Goal: Task Accomplishment & Management: Manage account settings

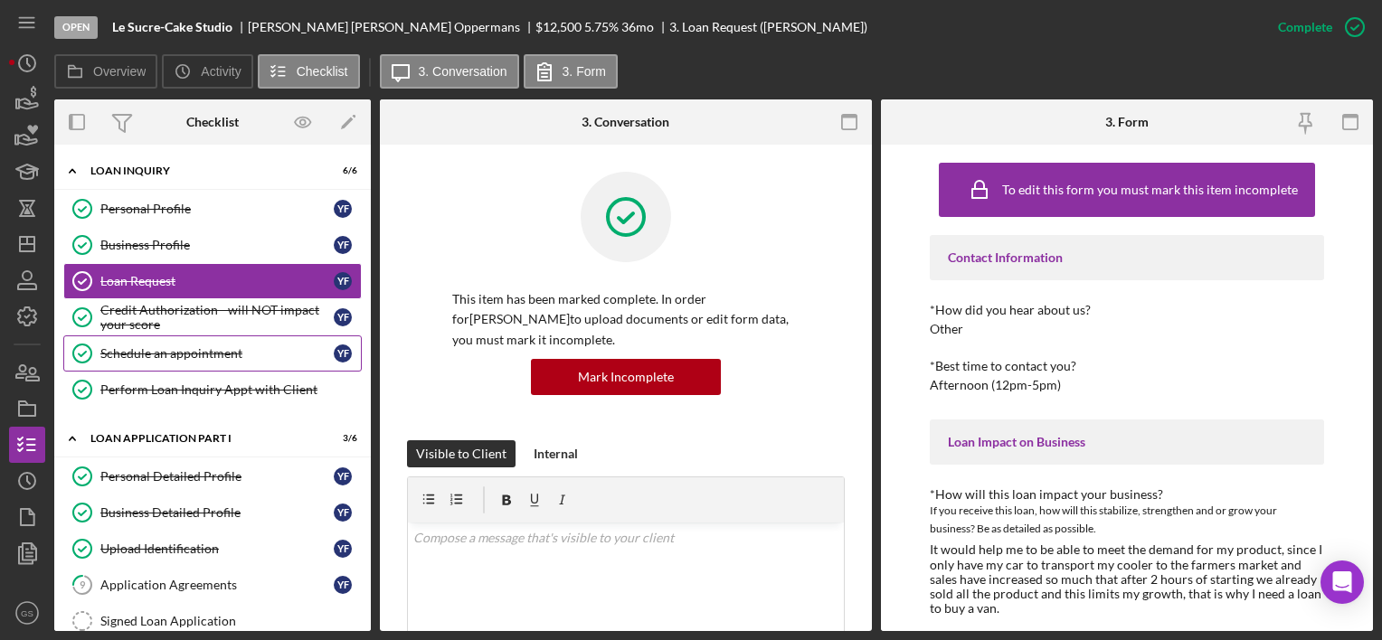
scroll to position [747, 0]
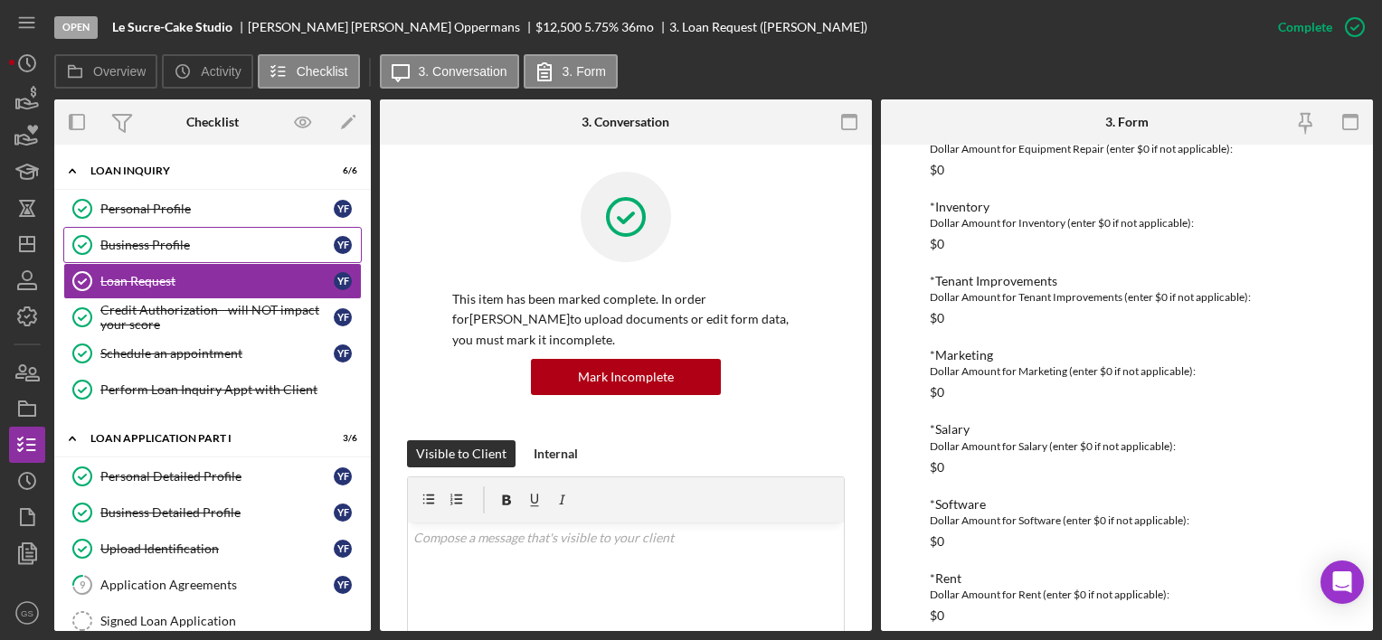
click at [145, 241] on div "Business Profile" at bounding box center [216, 245] width 233 height 14
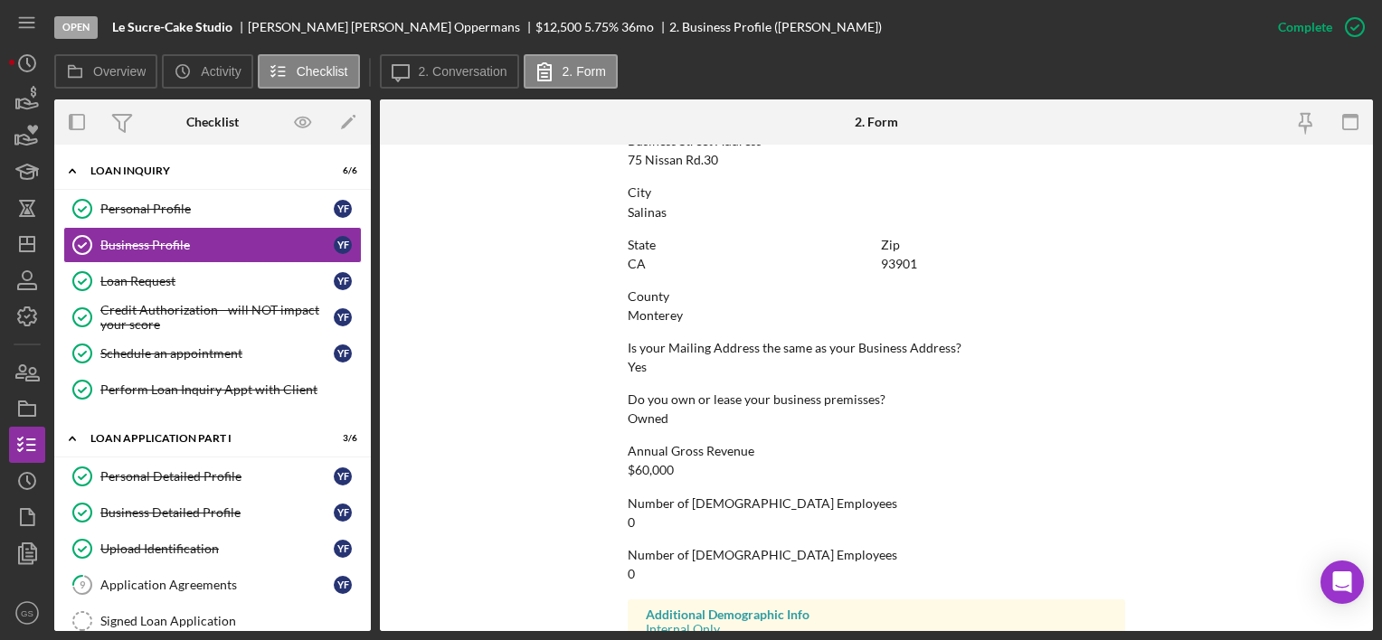
scroll to position [877, 0]
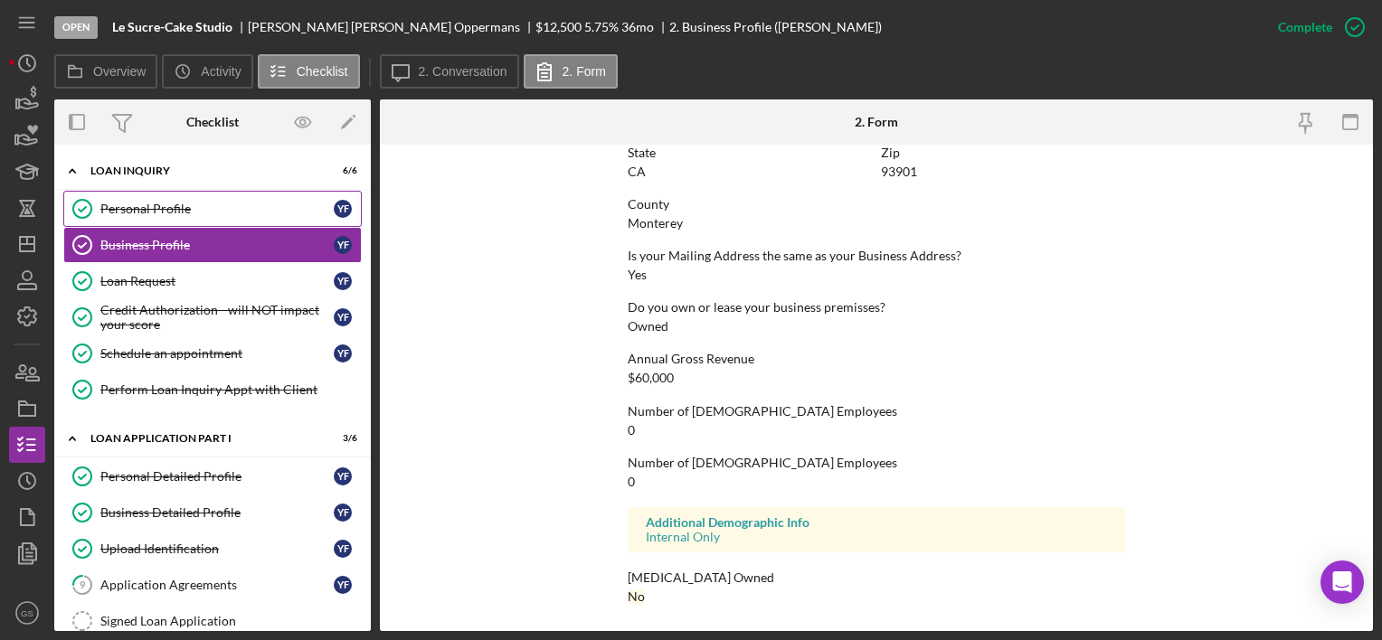
click at [257, 204] on div "Personal Profile" at bounding box center [216, 209] width 233 height 14
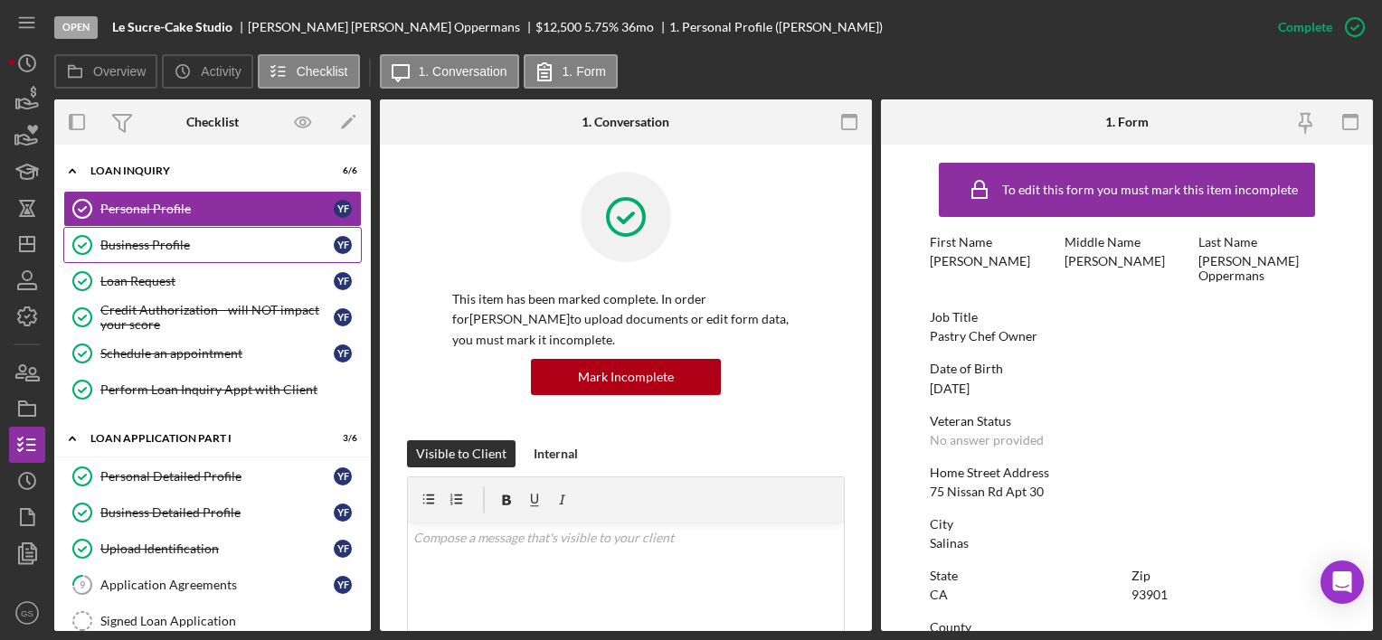
click at [228, 242] on div "Business Profile" at bounding box center [216, 245] width 233 height 14
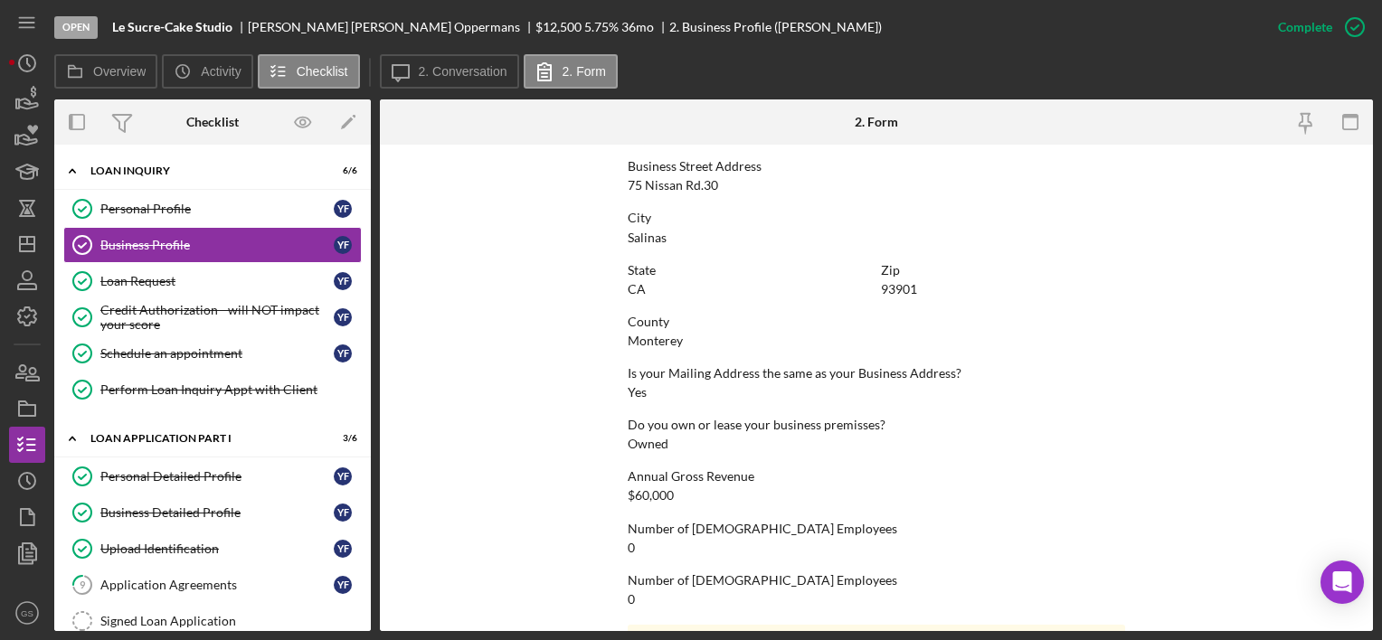
scroll to position [877, 0]
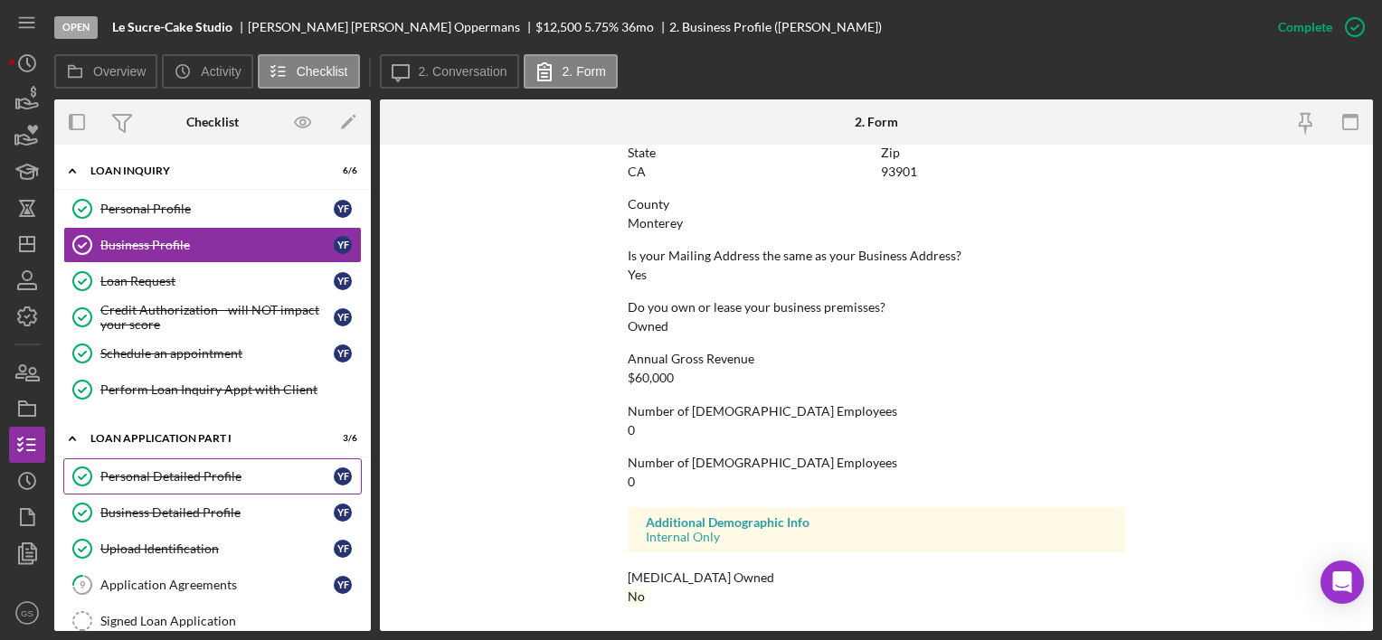
click at [194, 469] on div "Personal Detailed Profile" at bounding box center [216, 476] width 233 height 14
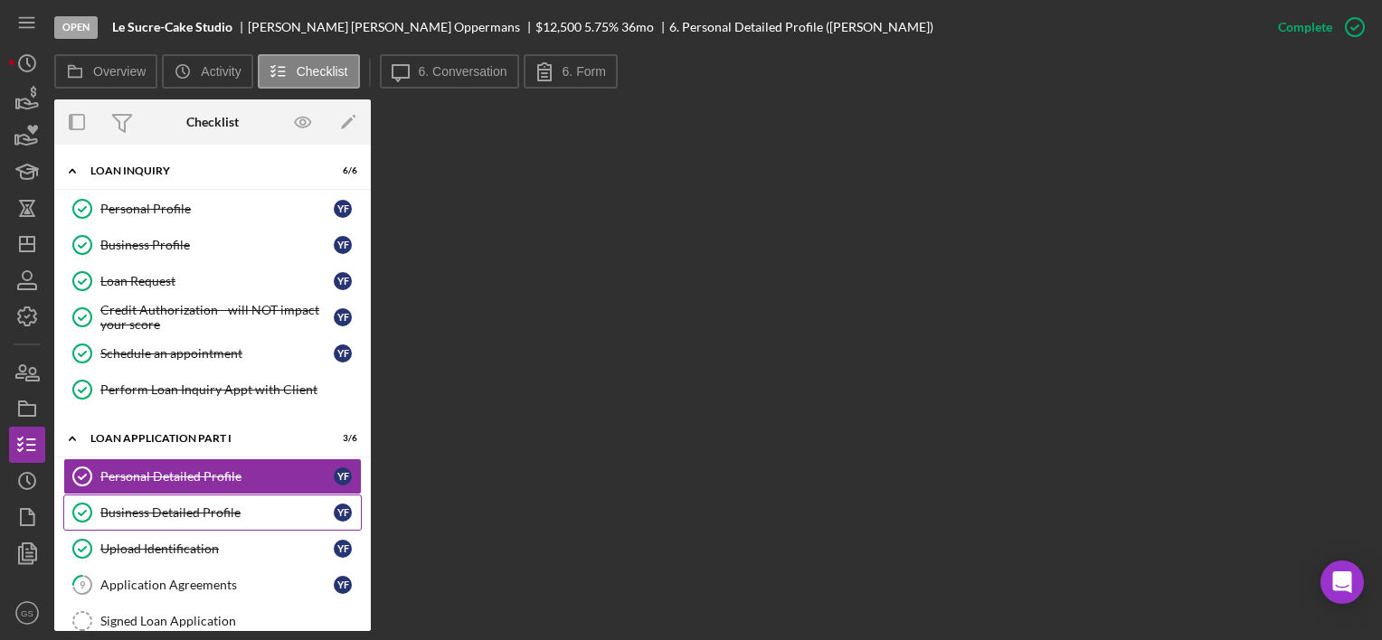
click at [194, 506] on div "Business Detailed Profile" at bounding box center [216, 513] width 233 height 14
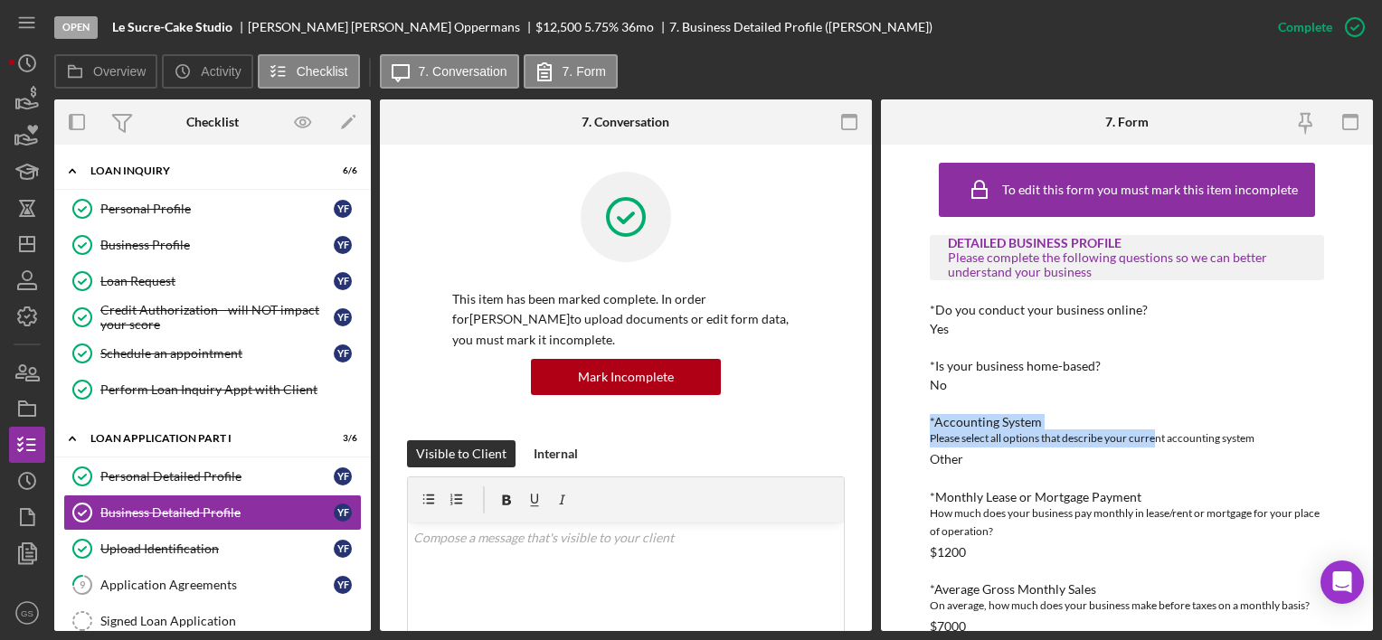
drag, startPoint x: 688, startPoint y: 346, endPoint x: 1156, endPoint y: 432, distance: 475.7
click at [1156, 432] on div "To edit this form you must mark this item incomplete DETAILED BUSINESS PROFILE …" at bounding box center [1127, 388] width 492 height 487
drag, startPoint x: 1156, startPoint y: 432, endPoint x: 1314, endPoint y: 407, distance: 160.3
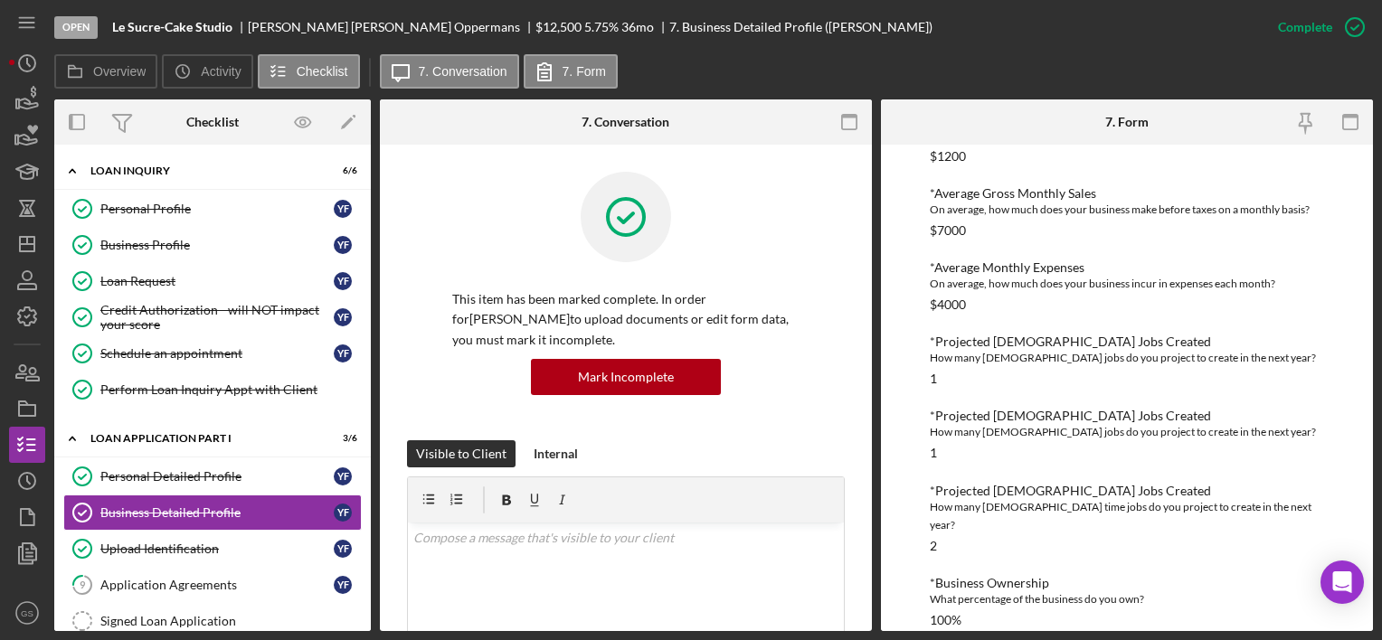
scroll to position [493, 0]
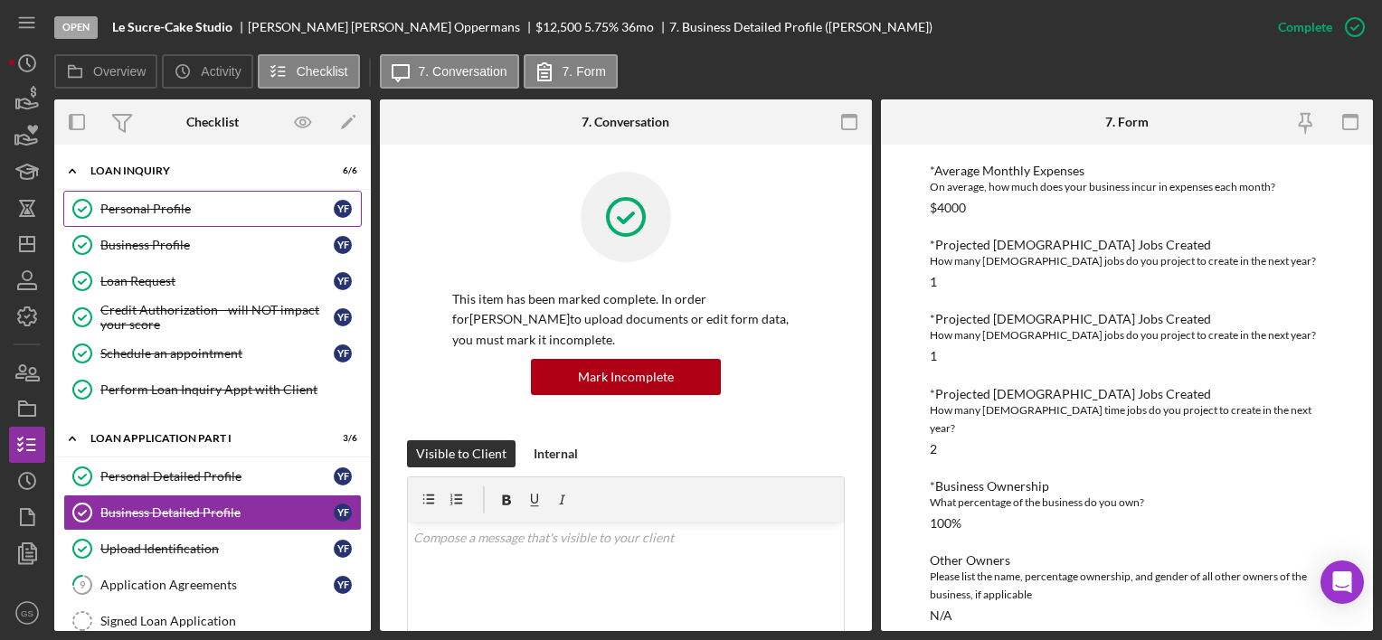
click at [137, 197] on link "Personal Profile Personal Profile Y F" at bounding box center [212, 209] width 299 height 36
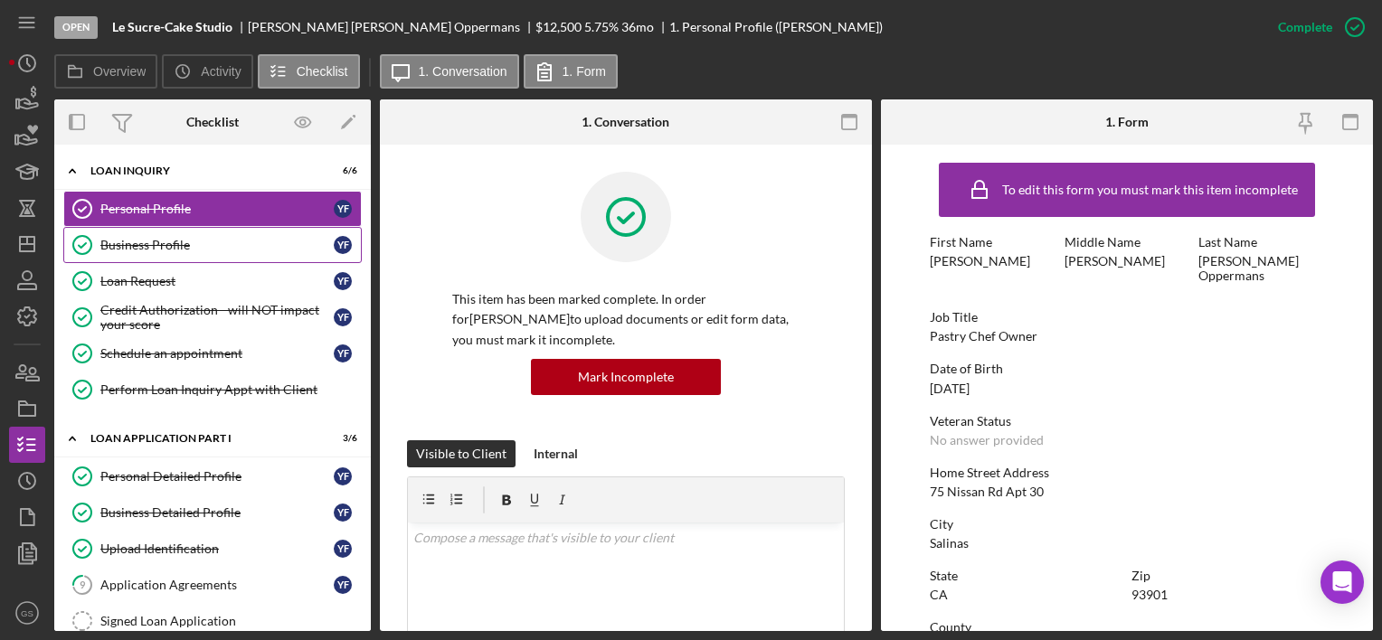
click at [177, 251] on div "Business Profile" at bounding box center [216, 245] width 233 height 14
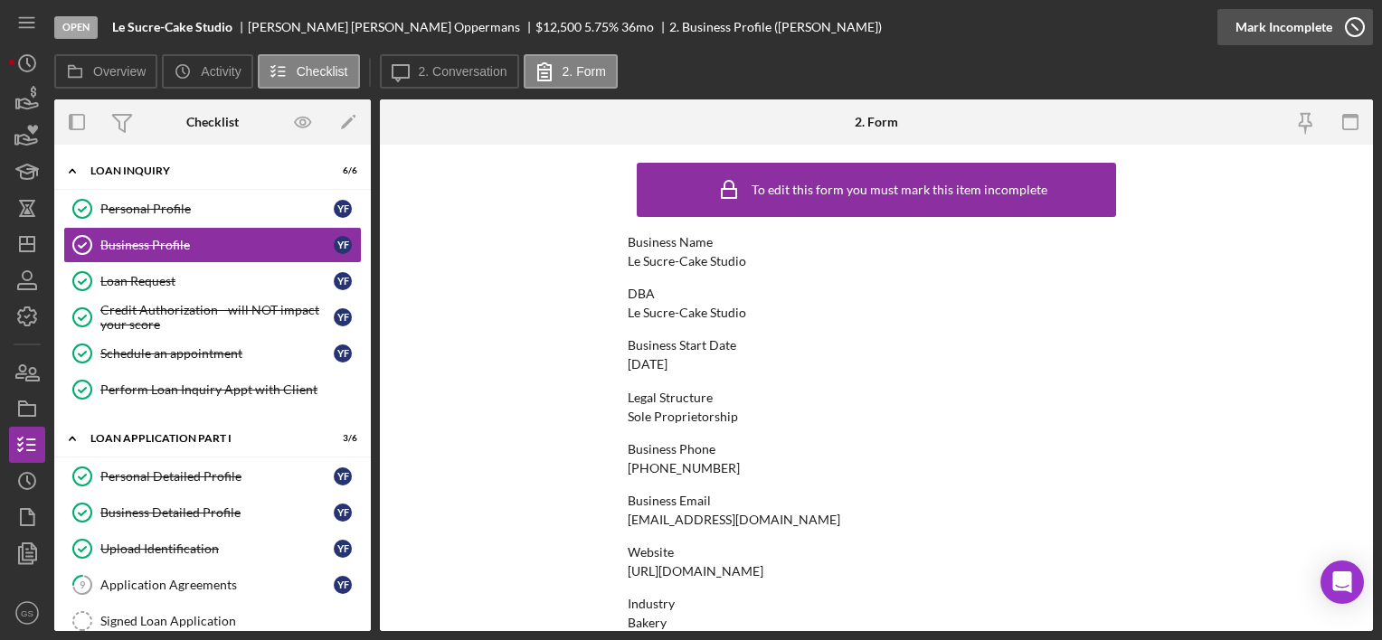
click at [1354, 29] on icon "button" at bounding box center [1354, 27] width 45 height 45
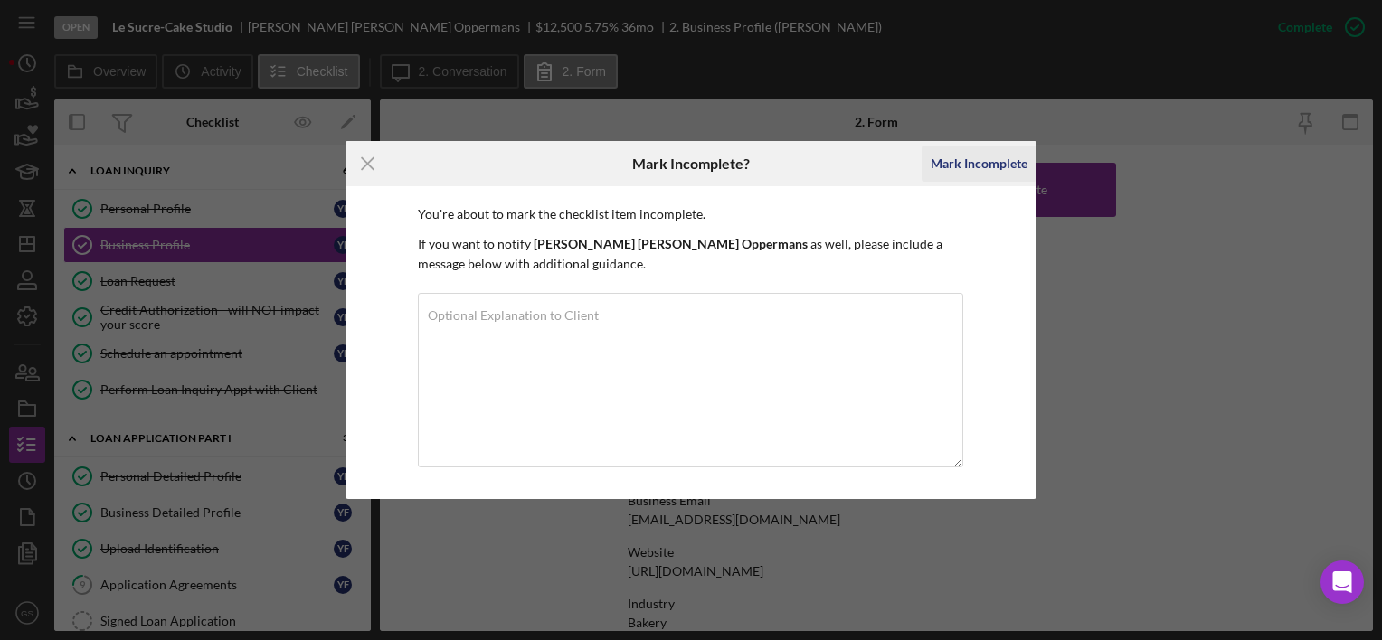
click at [990, 170] on div "Mark Incomplete" at bounding box center [979, 164] width 97 height 36
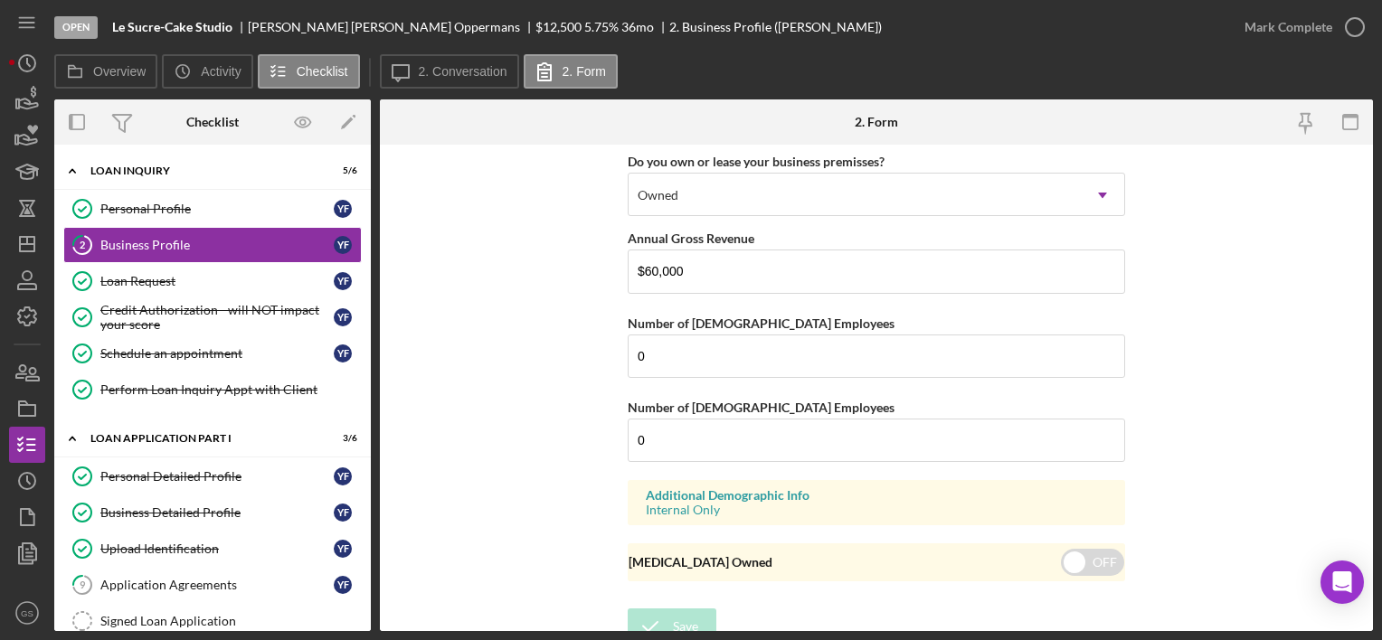
scroll to position [1515, 0]
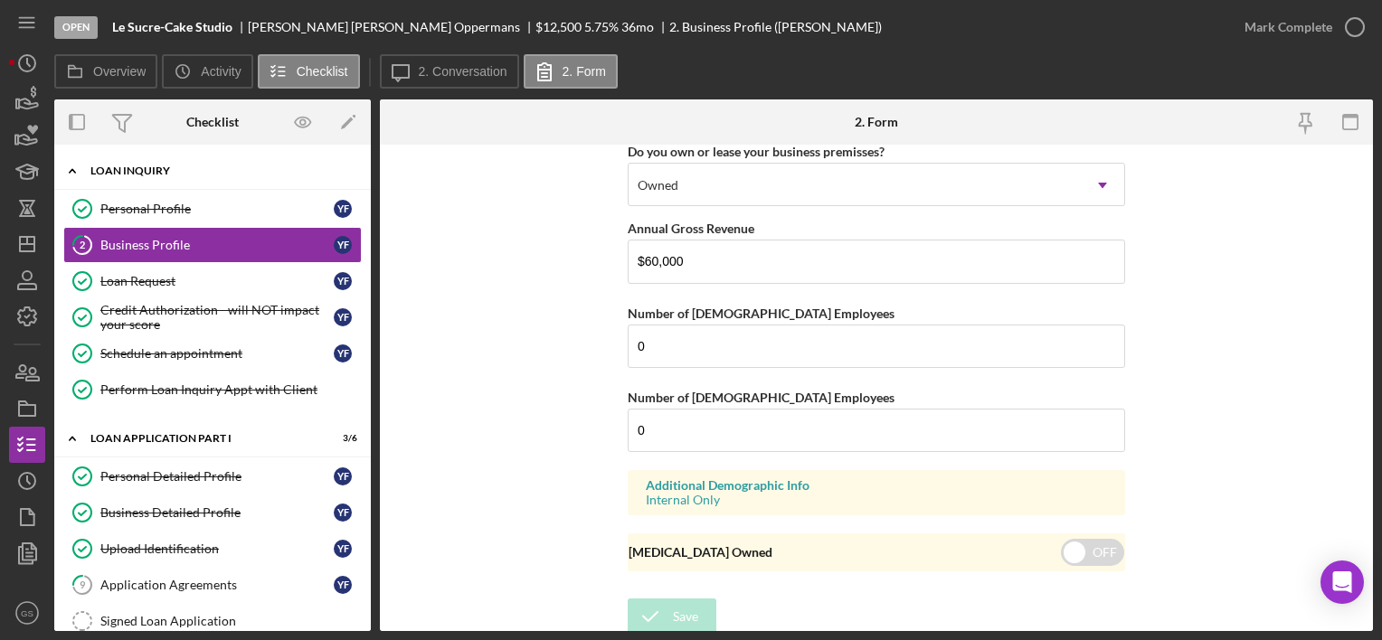
click at [220, 177] on div "Icon/Expander Loan Inquiry 5 / 6" at bounding box center [212, 171] width 317 height 37
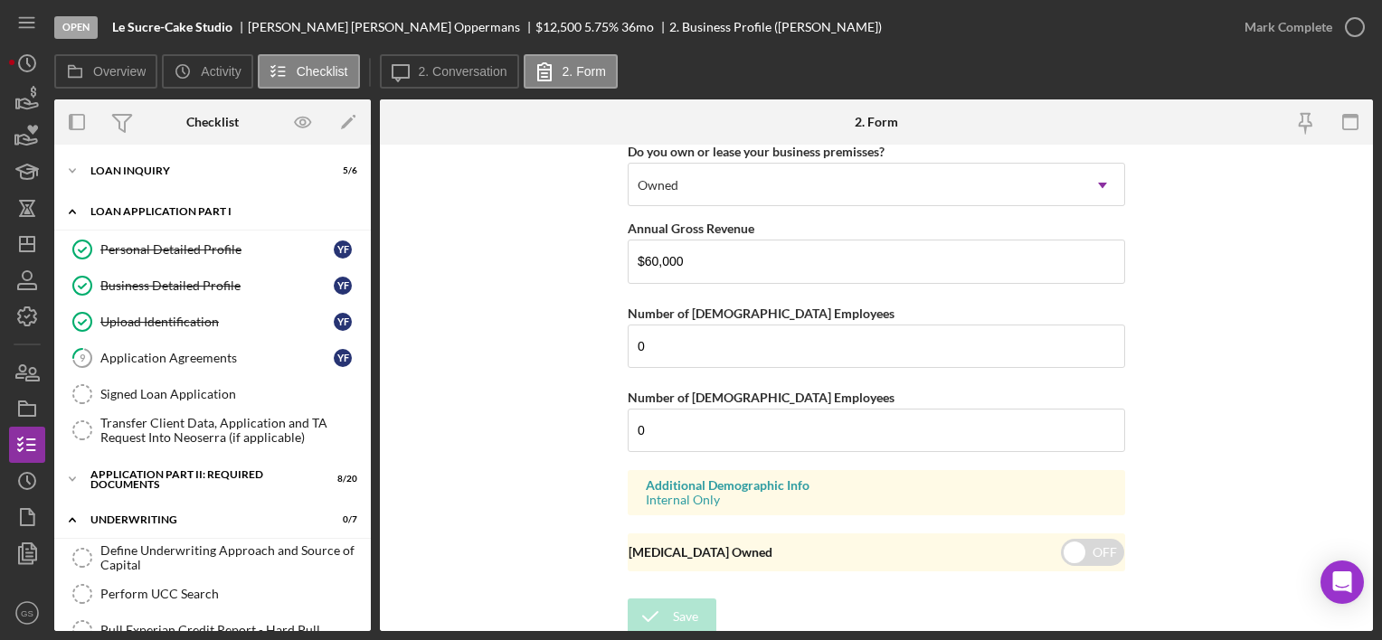
click at [210, 217] on div "Icon/Expander Loan Application Part I 3 / 6" at bounding box center [212, 212] width 317 height 37
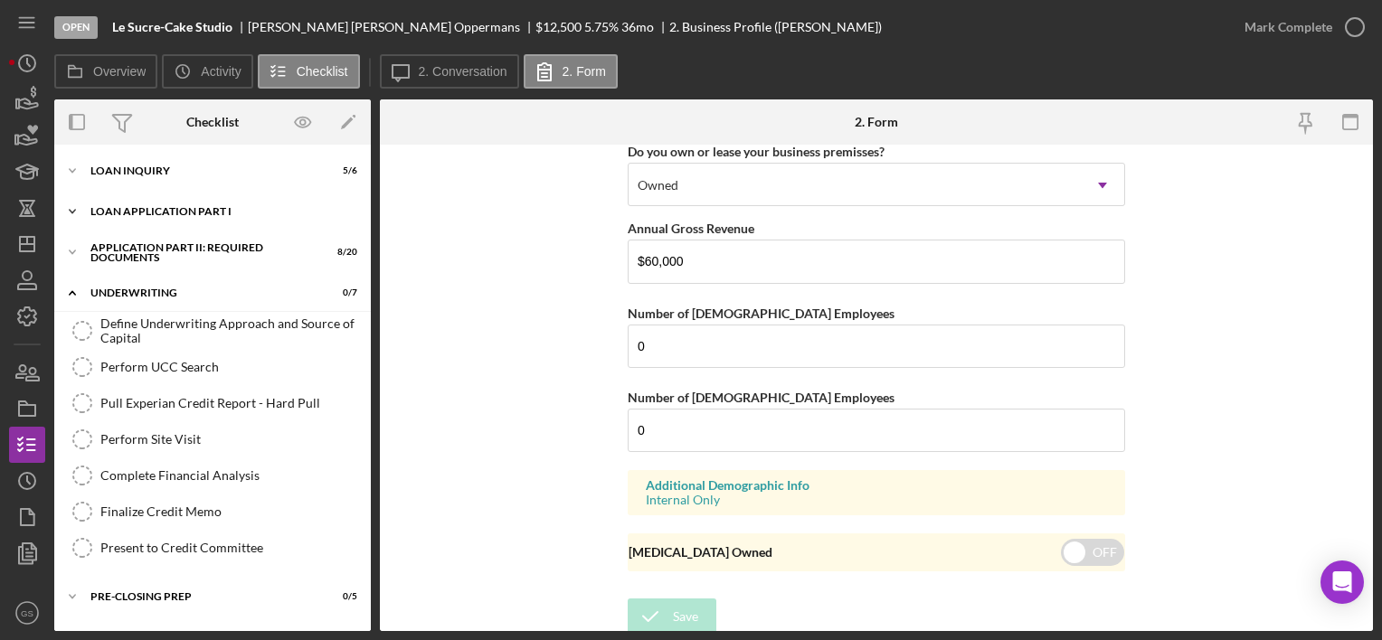
click at [213, 209] on div "Loan Application Part I" at bounding box center [219, 211] width 258 height 11
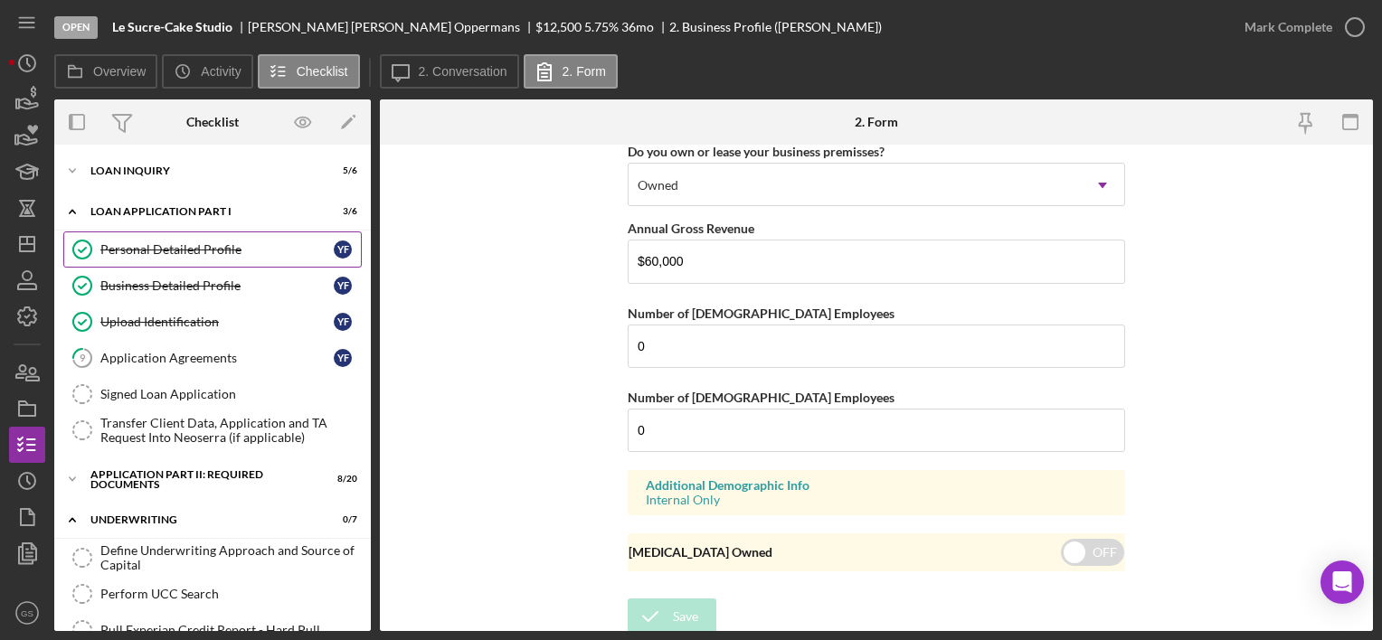
click at [206, 240] on link "Personal Detailed Profile Personal Detailed Profile Y F" at bounding box center [212, 250] width 299 height 36
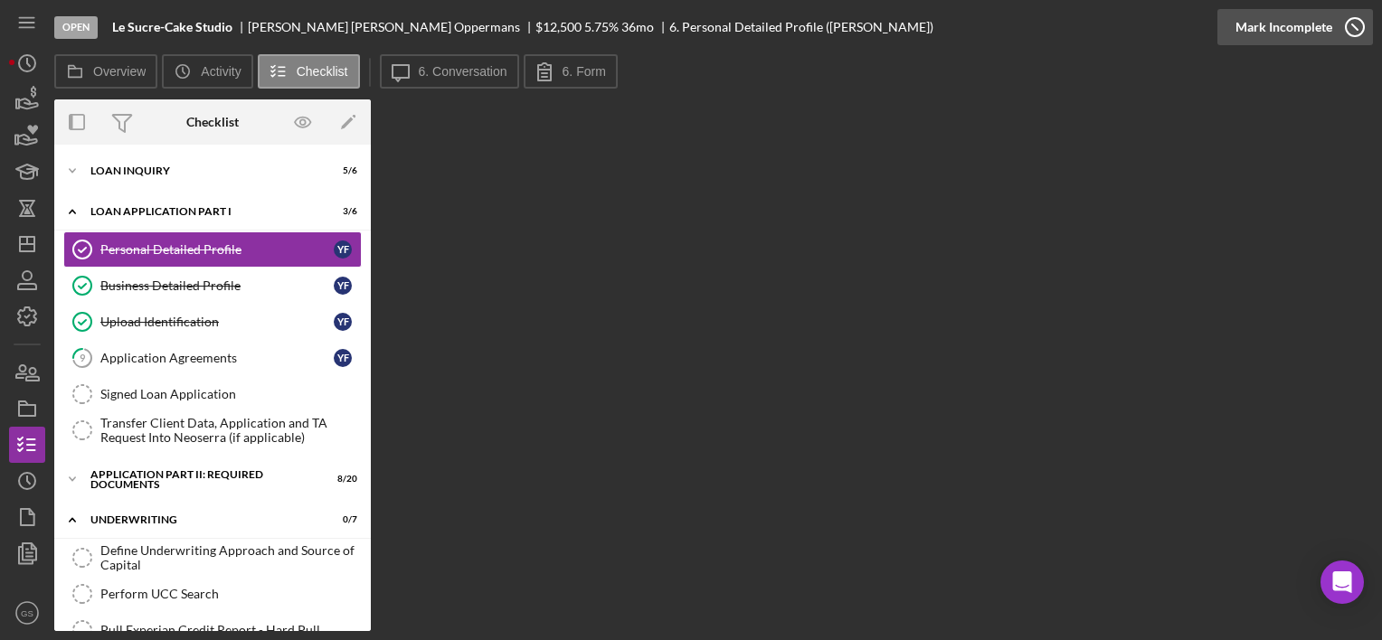
click at [1354, 22] on icon "button" at bounding box center [1354, 27] width 45 height 45
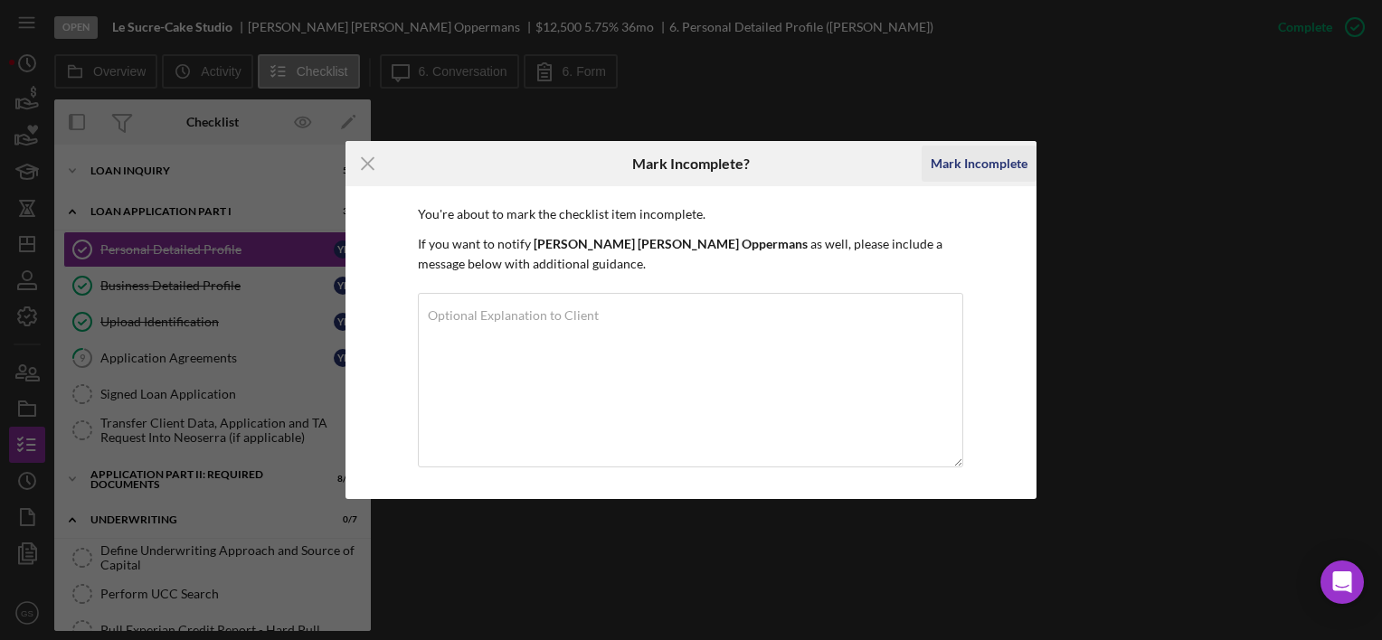
click at [992, 156] on div "Mark Incomplete" at bounding box center [979, 164] width 97 height 36
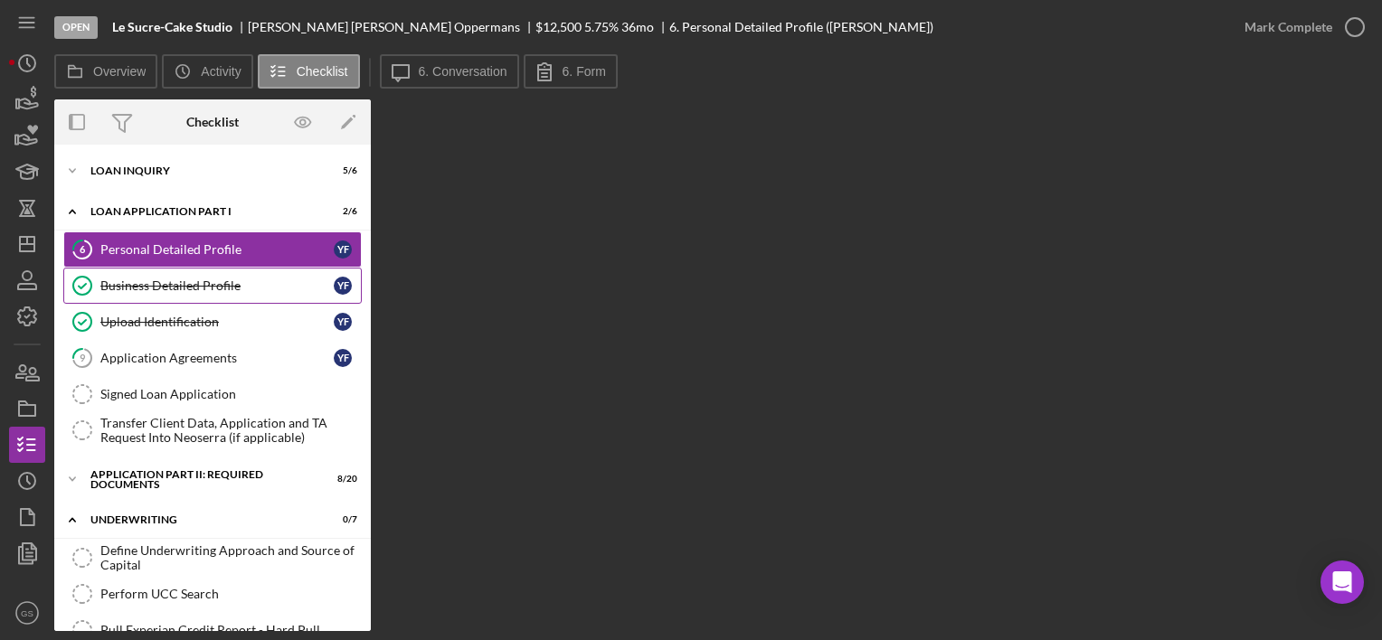
click at [242, 275] on link "Business Detailed Profile Business Detailed Profile Y F" at bounding box center [212, 286] width 299 height 36
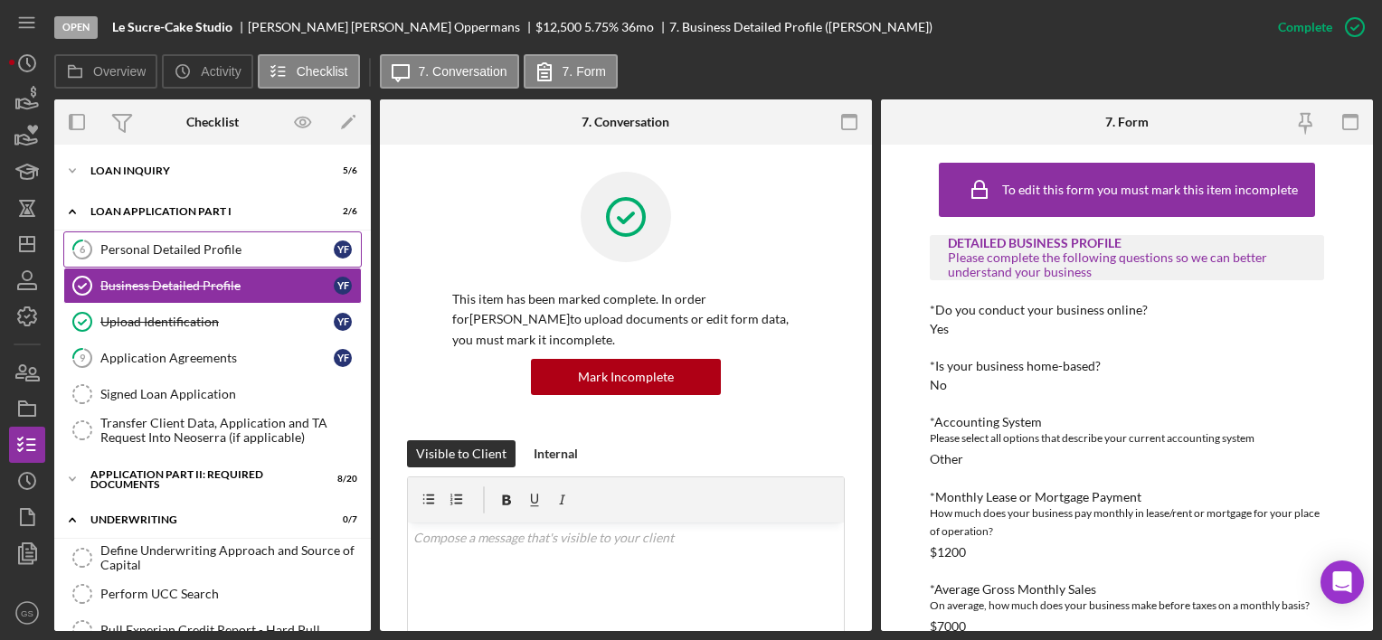
click at [239, 245] on div "Personal Detailed Profile" at bounding box center [216, 249] width 233 height 14
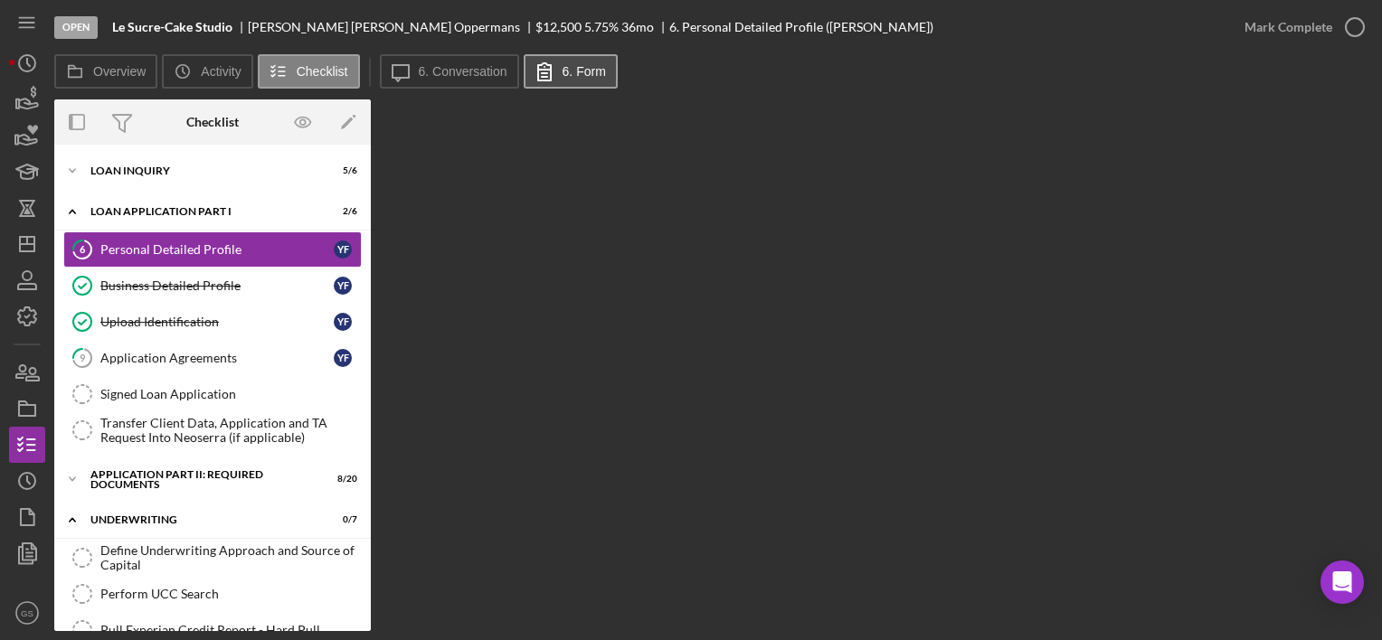
click at [561, 82] on icon at bounding box center [544, 71] width 45 height 45
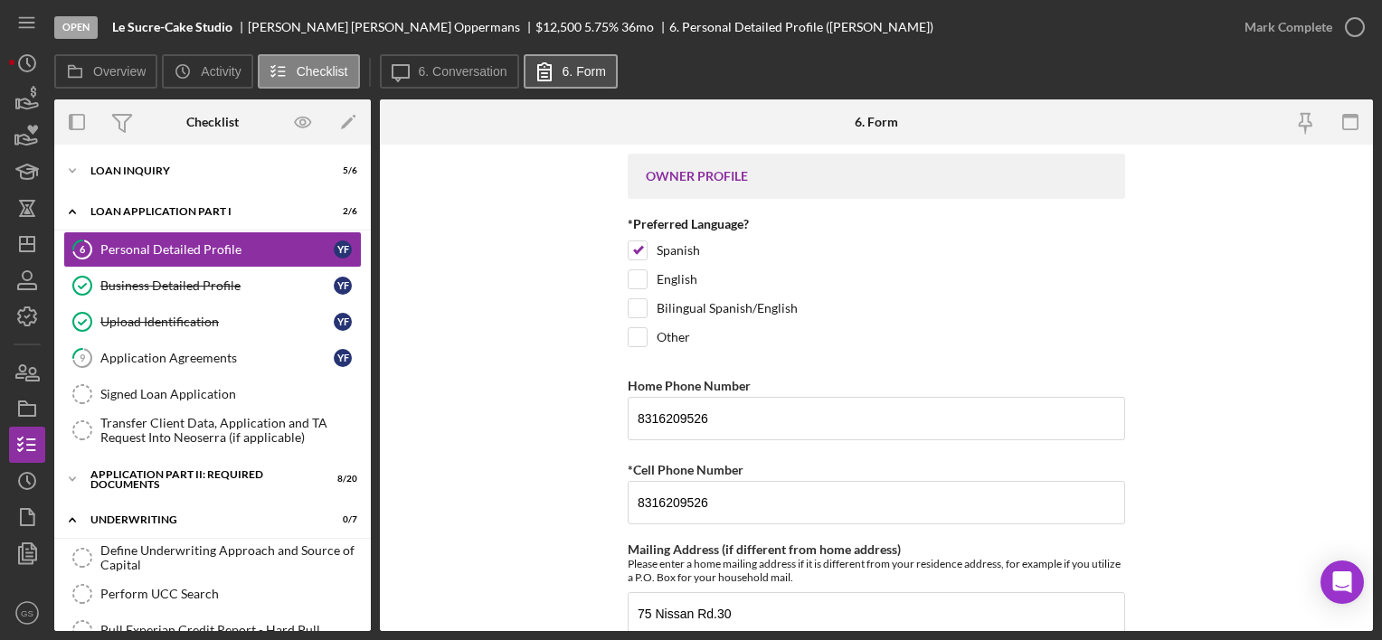
click at [561, 82] on icon at bounding box center [544, 71] width 45 height 45
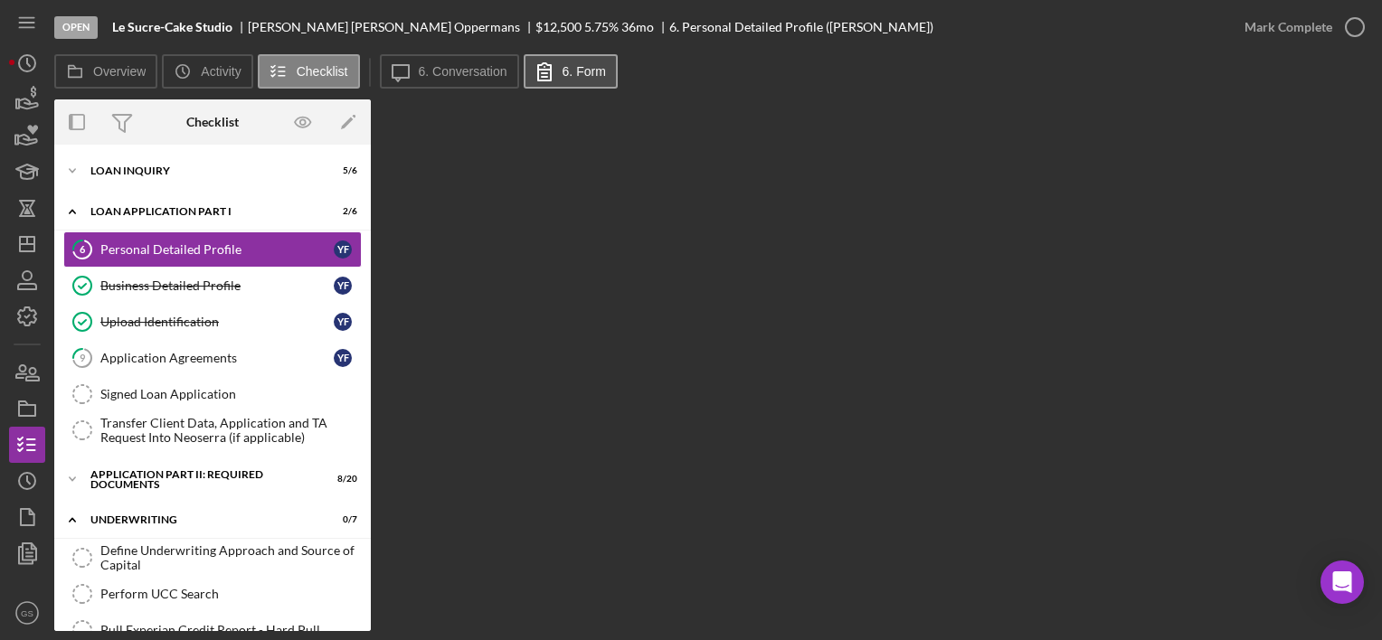
click at [561, 82] on icon at bounding box center [544, 71] width 45 height 45
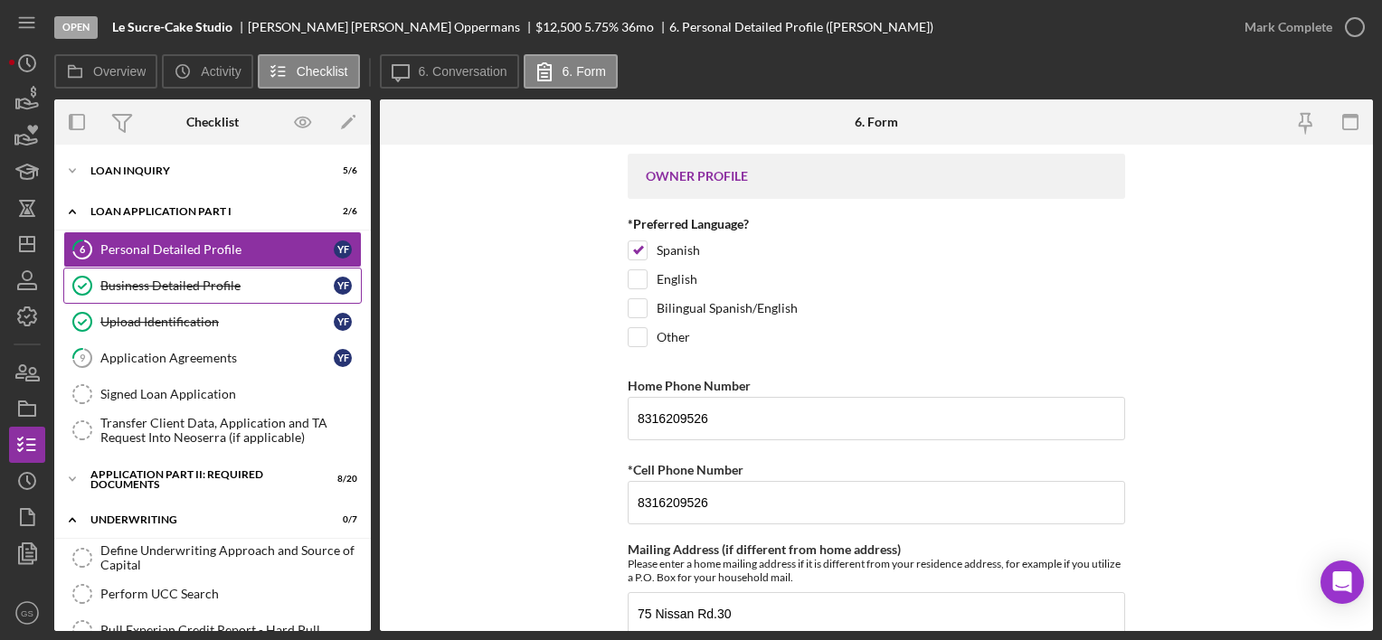
click at [207, 279] on div "Business Detailed Profile" at bounding box center [216, 286] width 233 height 14
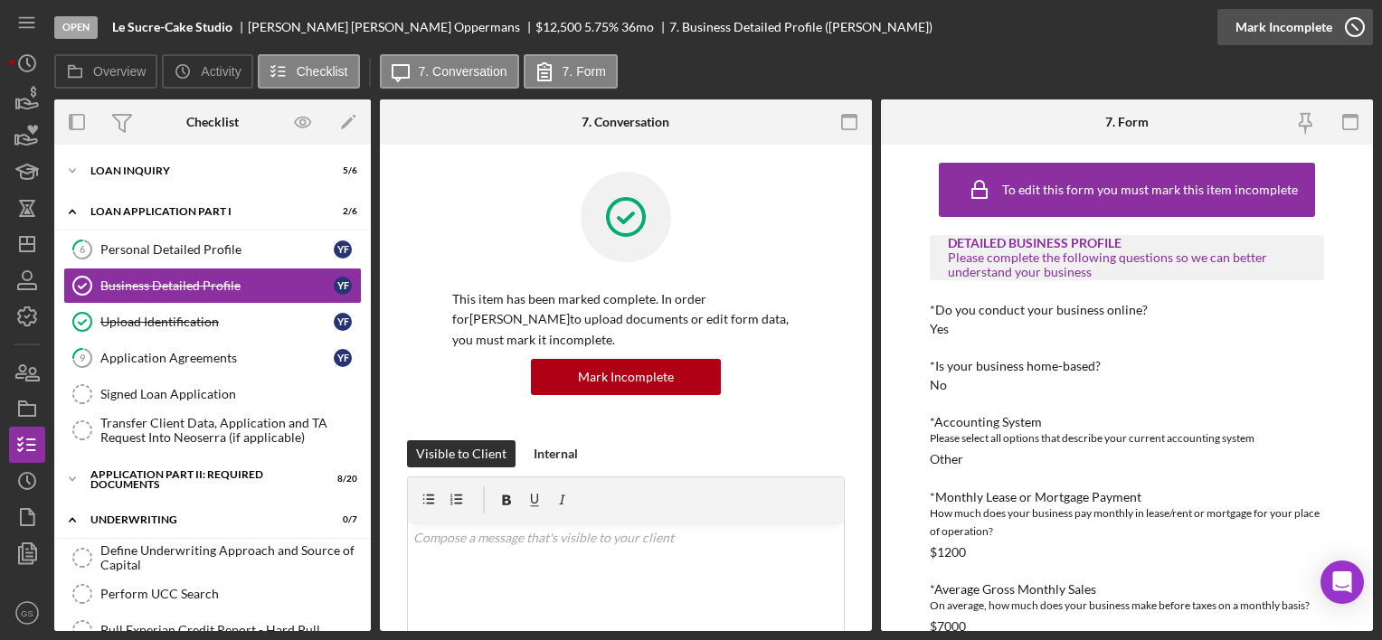
click at [1353, 25] on icon "button" at bounding box center [1354, 27] width 45 height 45
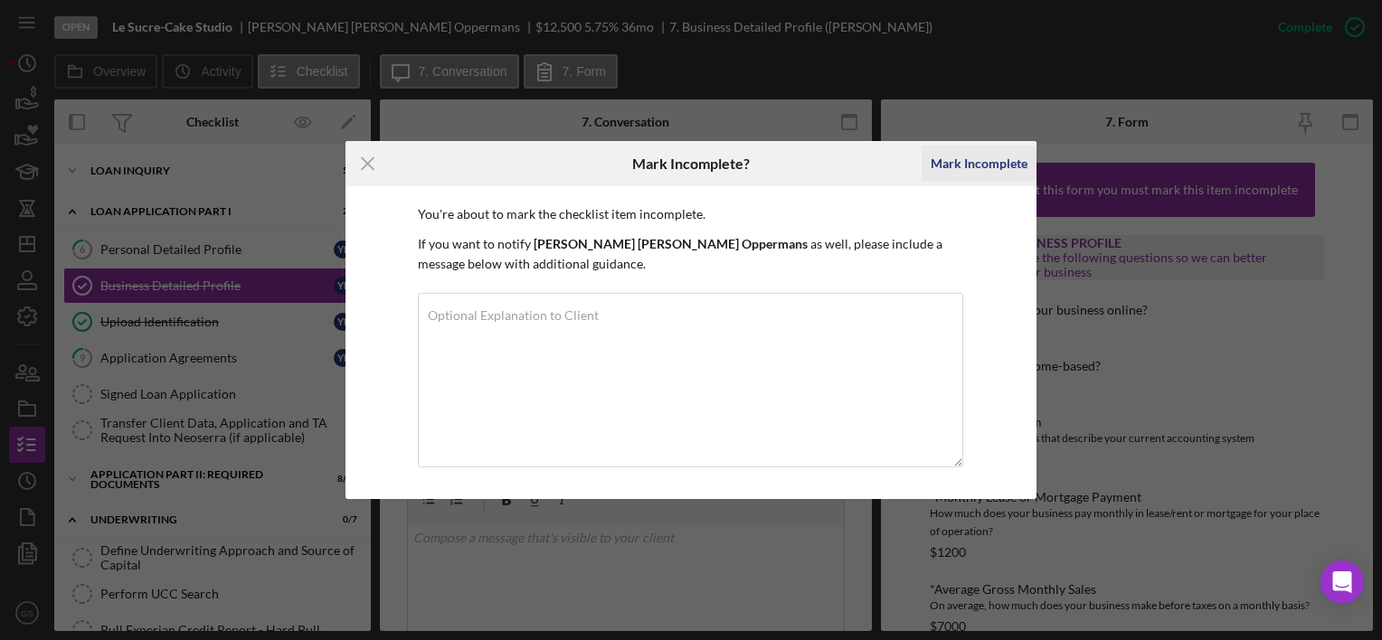
click at [985, 158] on div "Mark Incomplete" at bounding box center [979, 164] width 97 height 36
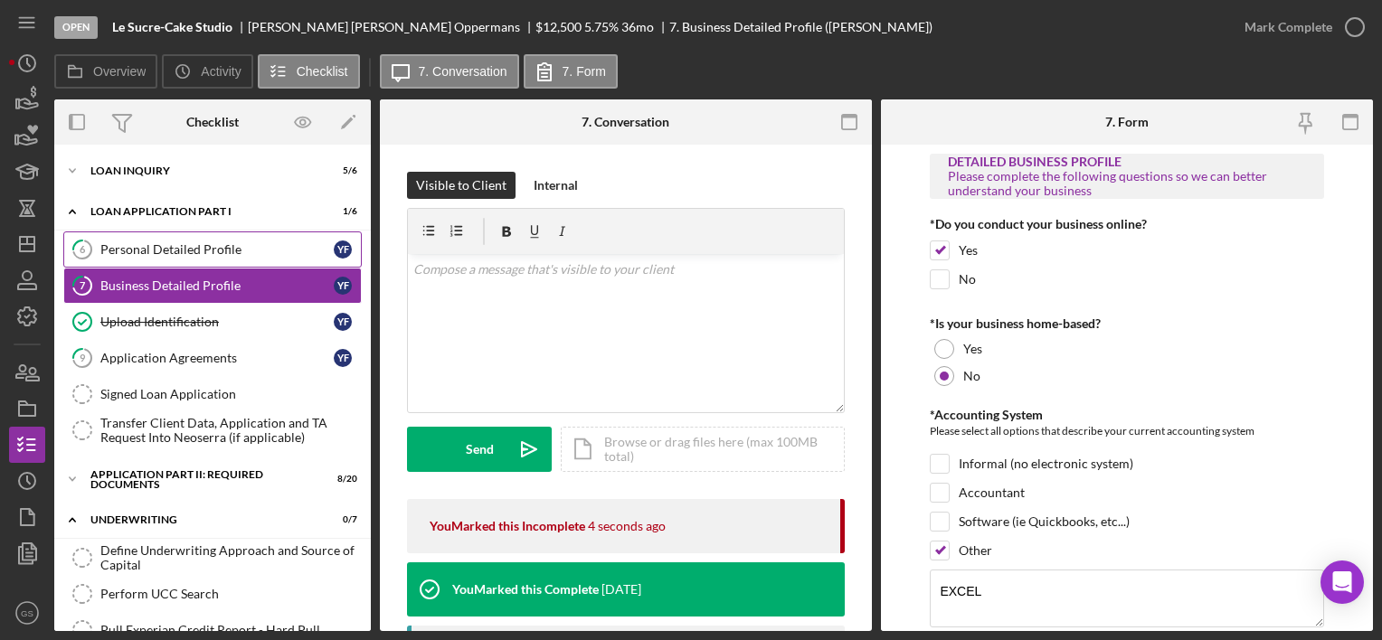
click at [253, 232] on link "6 Personal Detailed Profile Y F" at bounding box center [212, 250] width 299 height 36
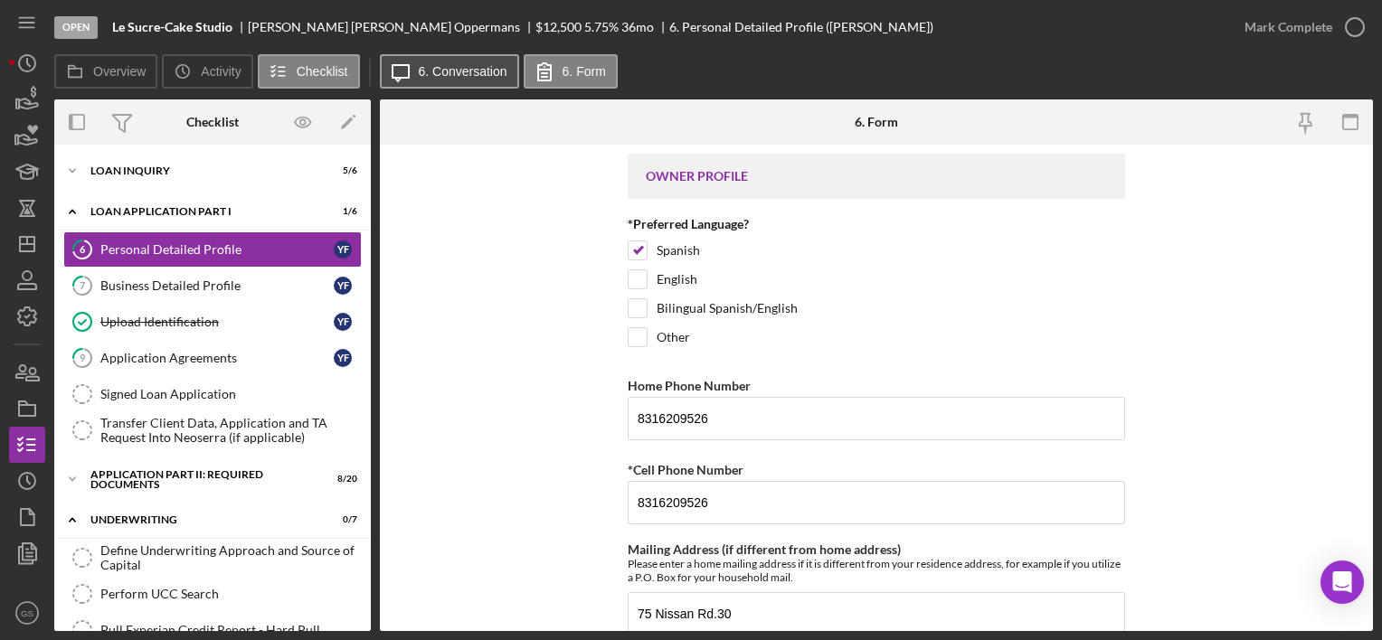
click at [466, 88] on div "Icon/Message 6. Conversation 6. Form" at bounding box center [501, 72] width 242 height 36
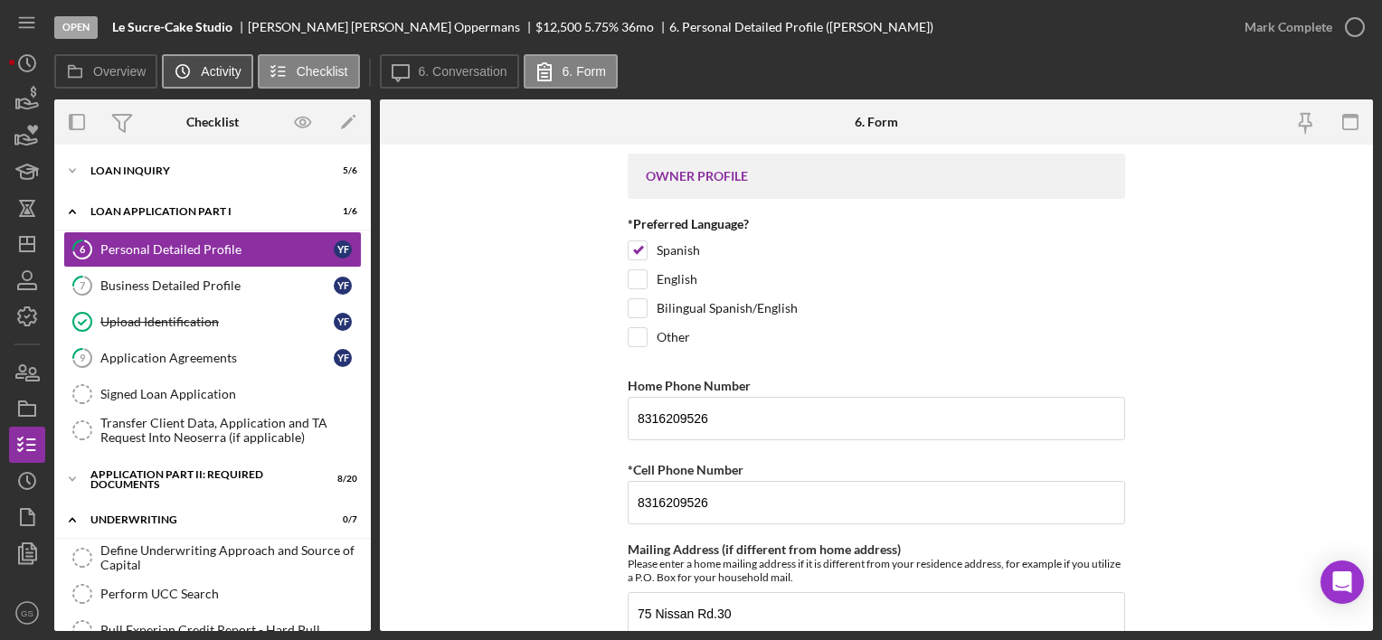
click at [237, 68] on label "Activity" at bounding box center [221, 71] width 40 height 14
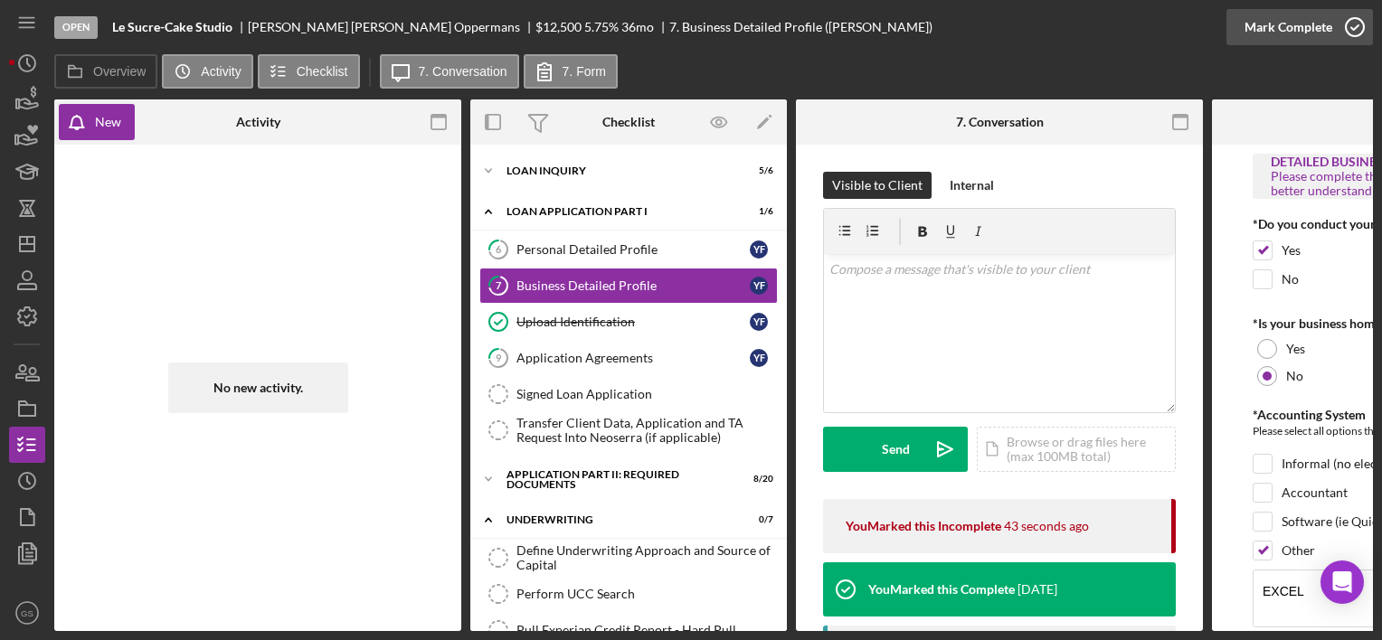
click at [1356, 24] on icon "button" at bounding box center [1354, 27] width 45 height 45
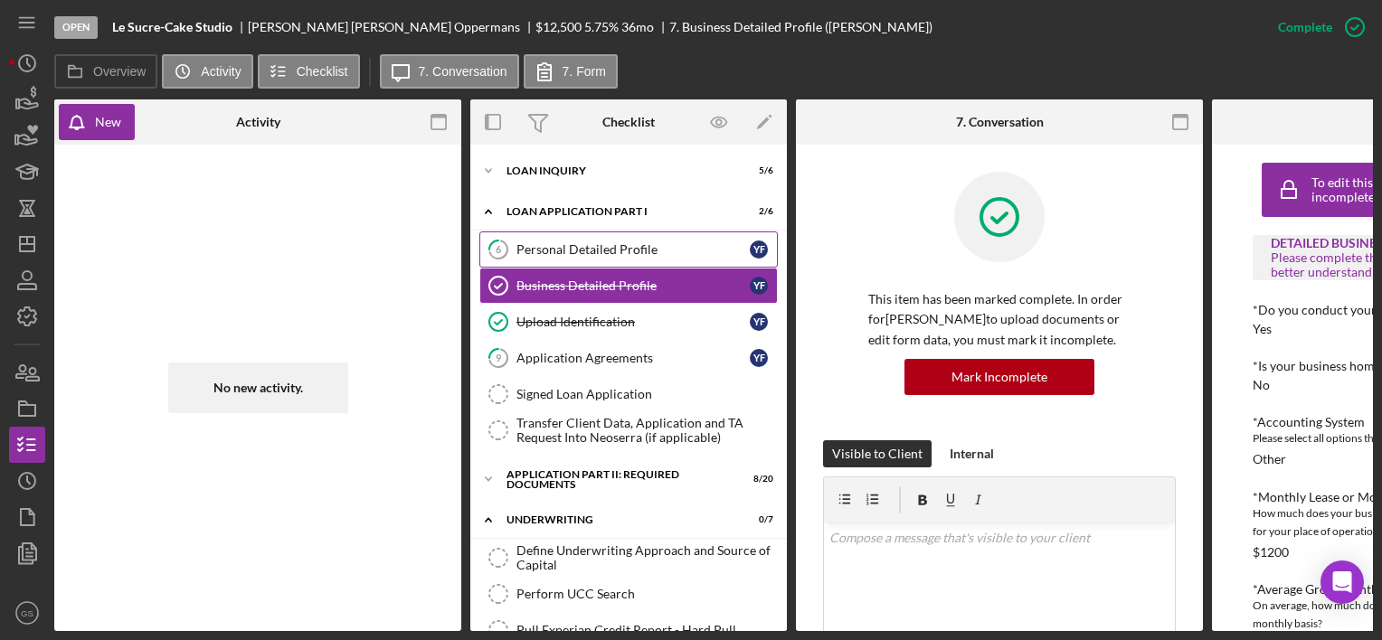
click at [625, 237] on link "6 Personal Detailed Profile Y F" at bounding box center [628, 250] width 299 height 36
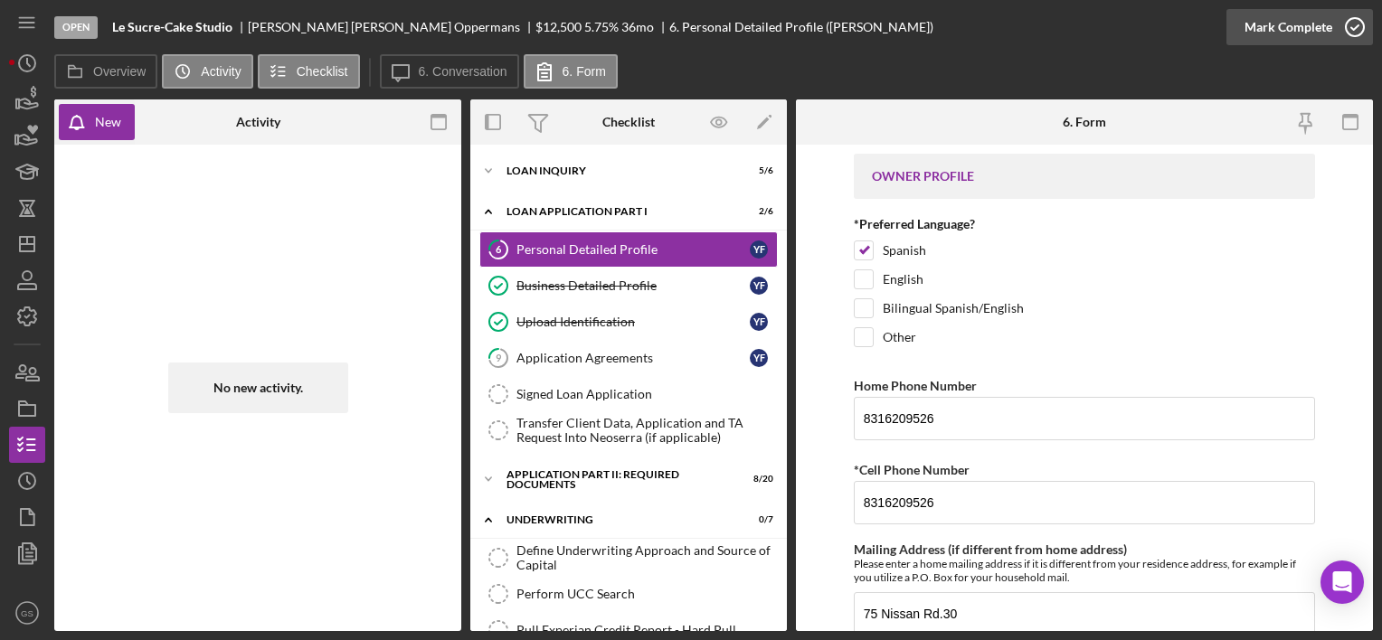
click at [1365, 26] on icon "button" at bounding box center [1354, 27] width 45 height 45
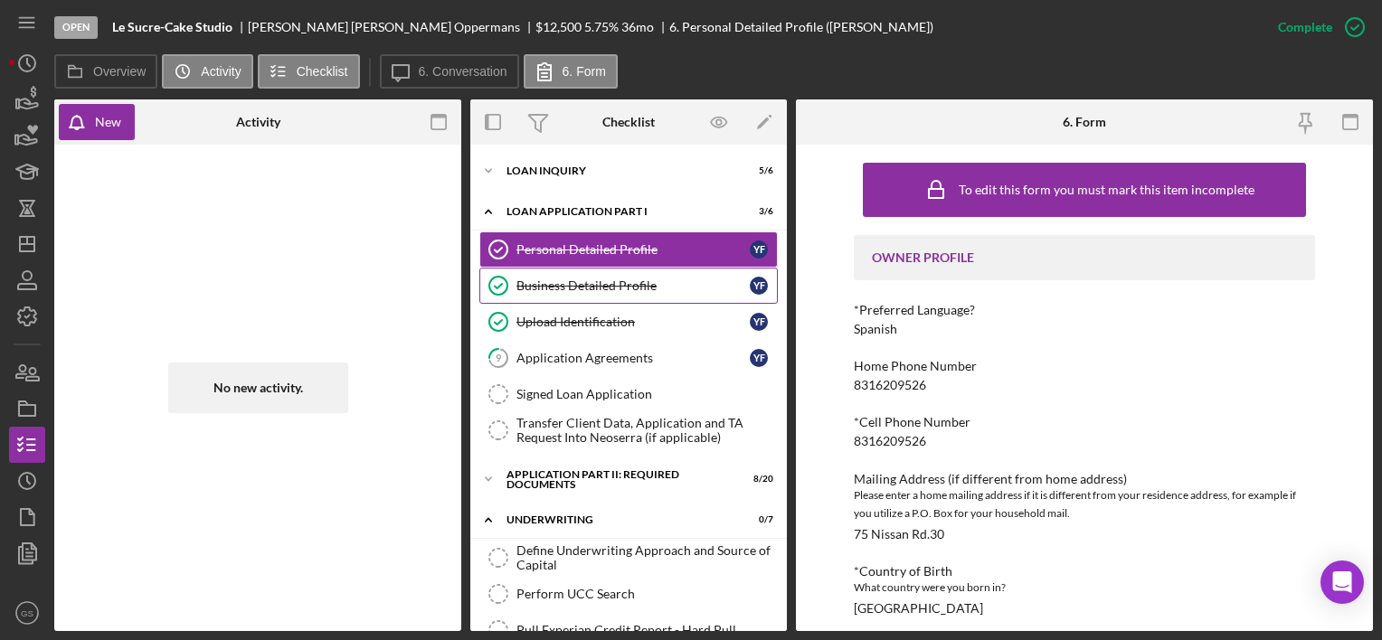
click at [637, 279] on div "Business Detailed Profile" at bounding box center [633, 286] width 233 height 14
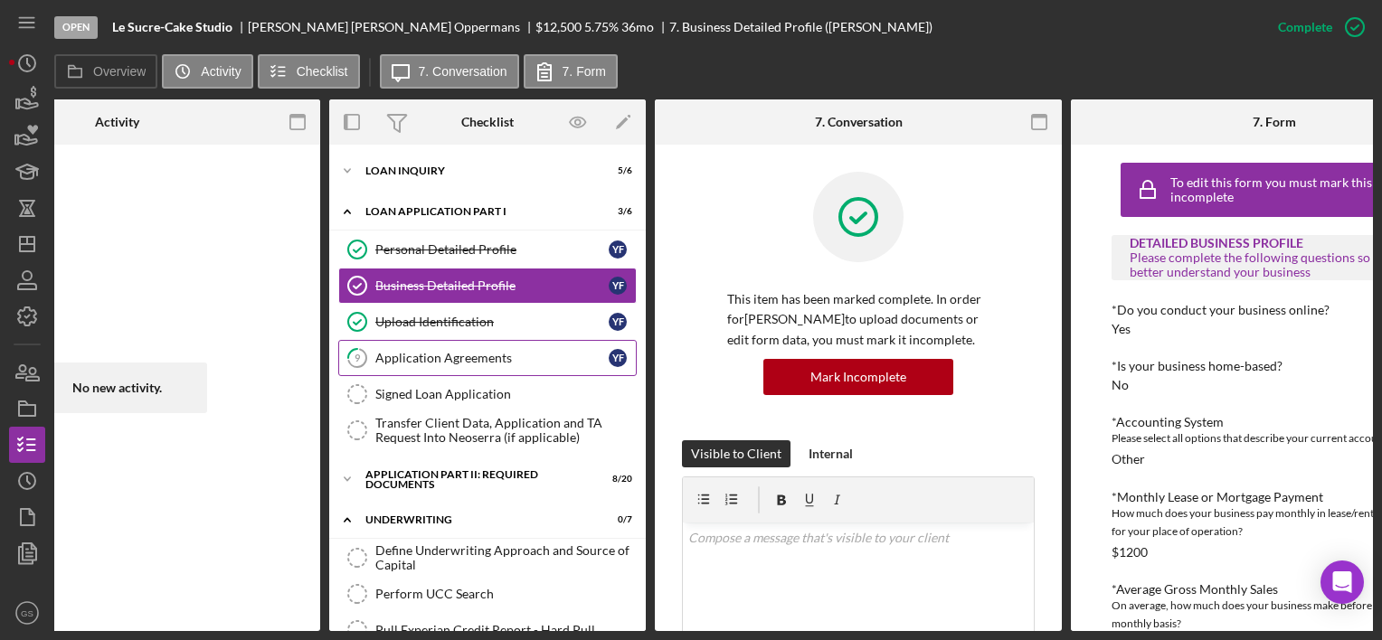
click at [487, 358] on div "Application Agreements" at bounding box center [491, 358] width 233 height 14
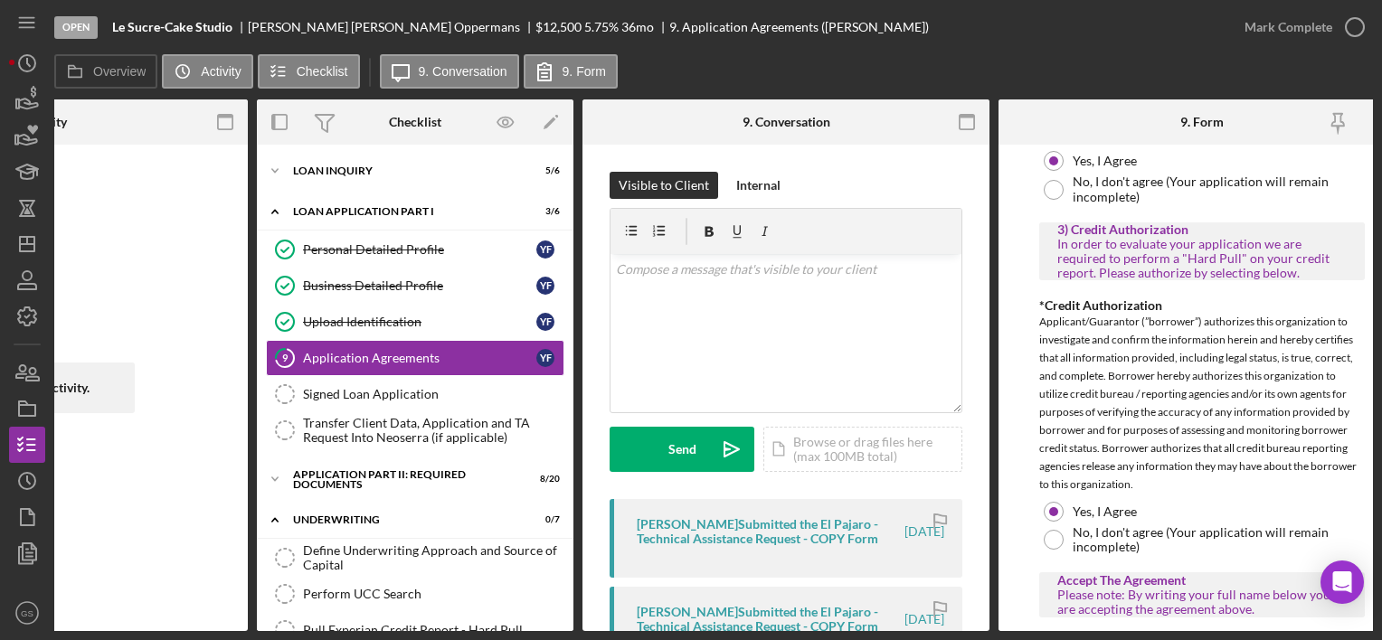
scroll to position [2294, 0]
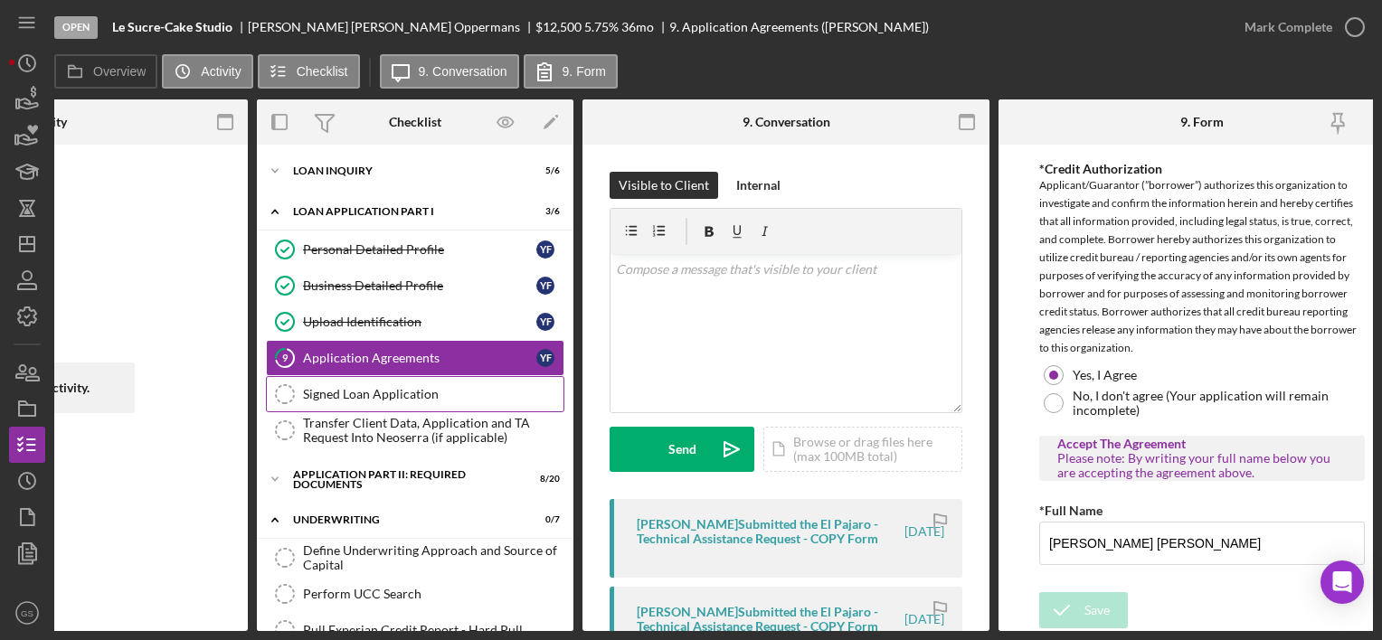
click at [450, 397] on div "Signed Loan Application" at bounding box center [433, 394] width 261 height 14
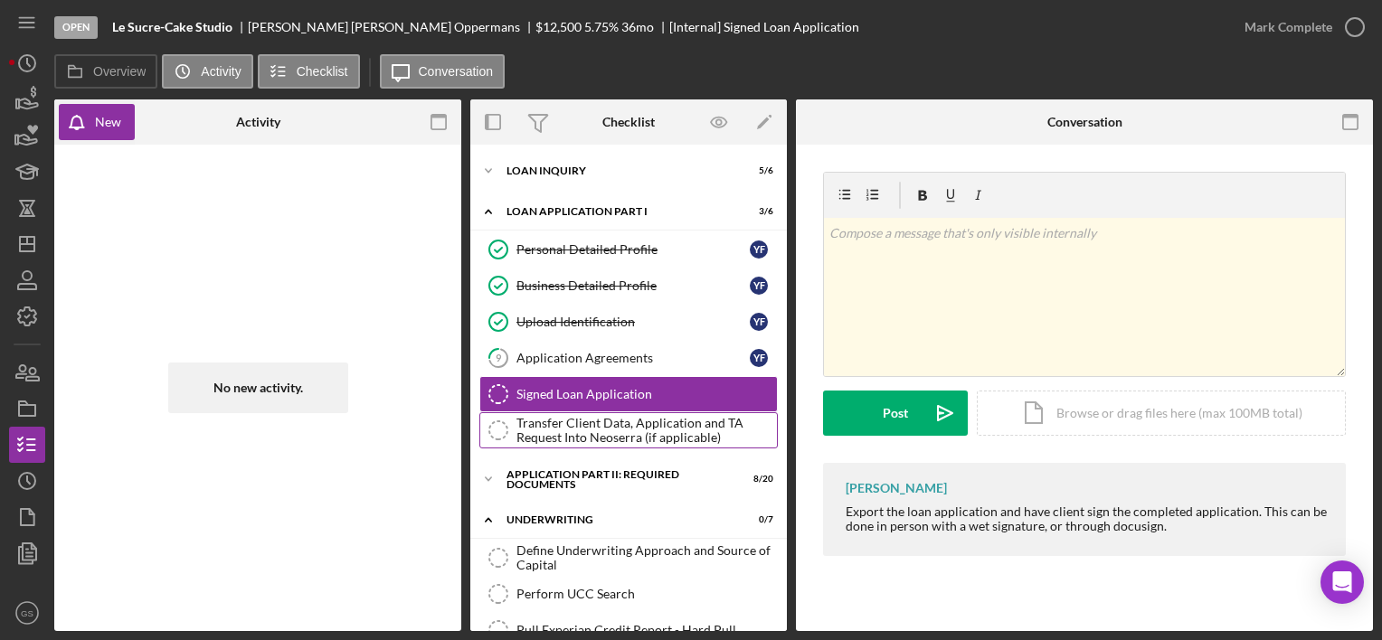
click at [547, 434] on div "Transfer Client Data, Application and TA Request Into Neoserra (if applicable)" at bounding box center [647, 430] width 261 height 29
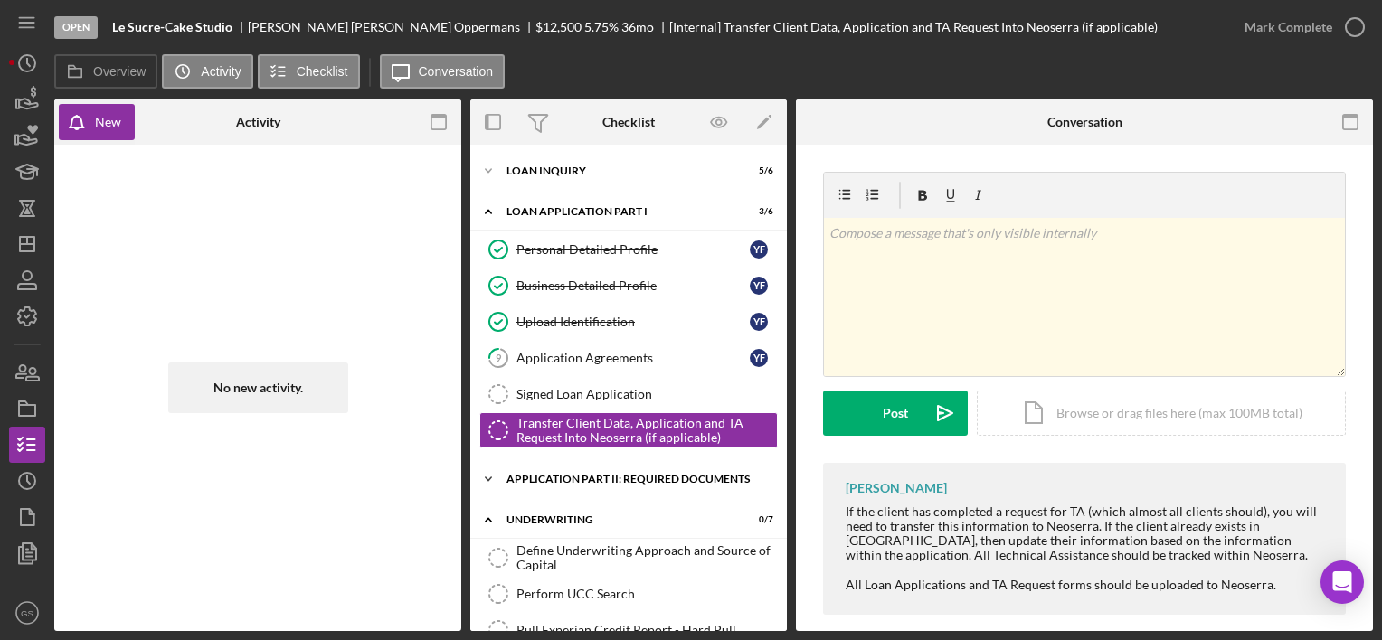
click at [550, 469] on div "Icon/Expander Application Part II: Required Documents 8 / 20" at bounding box center [628, 479] width 317 height 36
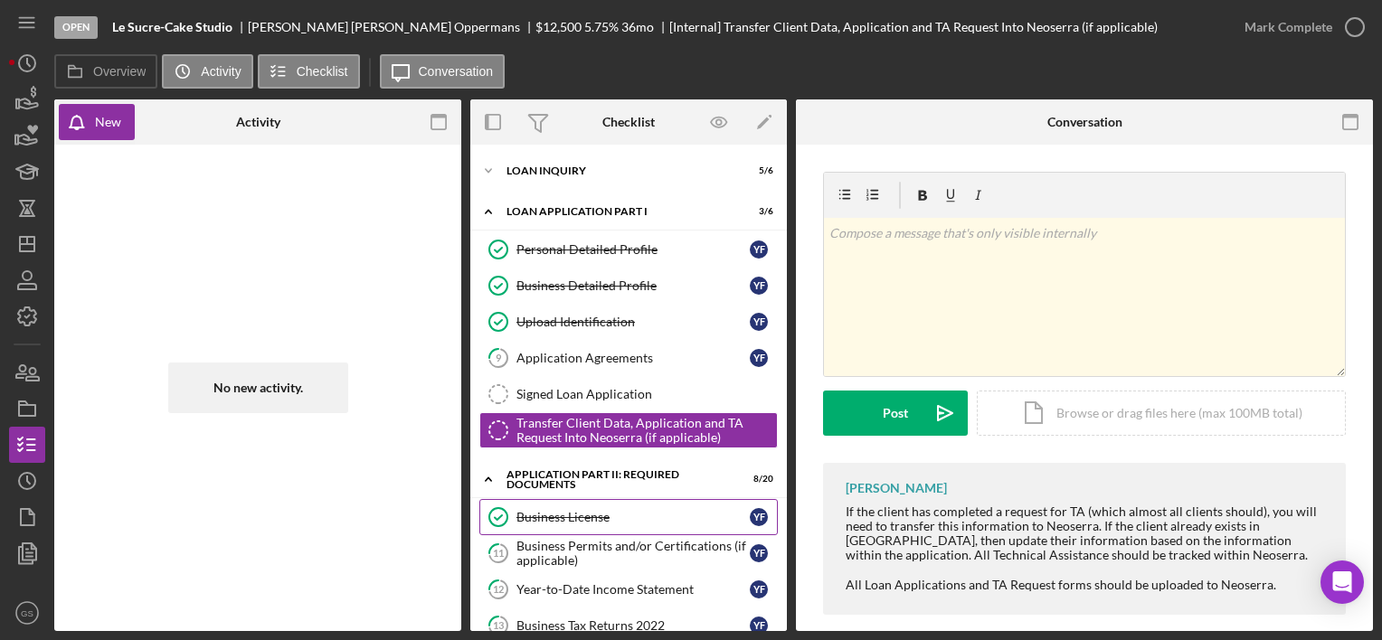
click at [551, 512] on div "Business License" at bounding box center [633, 517] width 233 height 14
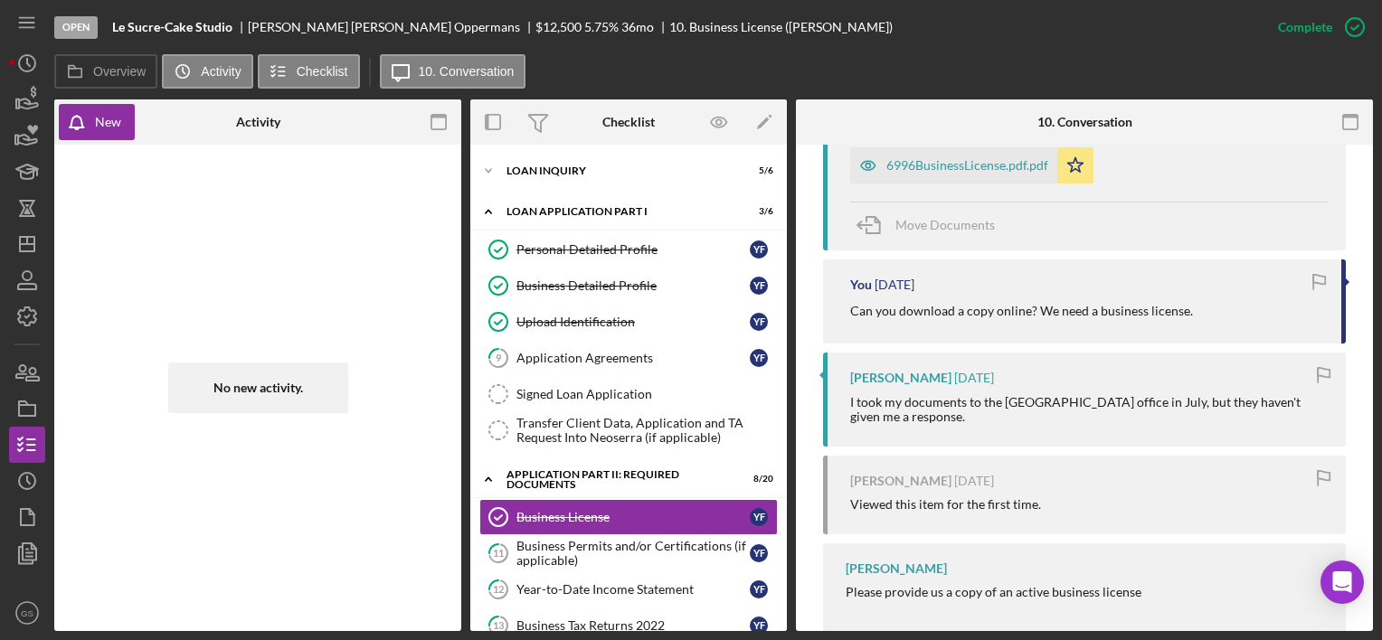
scroll to position [735, 0]
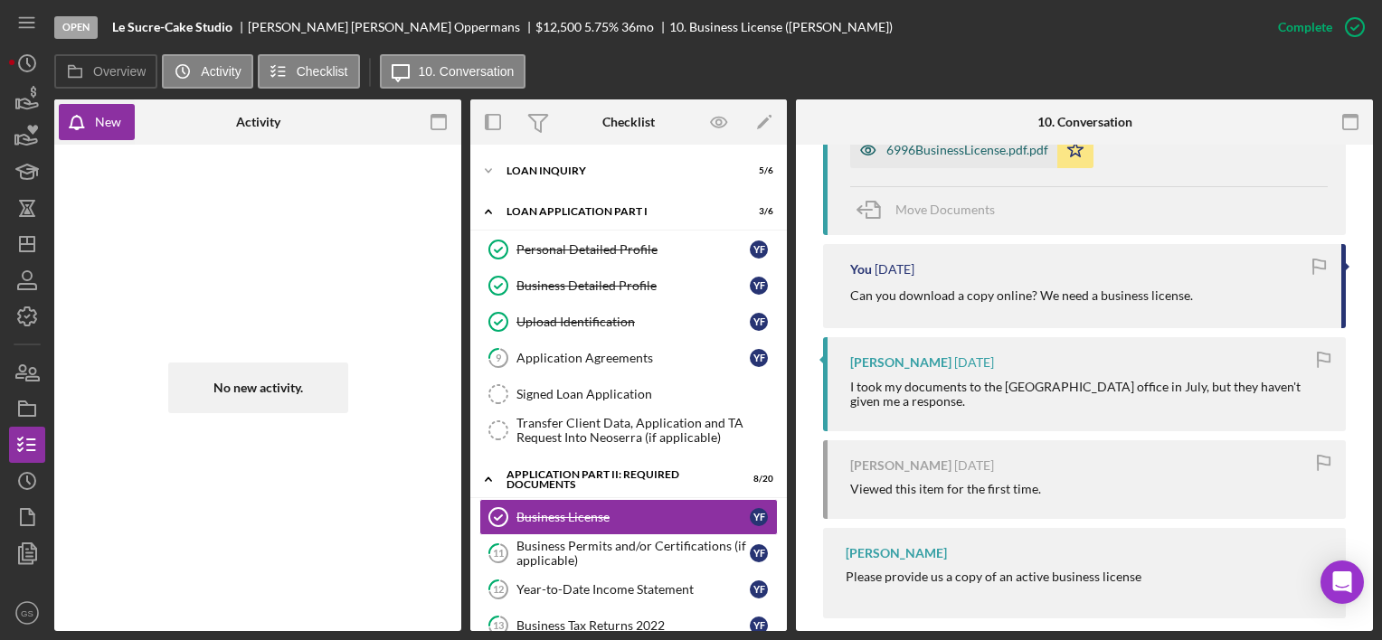
click at [1003, 145] on div "6996BusinessLicense.pdf.pdf" at bounding box center [967, 150] width 162 height 14
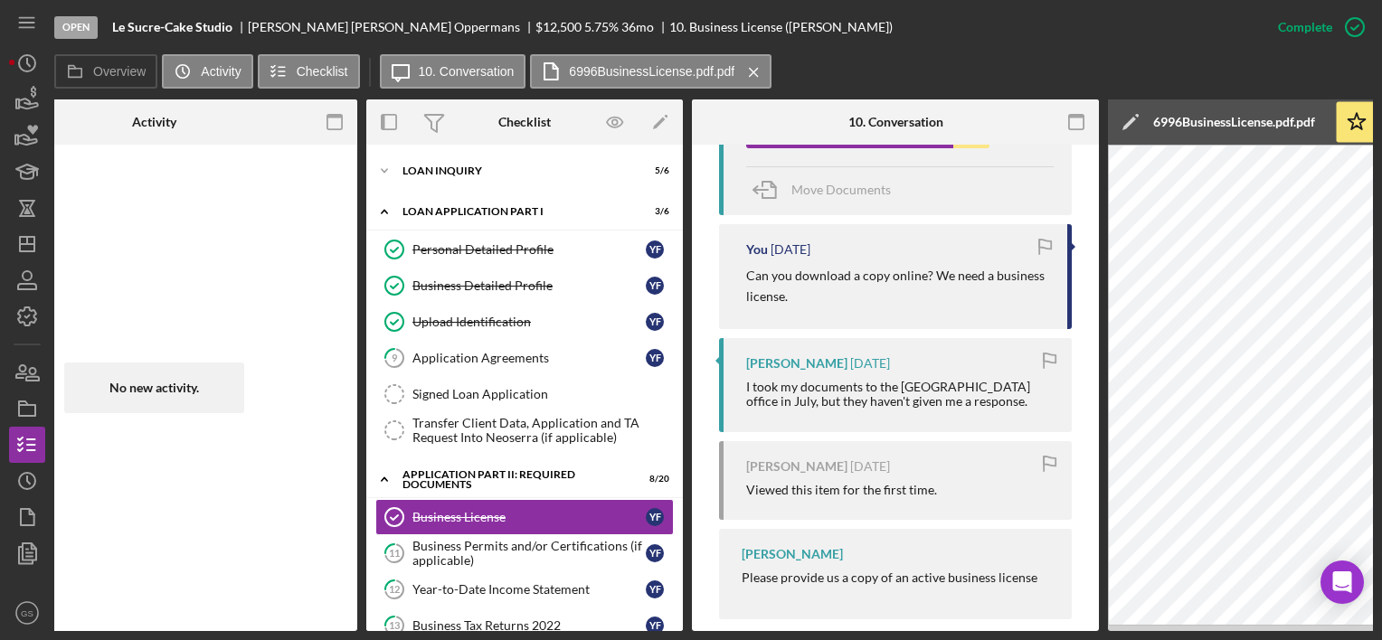
scroll to position [0, 0]
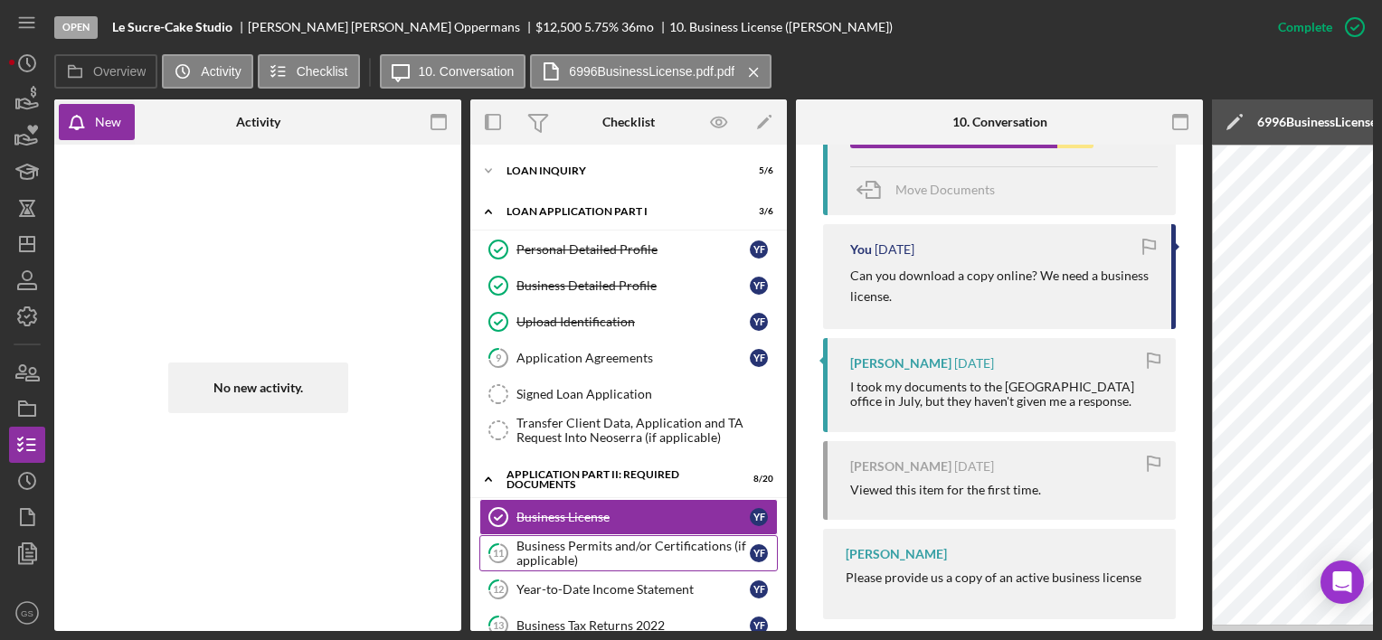
click at [544, 554] on div "Business Permits and/or Certifications (if applicable)" at bounding box center [633, 553] width 233 height 29
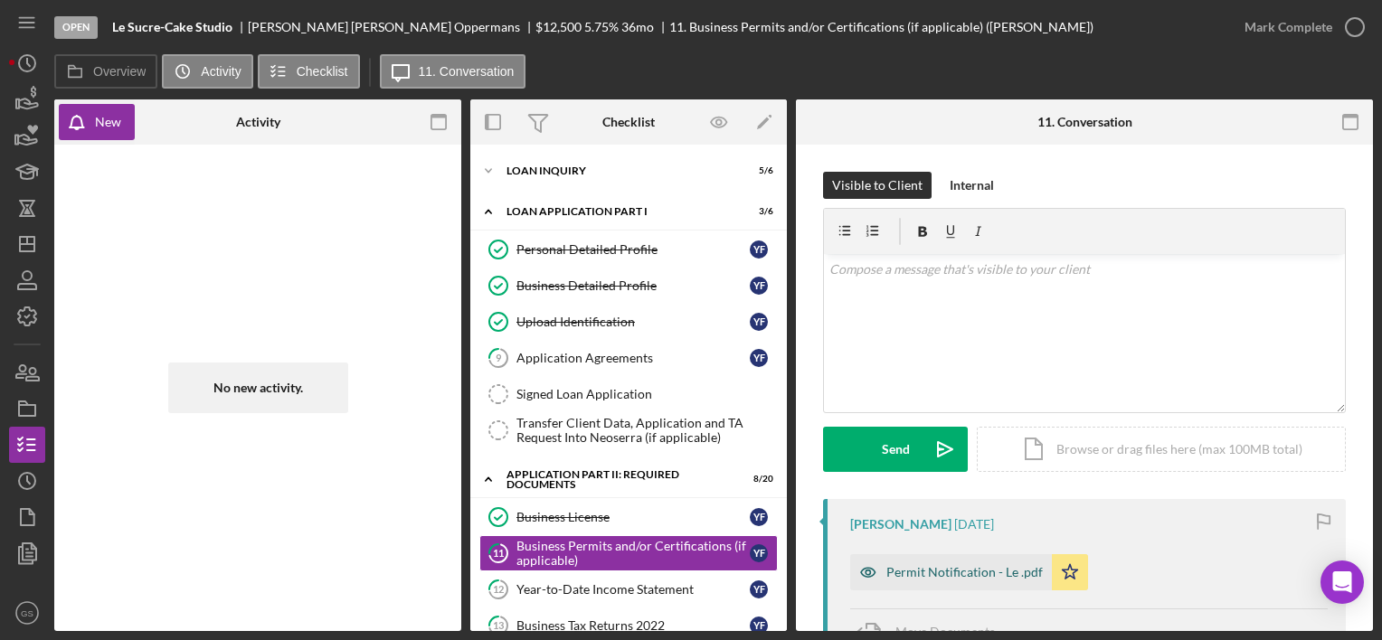
click at [955, 570] on div "Permit Notification - Le .pdf" at bounding box center [964, 572] width 156 height 14
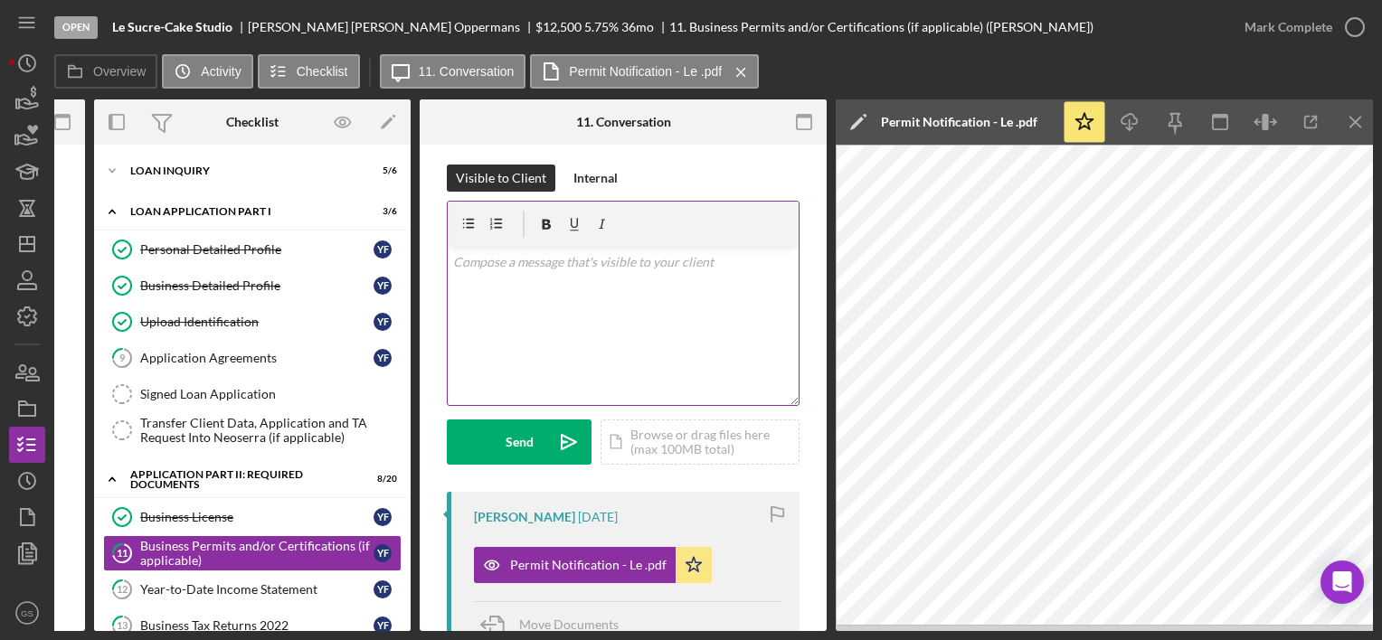
scroll to position [0, 378]
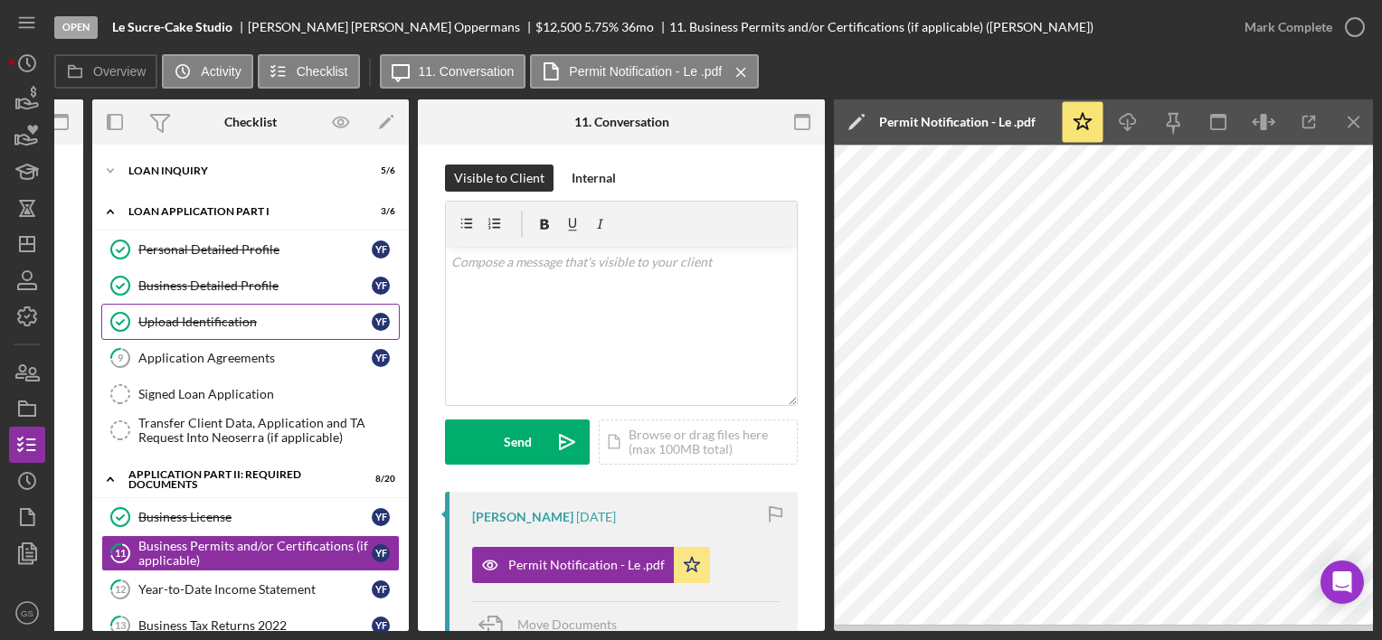
click at [183, 315] on div "Upload Identification" at bounding box center [254, 322] width 233 height 14
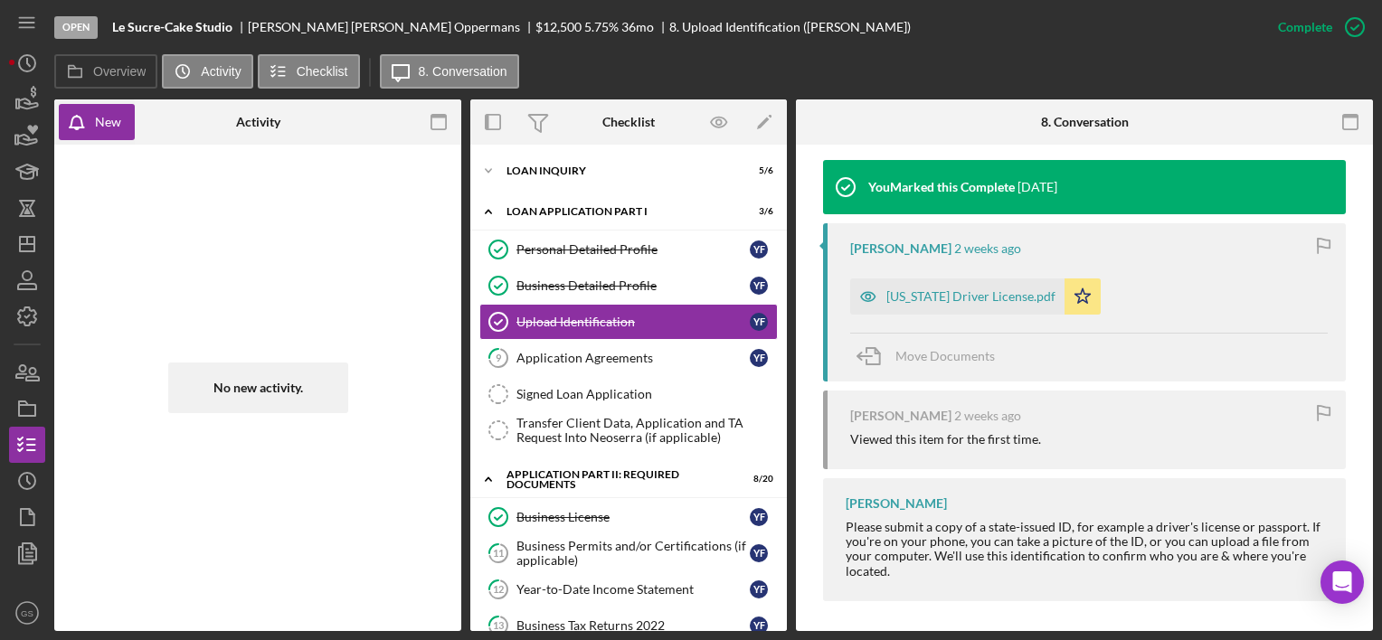
scroll to position [593, 0]
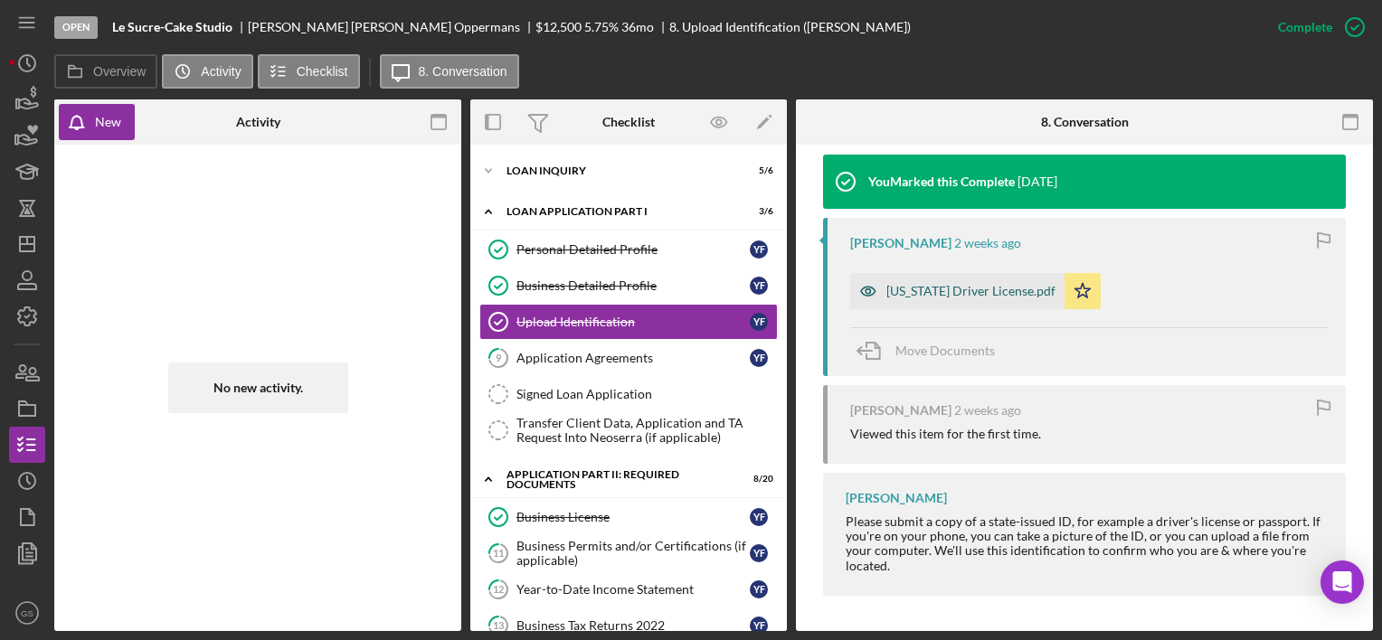
click at [983, 299] on div "California Driver License.pdf" at bounding box center [957, 291] width 214 height 36
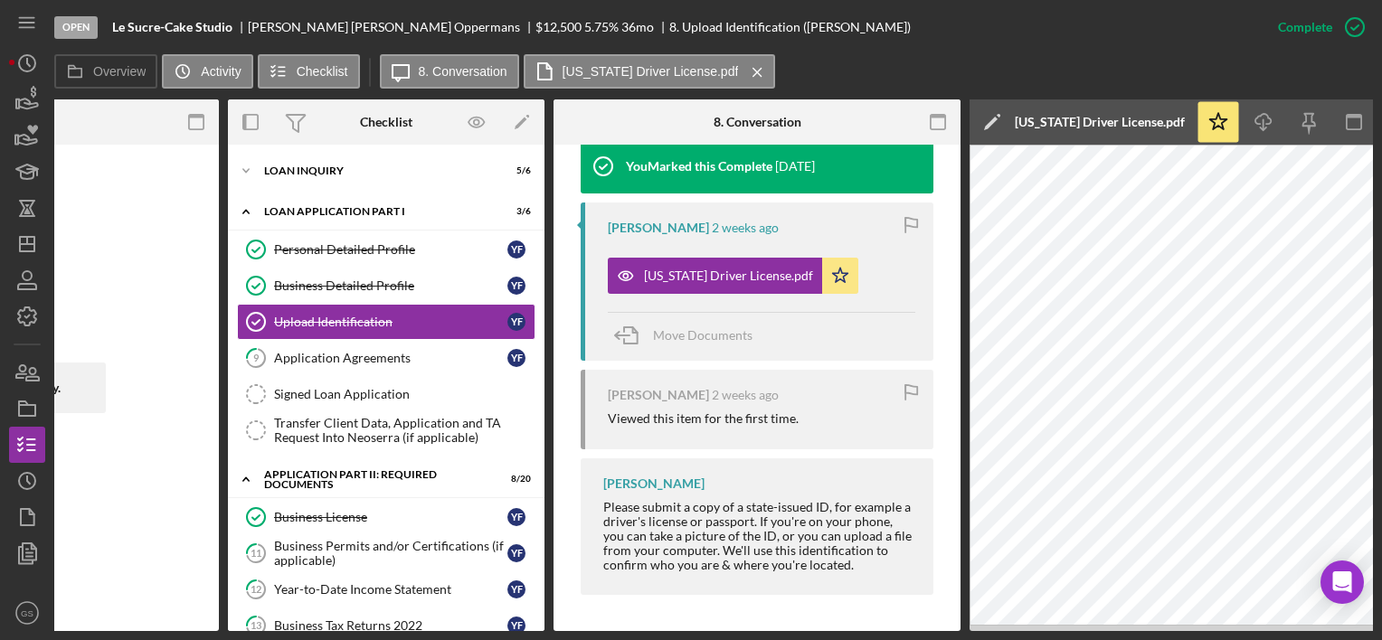
scroll to position [0, 0]
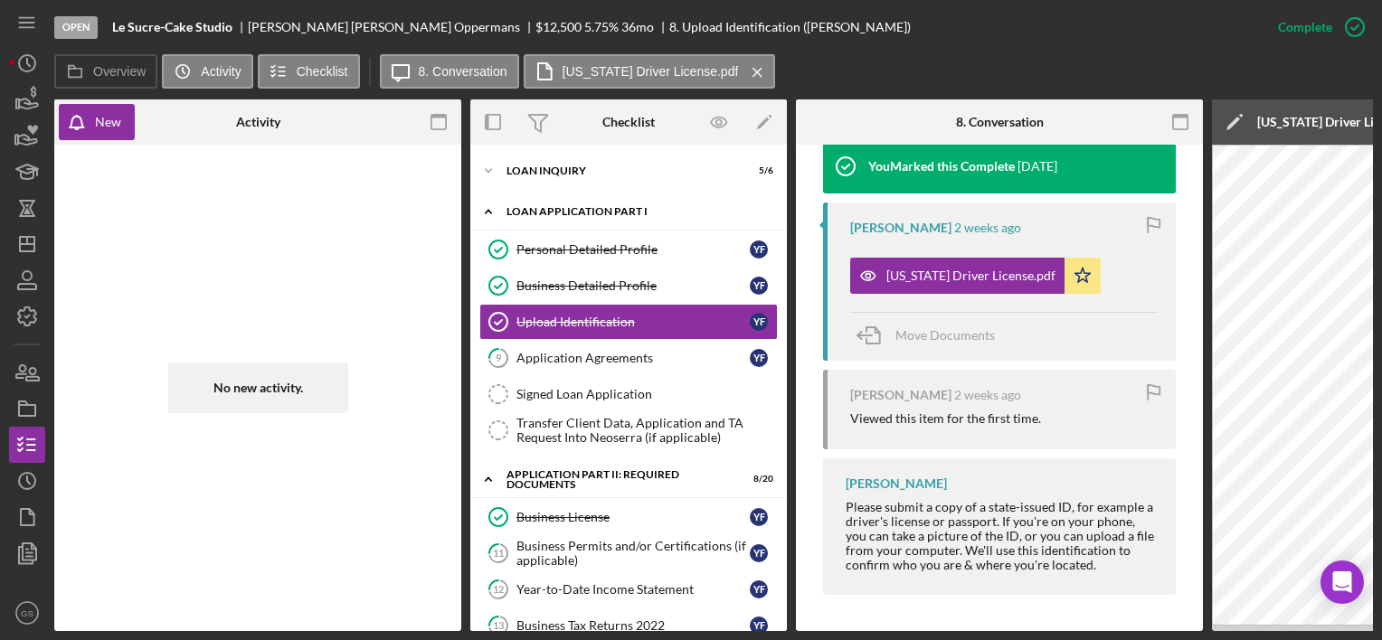
click at [600, 210] on div "Loan Application Part I" at bounding box center [636, 211] width 258 height 11
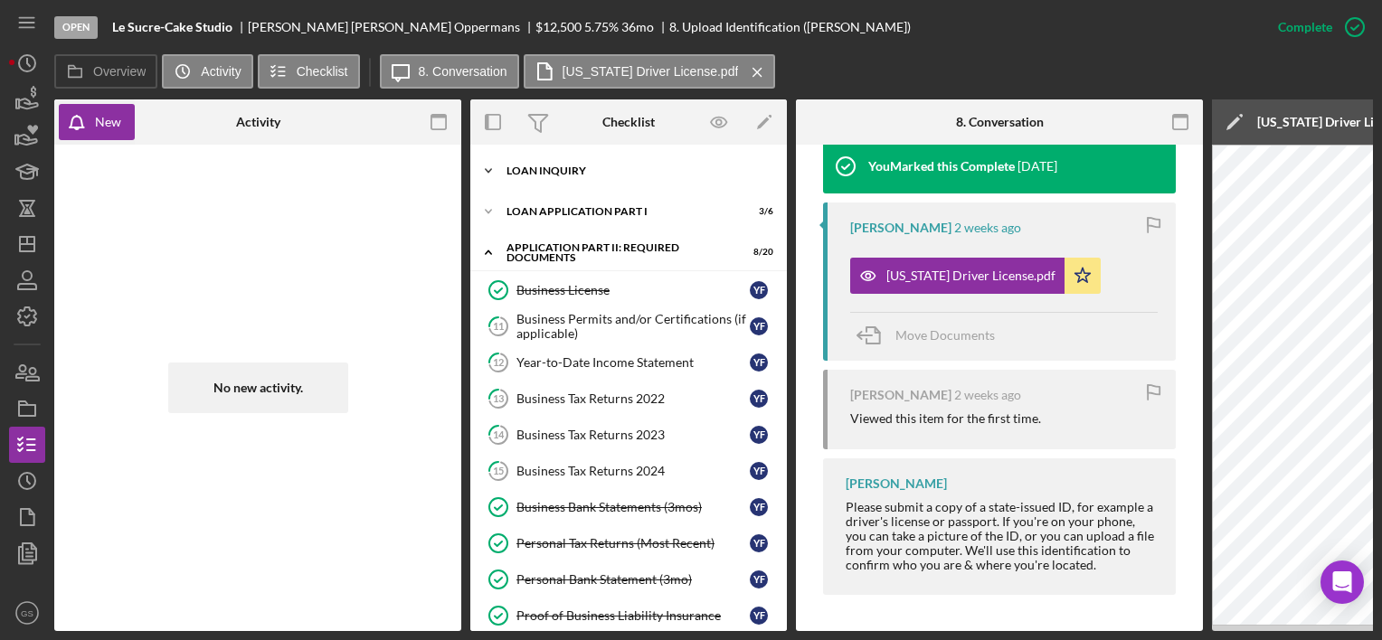
click at [594, 167] on div "Loan Inquiry" at bounding box center [636, 171] width 258 height 11
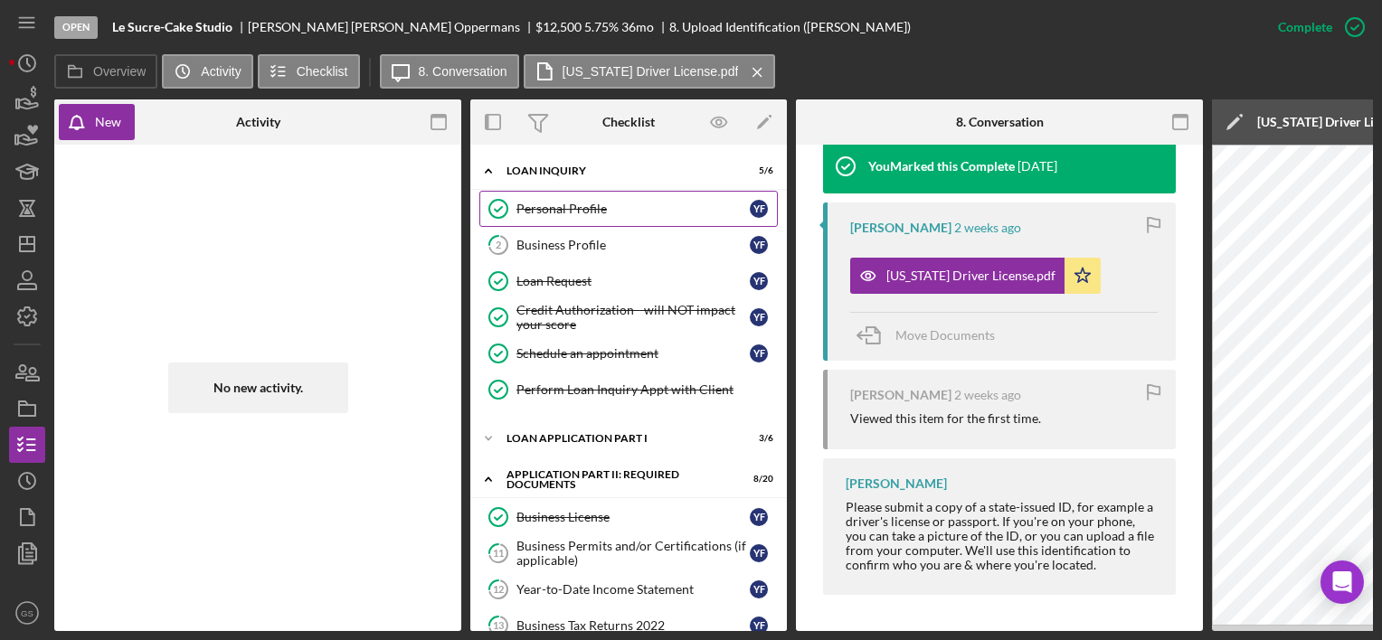
click at [581, 205] on div "Personal Profile" at bounding box center [633, 209] width 233 height 14
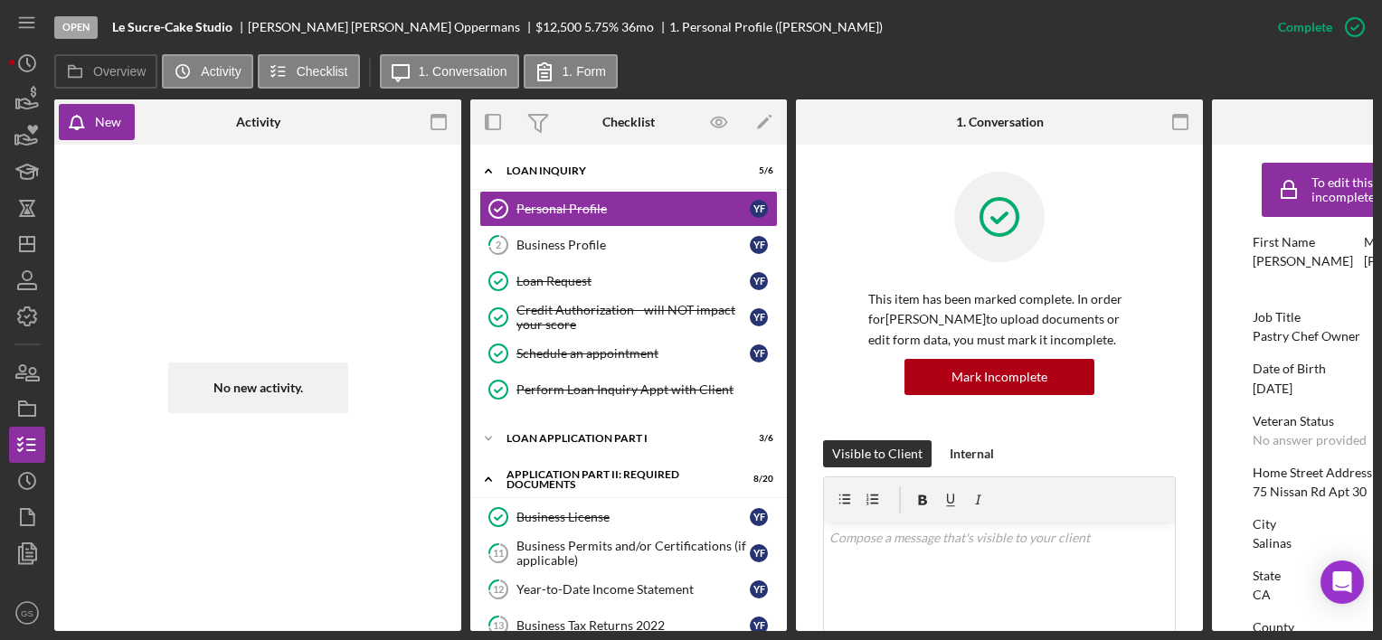
scroll to position [0, 246]
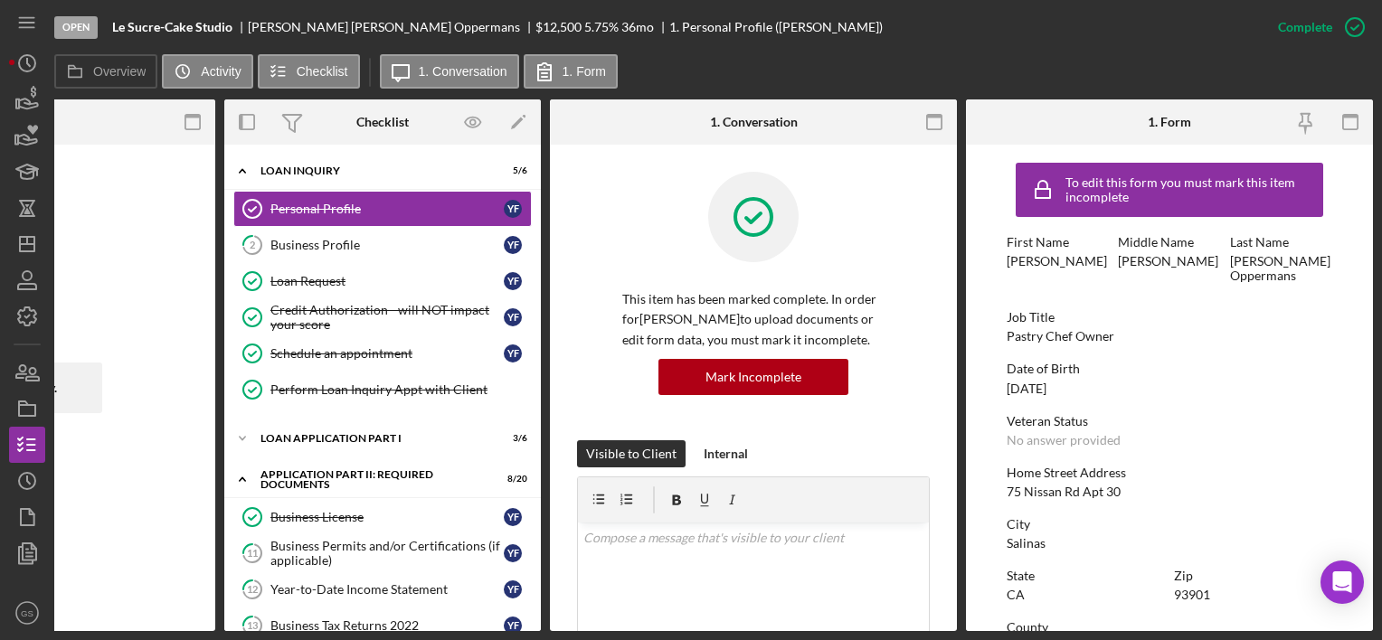
click at [1291, 278] on div "Flores Oppermans" at bounding box center [1281, 268] width 102 height 29
click at [1349, 22] on icon "button" at bounding box center [1354, 27] width 45 height 45
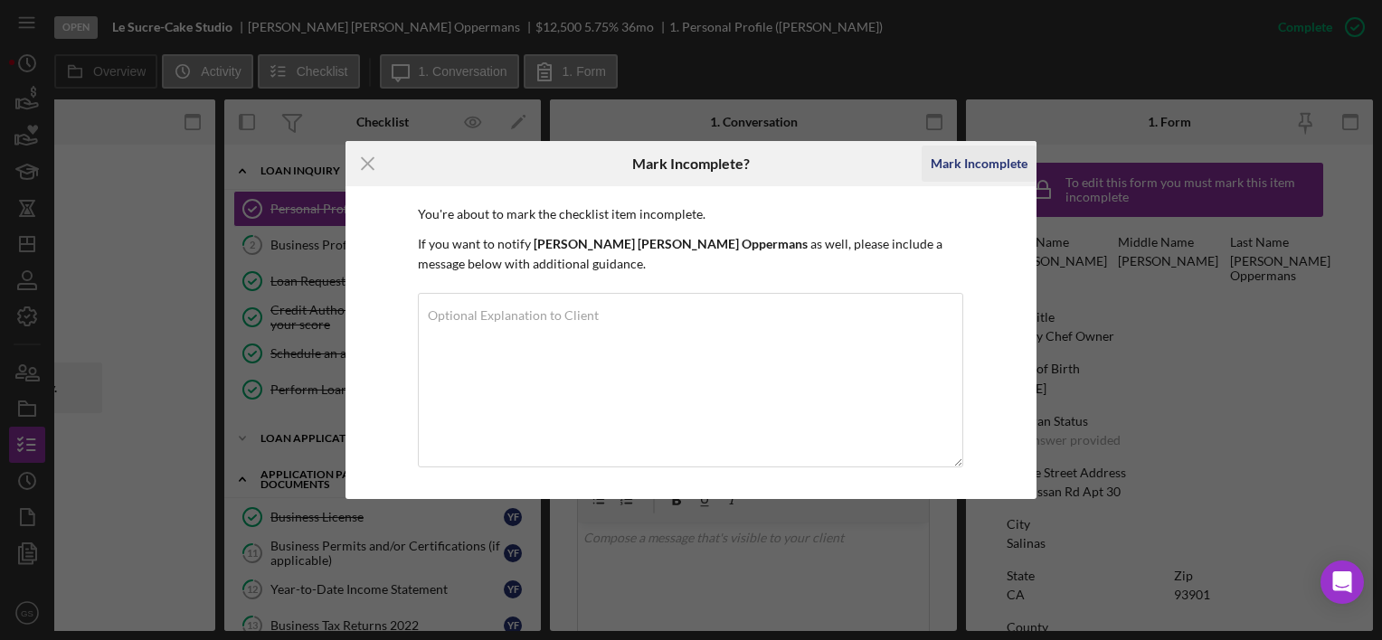
click at [981, 166] on div "Mark Incomplete" at bounding box center [979, 164] width 97 height 36
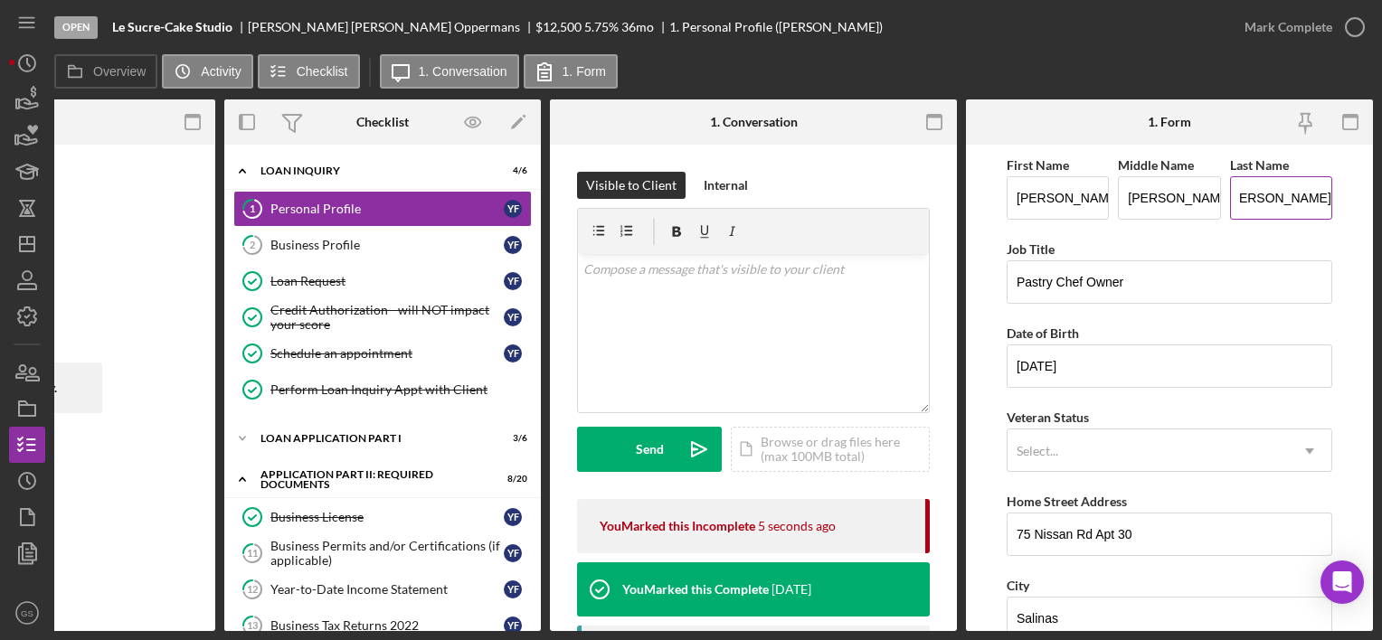
scroll to position [0, 7]
type input "Flores Opperman"
click at [1352, 28] on polyline "button" at bounding box center [1354, 27] width 7 height 5
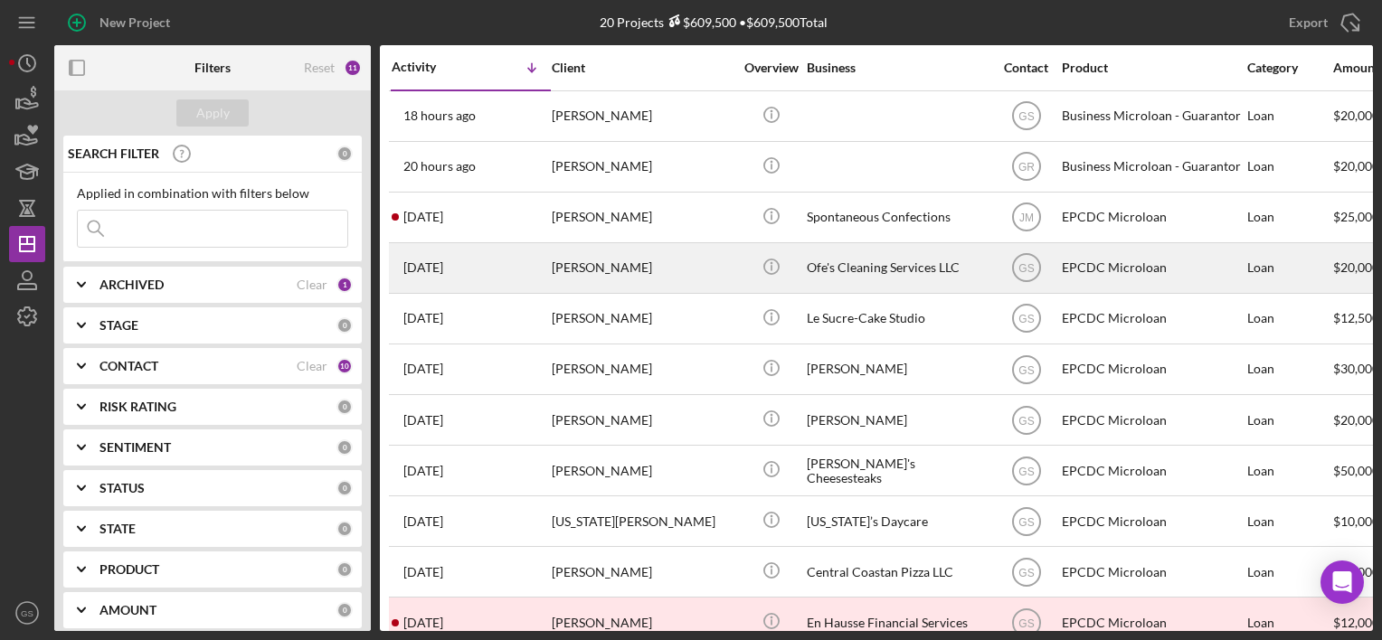
click at [579, 270] on div "[PERSON_NAME]" at bounding box center [642, 268] width 181 height 48
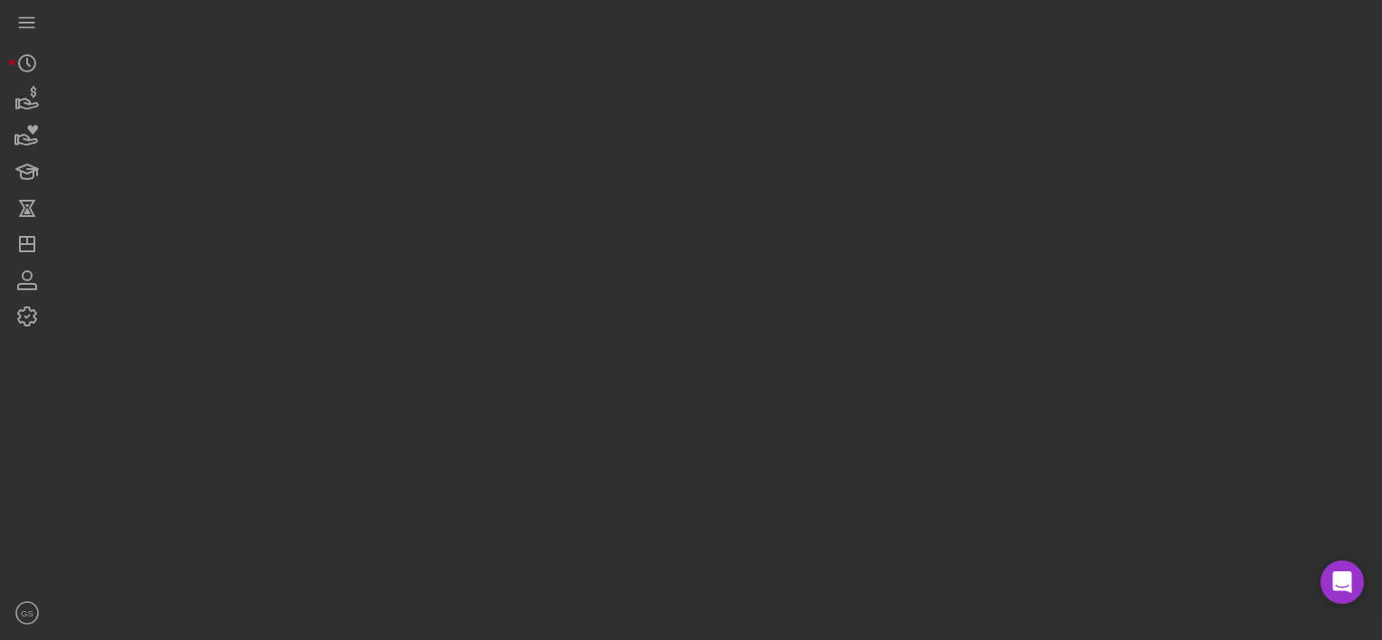
click at [579, 270] on div at bounding box center [713, 315] width 1319 height 631
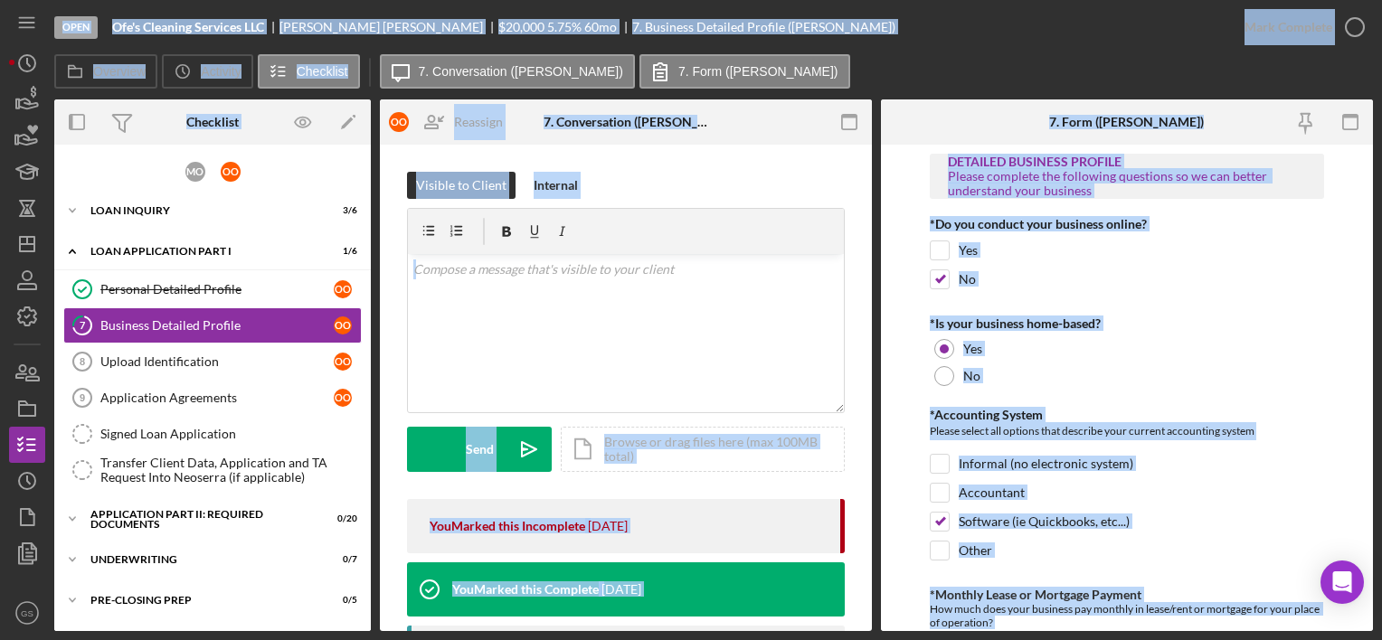
click at [951, 73] on div "Overview Icon/History Activity Checklist Icon/Message 7. Conversation ([PERSON_…" at bounding box center [713, 72] width 1319 height 36
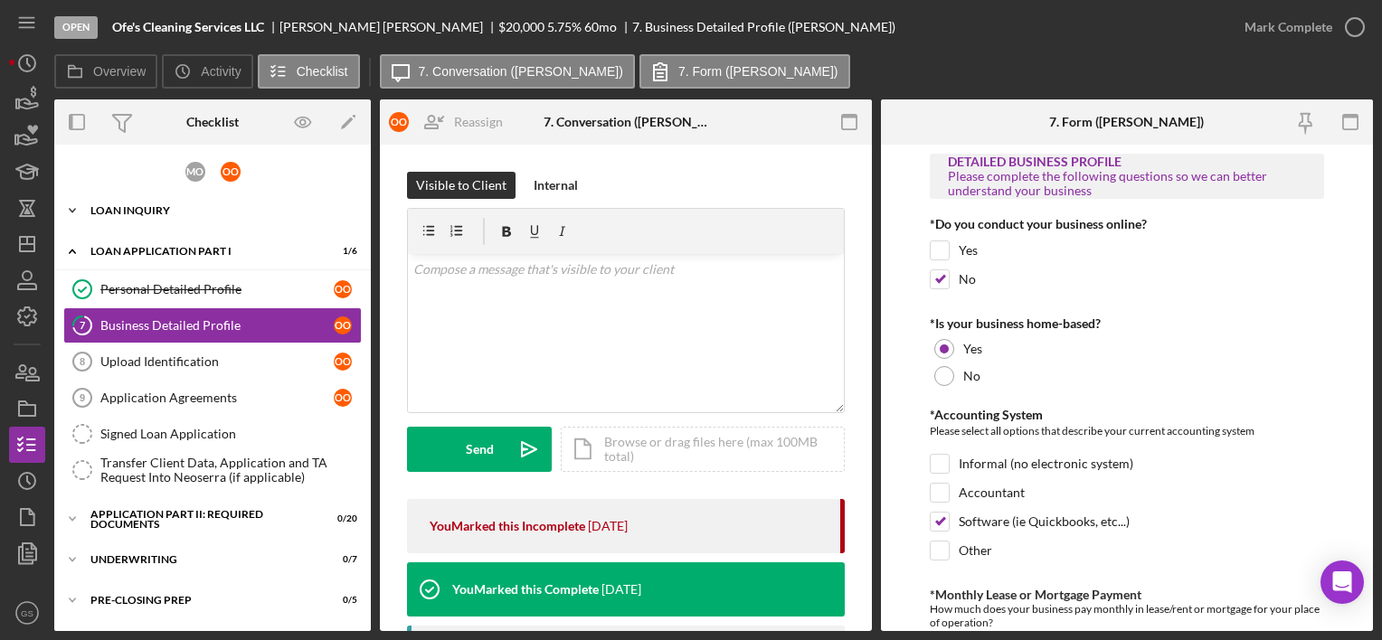
click at [213, 203] on div "Icon/Expander Loan Inquiry 3 / 6" at bounding box center [212, 211] width 317 height 36
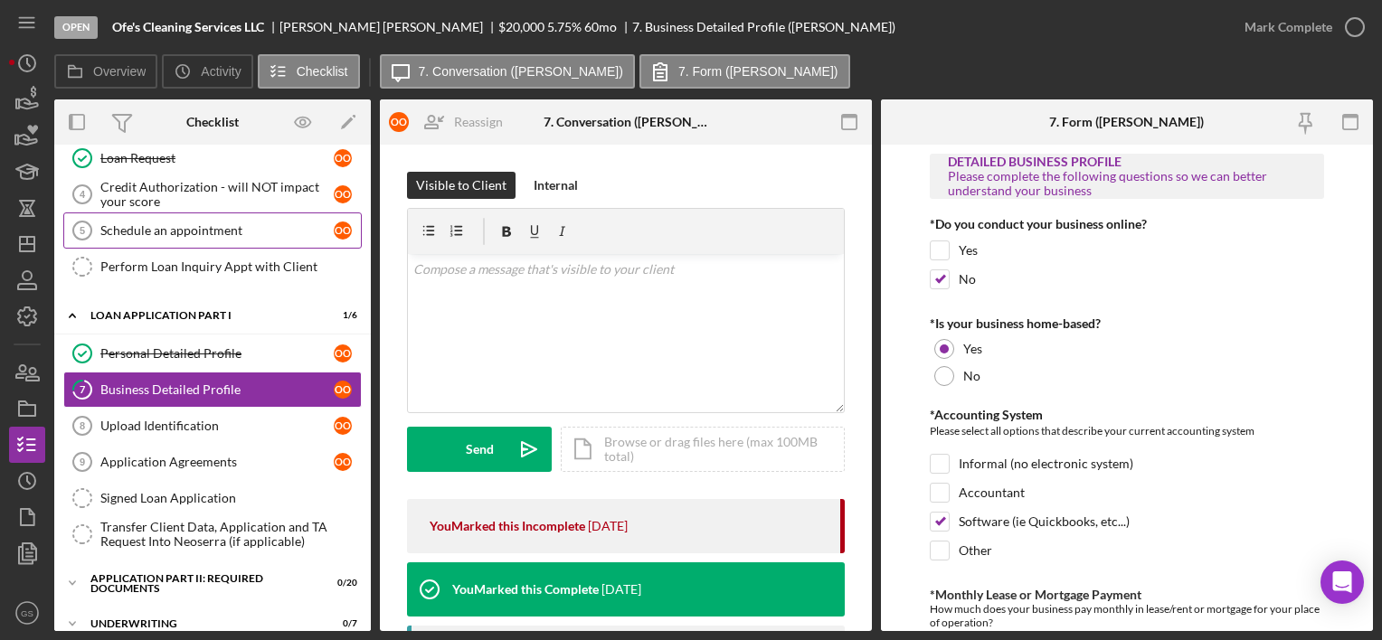
scroll to position [176, 0]
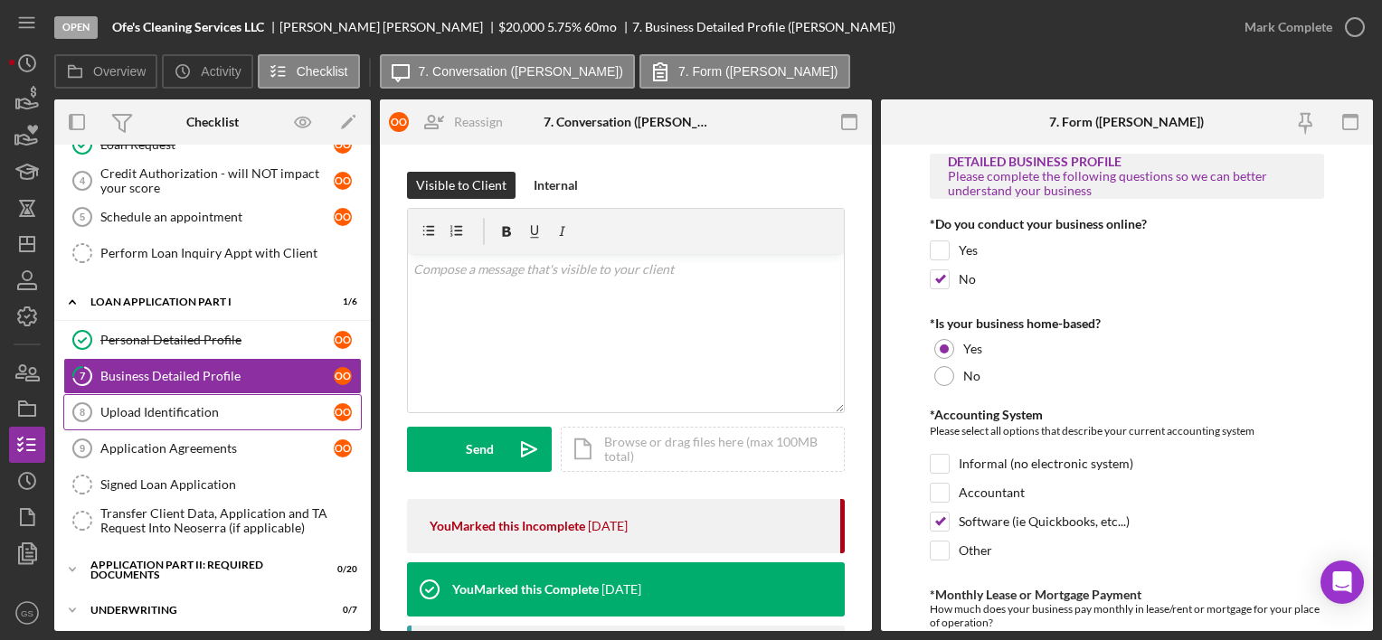
click at [238, 405] on div "Upload Identification" at bounding box center [216, 412] width 233 height 14
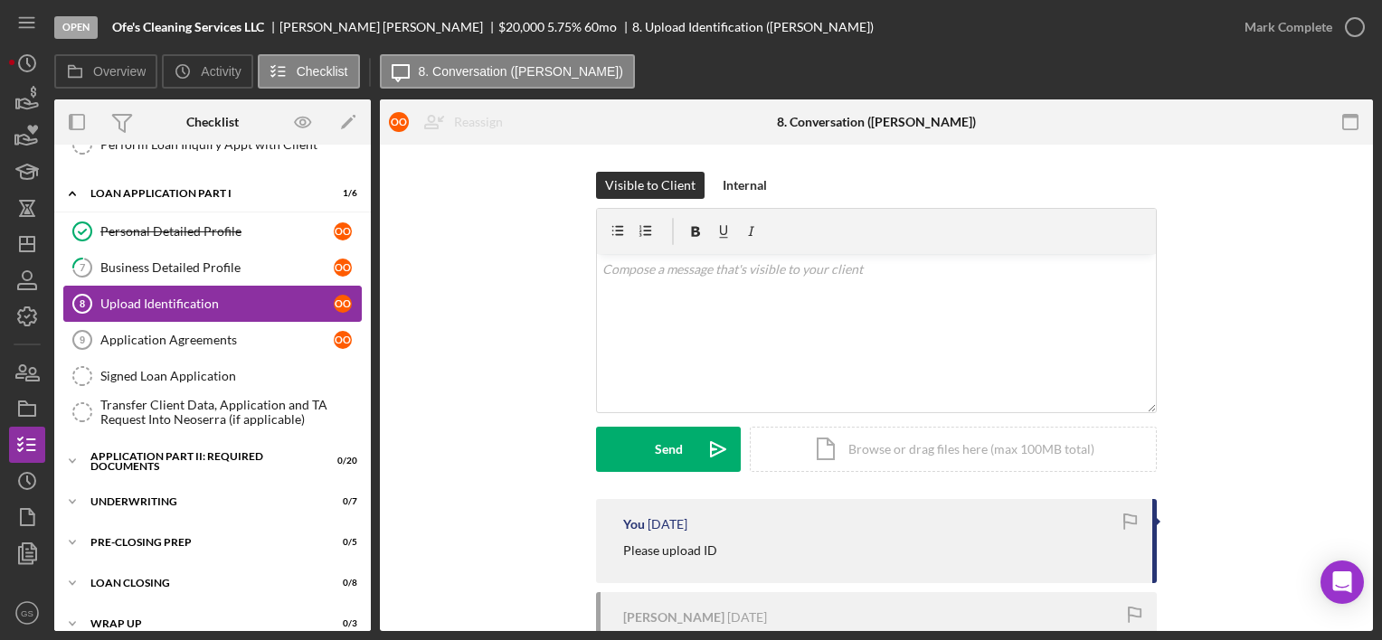
scroll to position [299, 0]
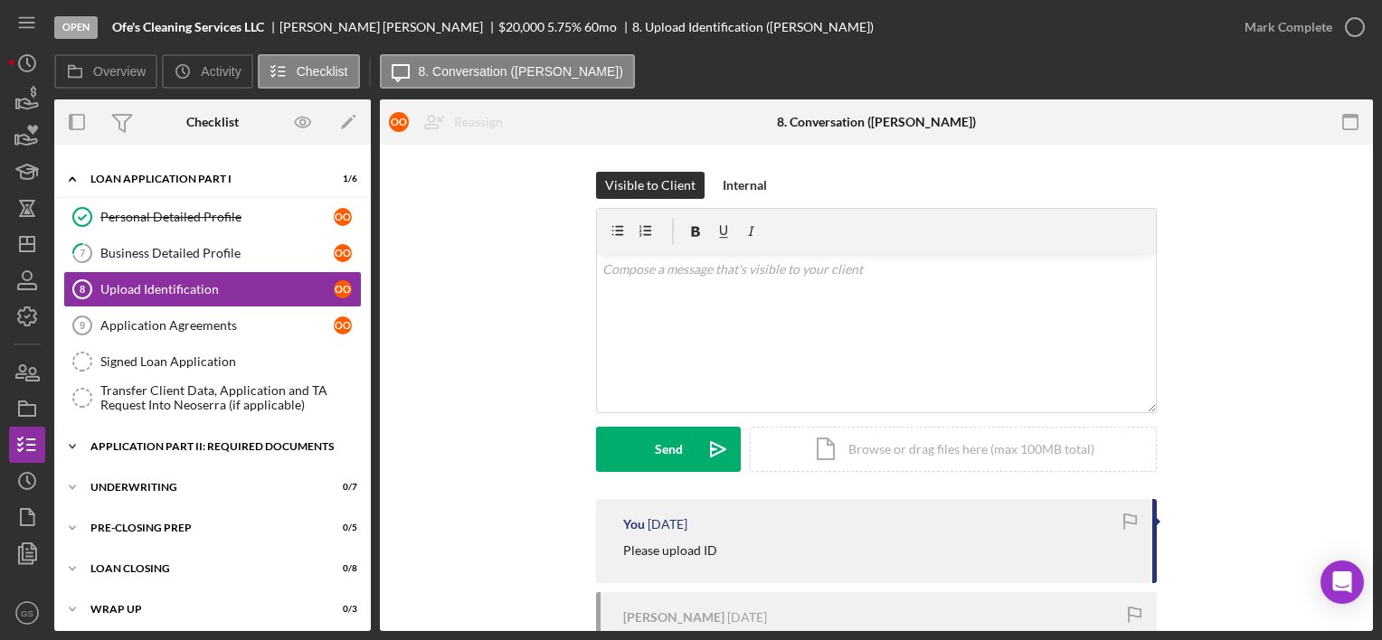
click at [229, 432] on div "Icon/Expander Application Part II: Required Documents 0 / 20" at bounding box center [212, 447] width 317 height 36
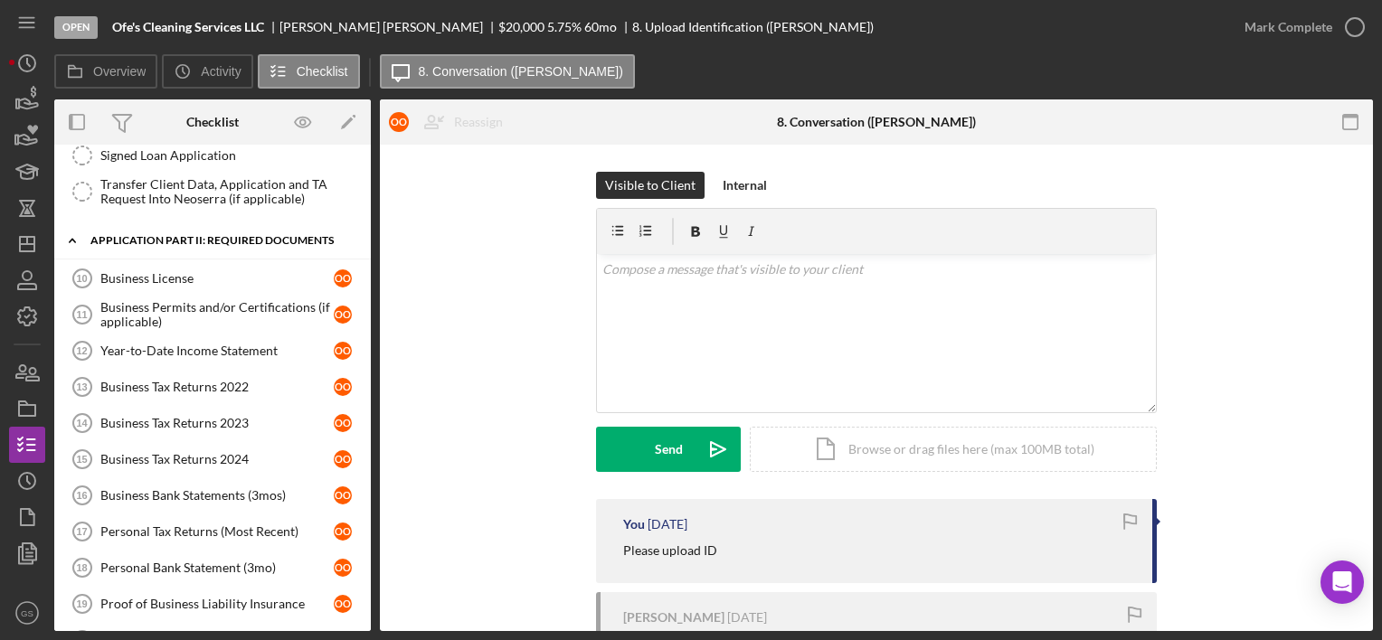
scroll to position [509, 0]
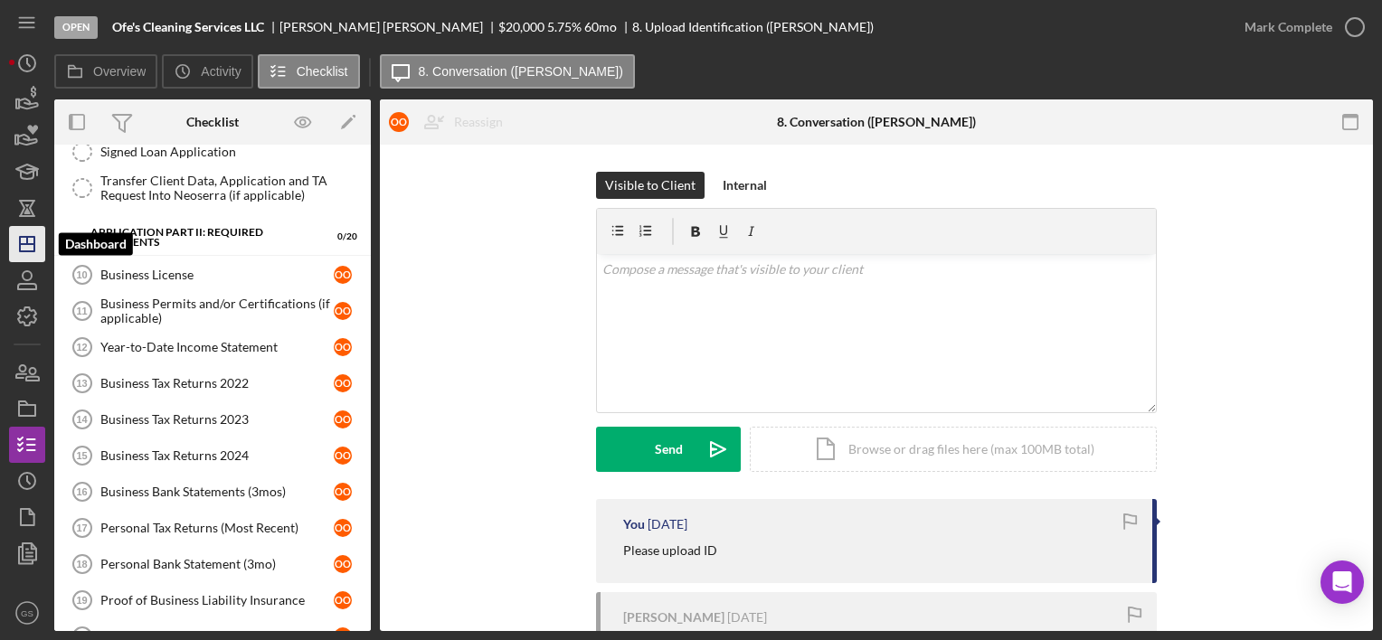
click at [36, 244] on icon "Icon/Dashboard" at bounding box center [27, 244] width 45 height 45
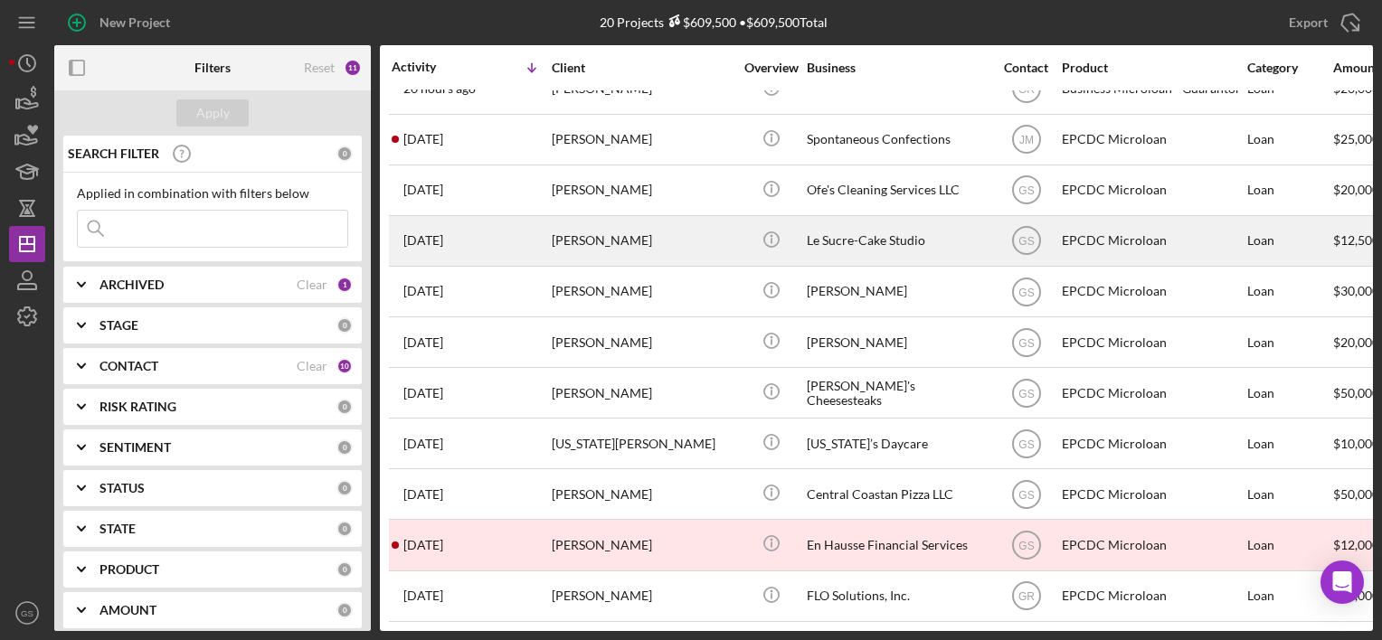
scroll to position [79, 0]
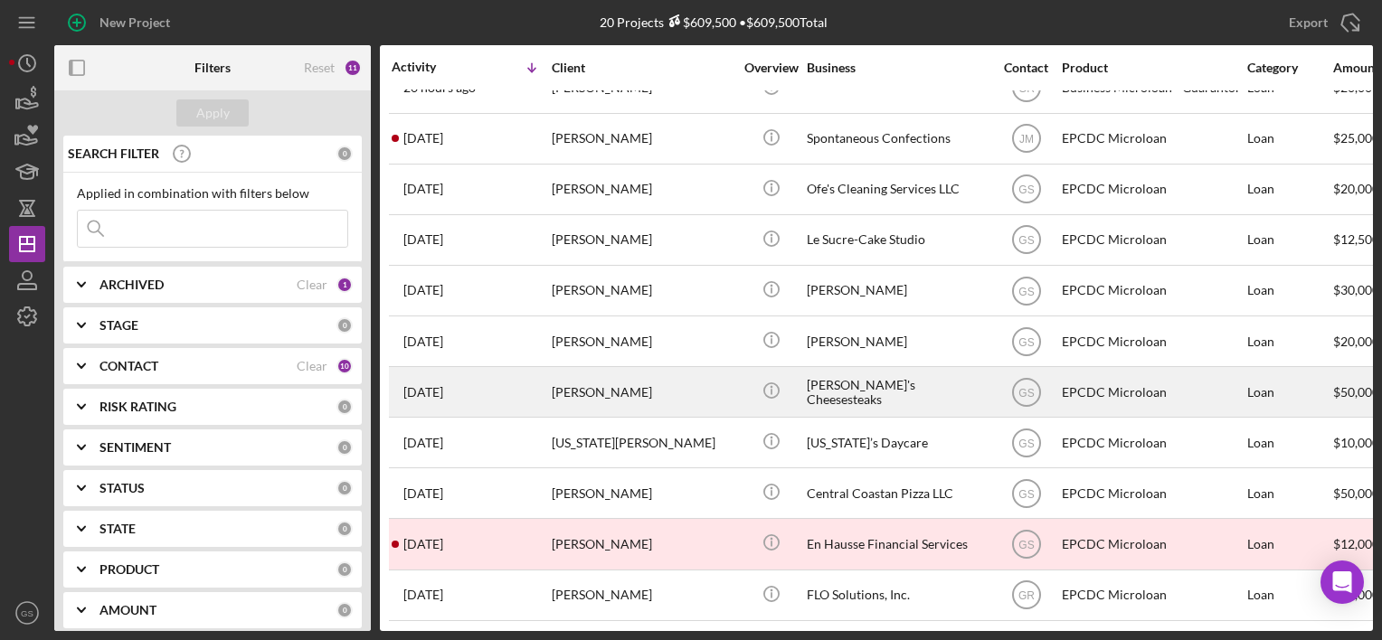
click at [858, 396] on div "[PERSON_NAME]'s Cheesesteaks" at bounding box center [897, 392] width 181 height 48
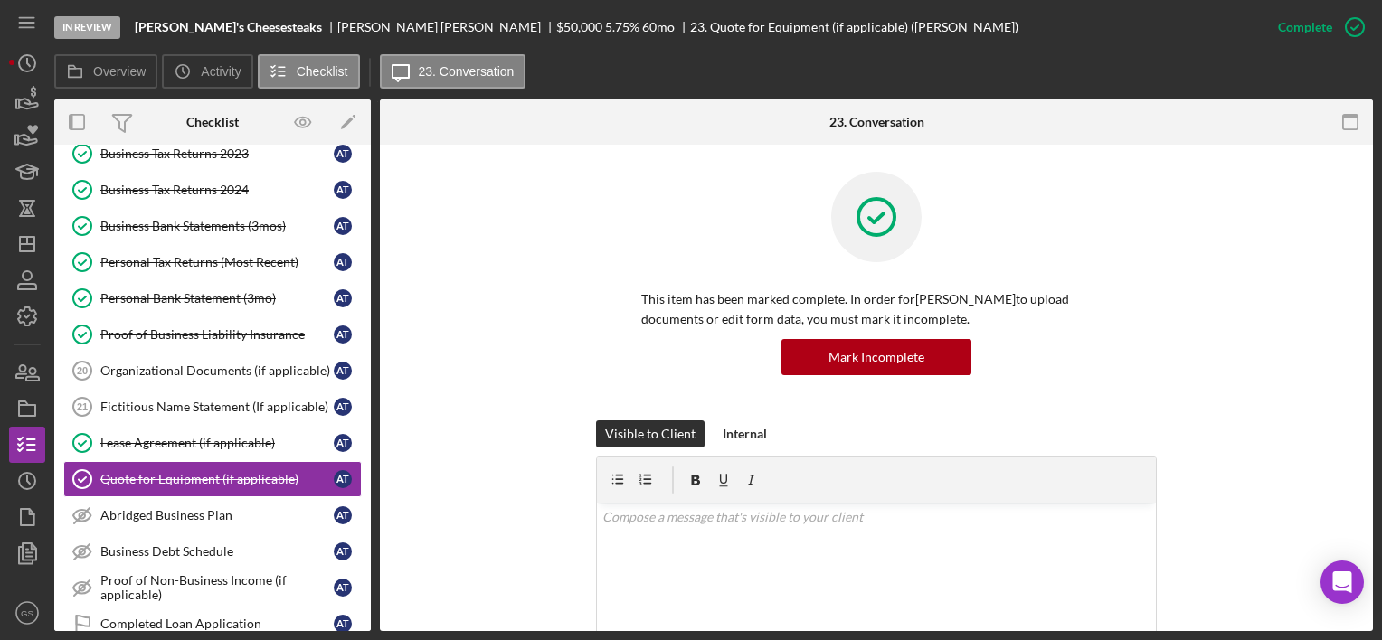
scroll to position [366, 0]
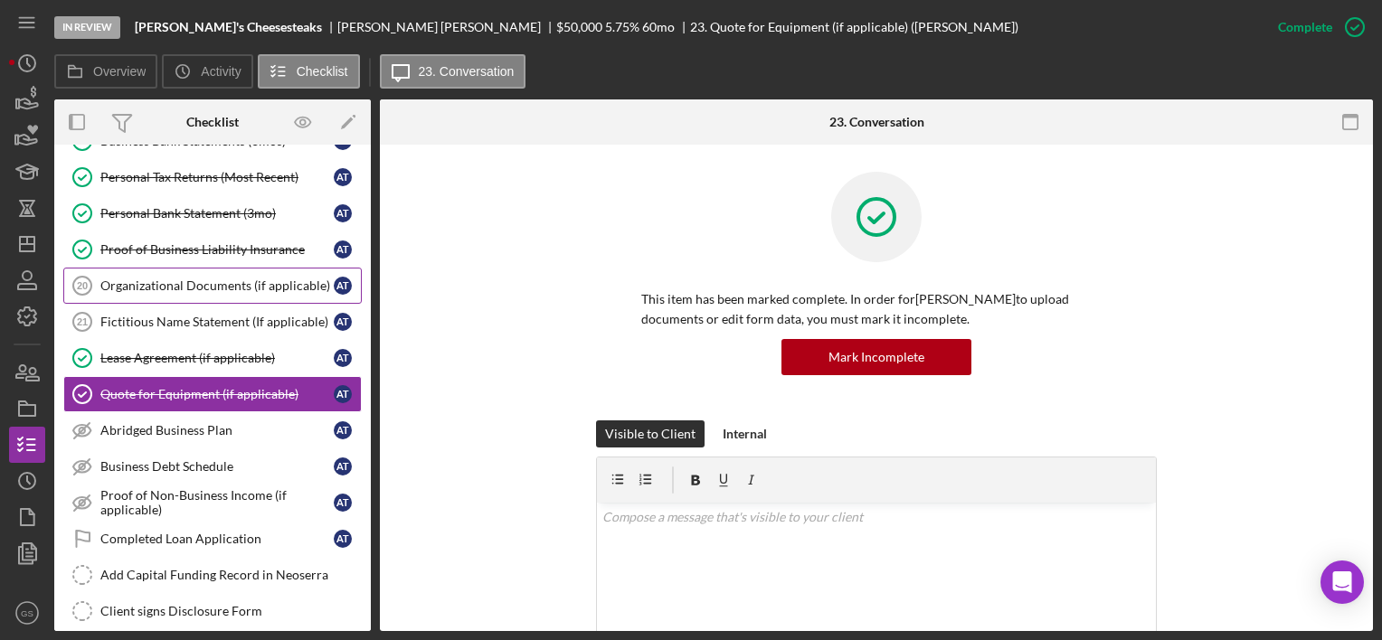
click at [289, 285] on div "Organizational Documents (if applicable)" at bounding box center [216, 286] width 233 height 14
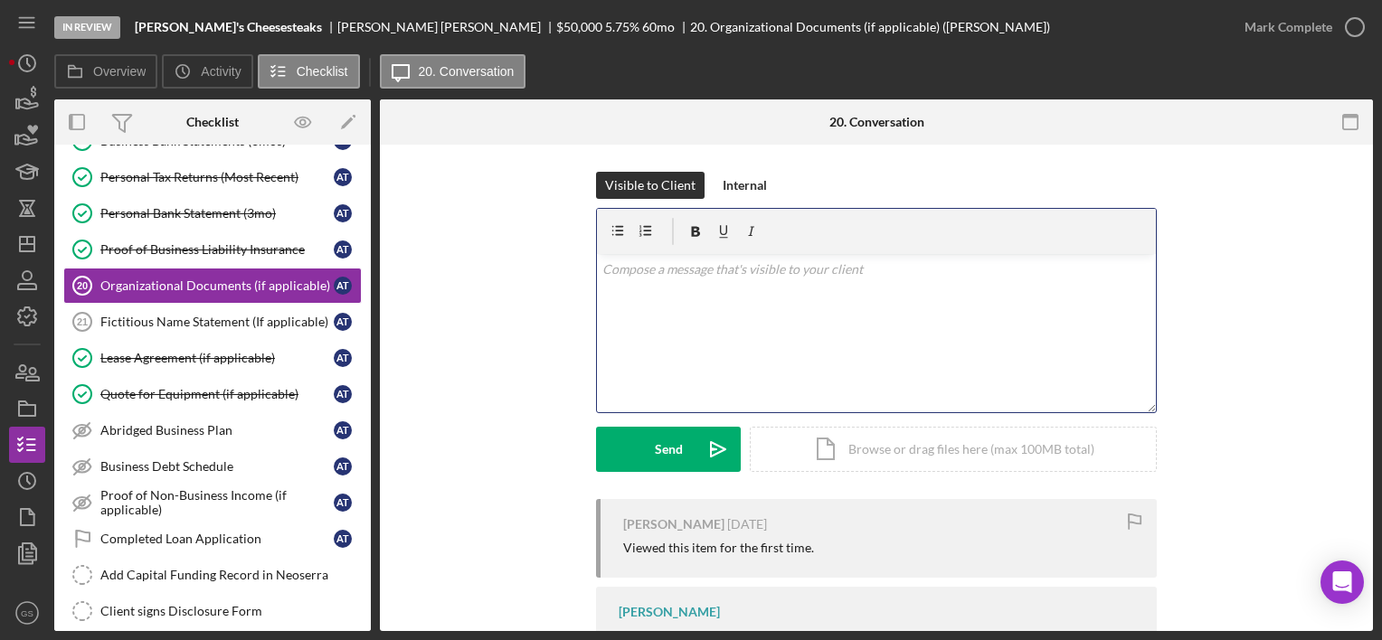
click at [743, 273] on p at bounding box center [876, 270] width 549 height 20
click at [743, 270] on p "please upload docs now." at bounding box center [876, 270] width 549 height 20
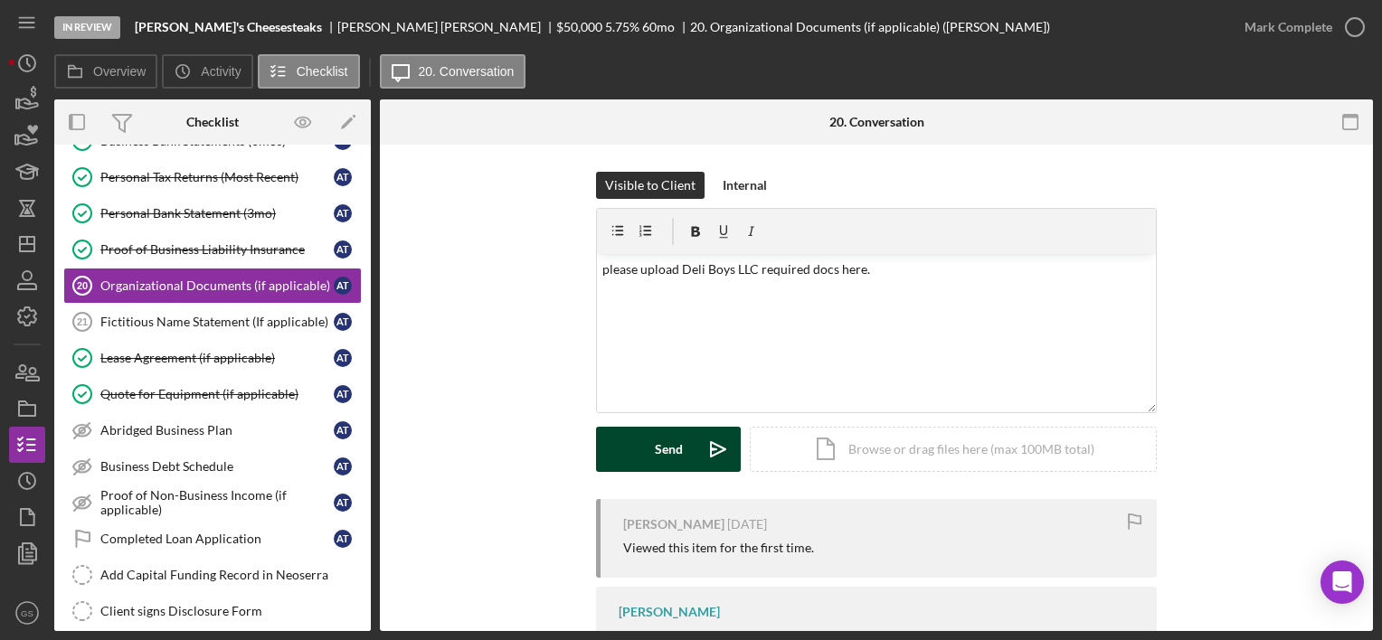
click at [696, 439] on icon "Icon/icon-invite-send" at bounding box center [718, 449] width 45 height 45
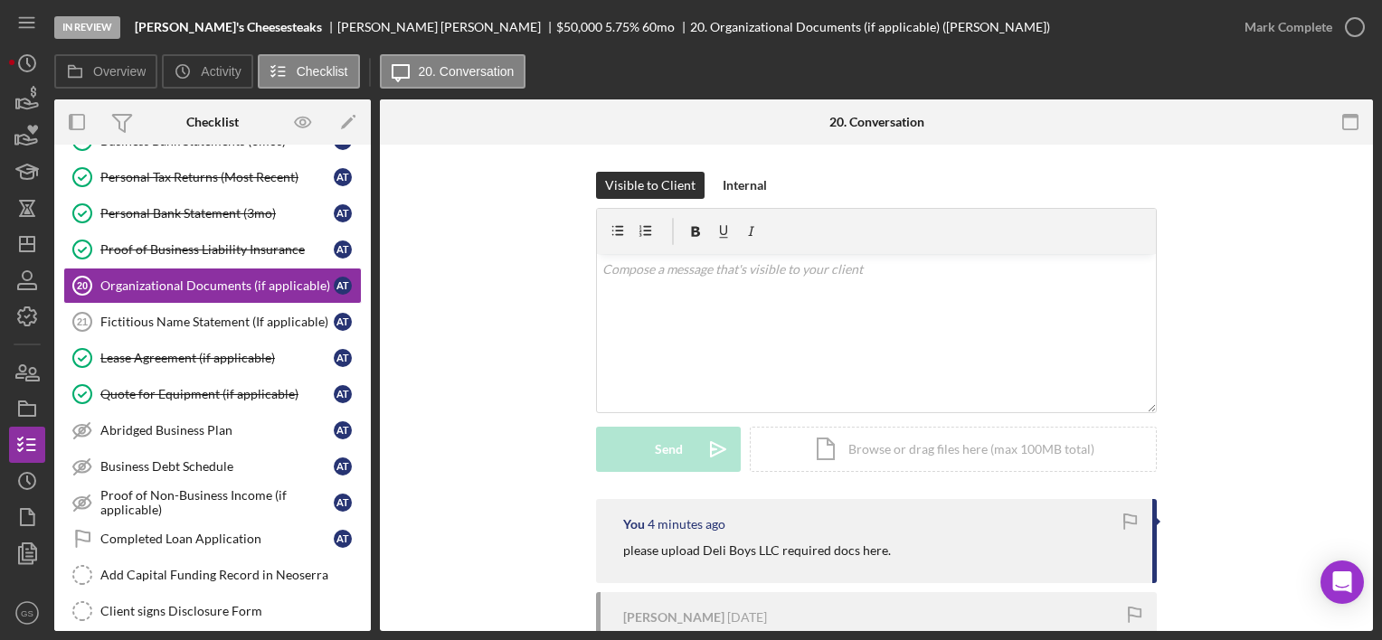
scroll to position [222, 0]
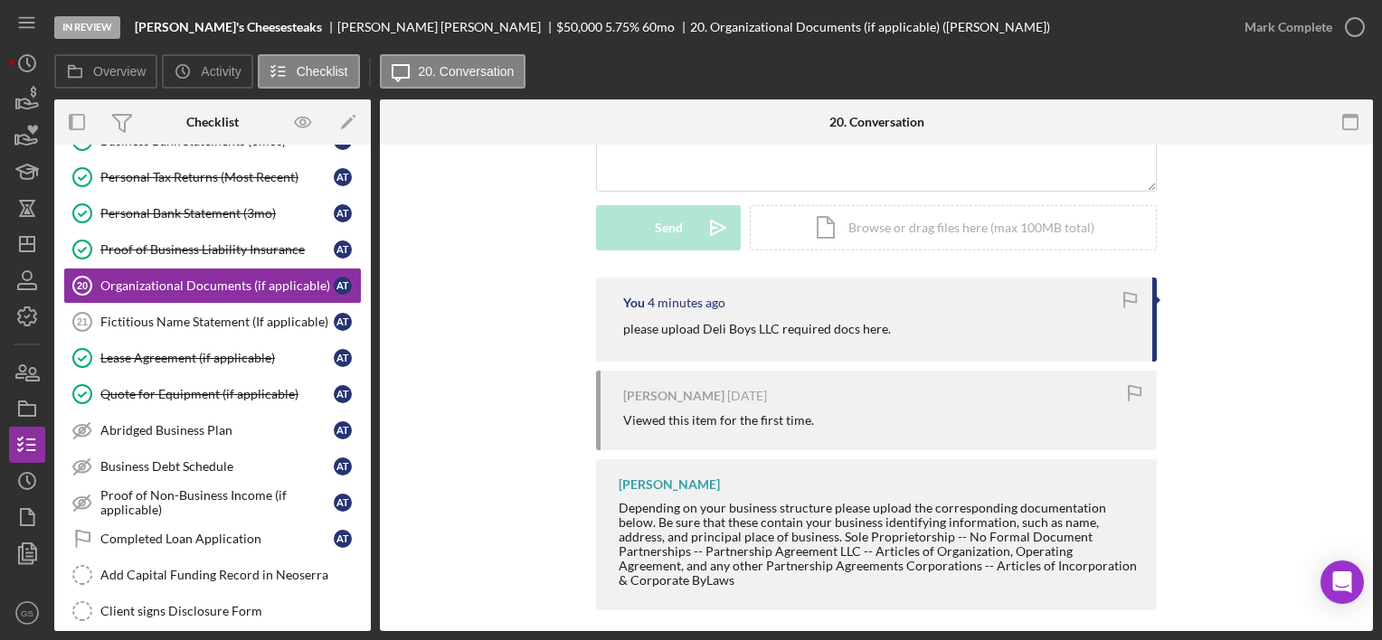
click at [797, 326] on p "please upload Deli Boys LLC required docs here." at bounding box center [757, 329] width 268 height 20
drag, startPoint x: 797, startPoint y: 326, endPoint x: 932, endPoint y: 316, distance: 135.1
click at [932, 316] on div "You 4 minutes ago please upload Deli Boys LLC required docs here." at bounding box center [876, 320] width 561 height 84
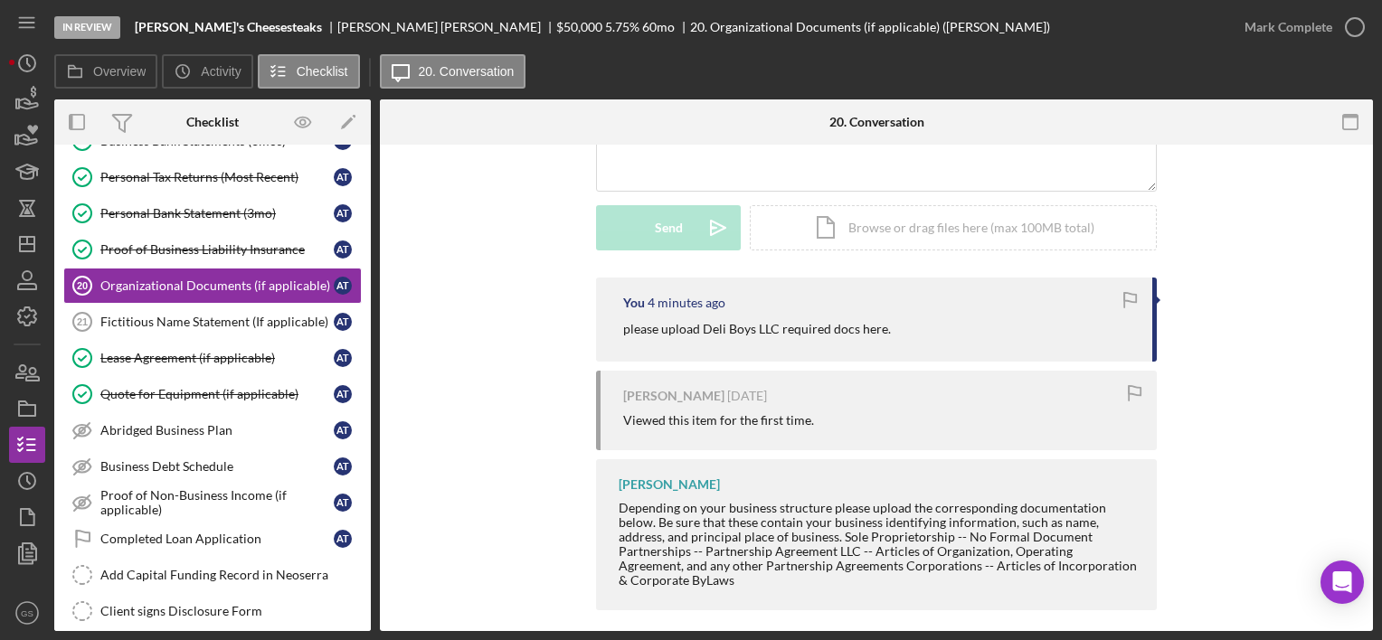
click at [648, 357] on div "You 4 minutes ago please upload Deli Boys LLC required docs here." at bounding box center [876, 320] width 561 height 84
click at [186, 242] on div "Proof of Business Liability Insurance" at bounding box center [216, 249] width 233 height 14
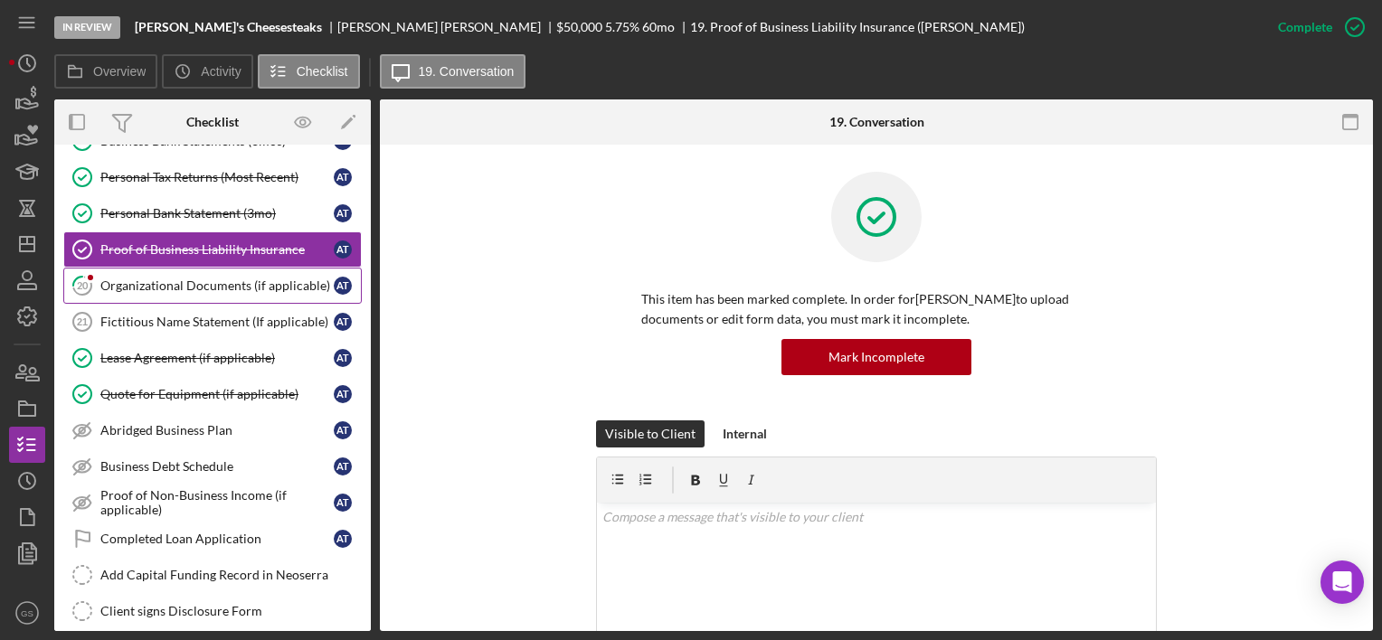
click at [192, 289] on link "20 Organizational Documents (if applicable) A T" at bounding box center [212, 286] width 299 height 36
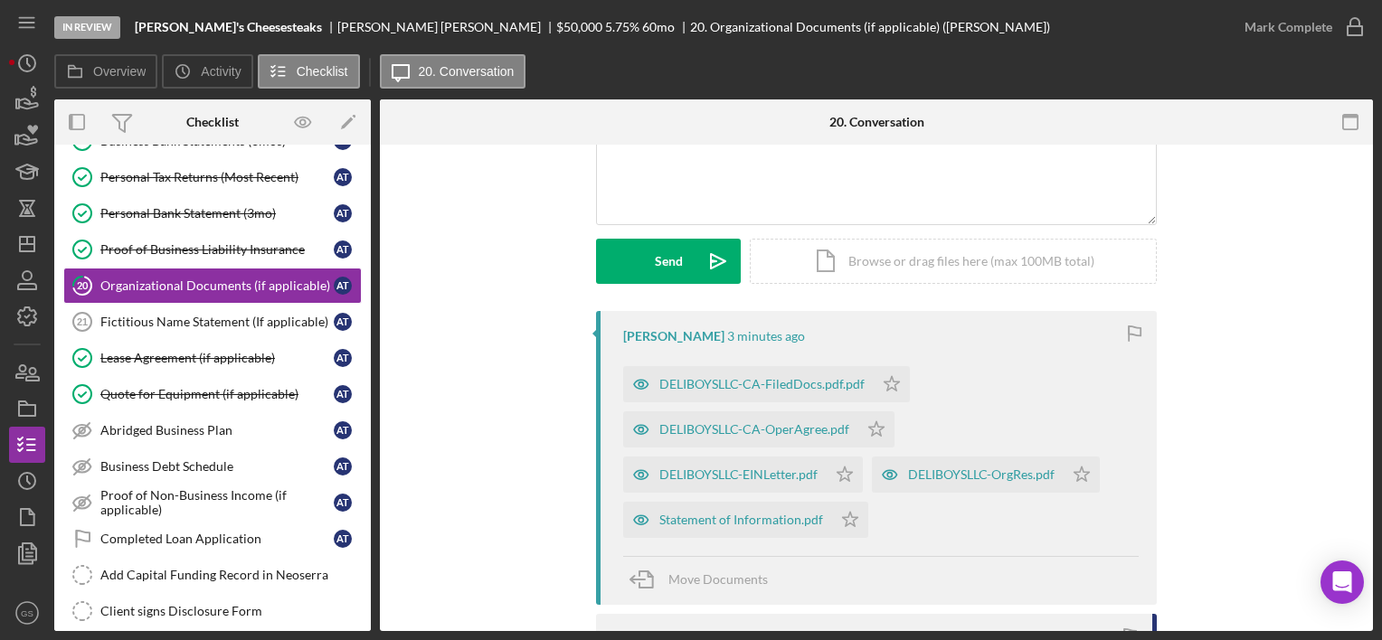
scroll to position [216, 0]
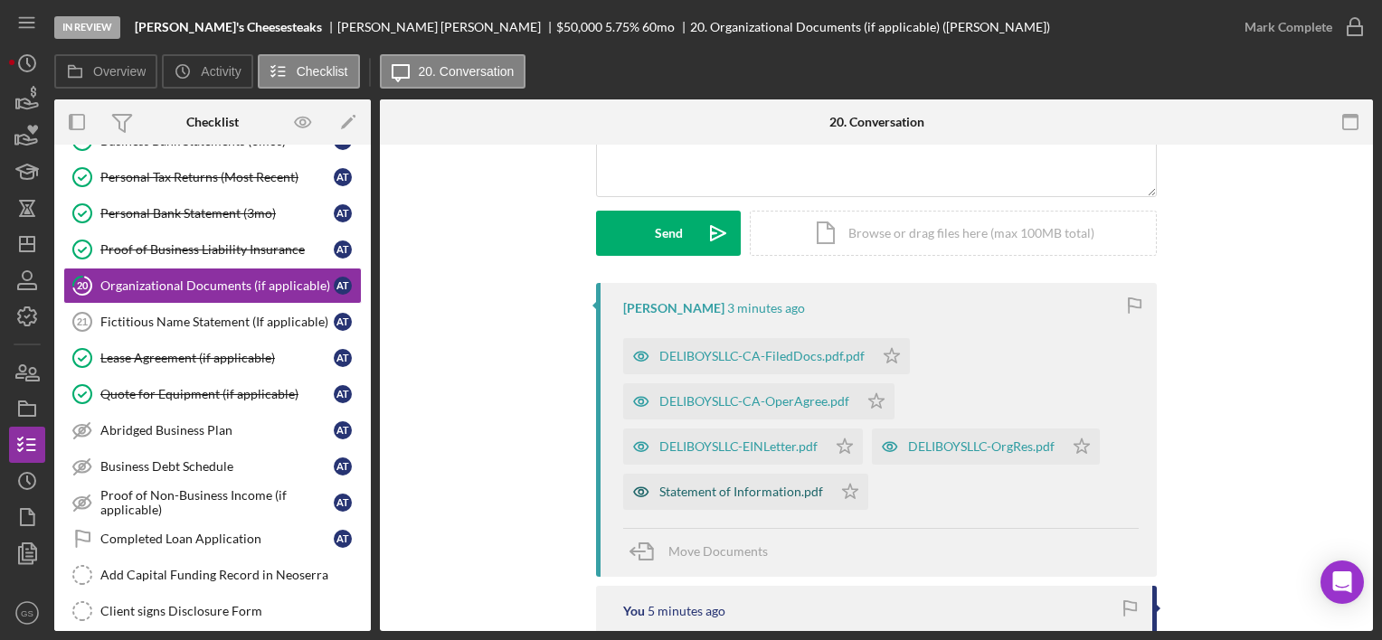
click at [772, 482] on div "Statement of Information.pdf" at bounding box center [727, 492] width 209 height 36
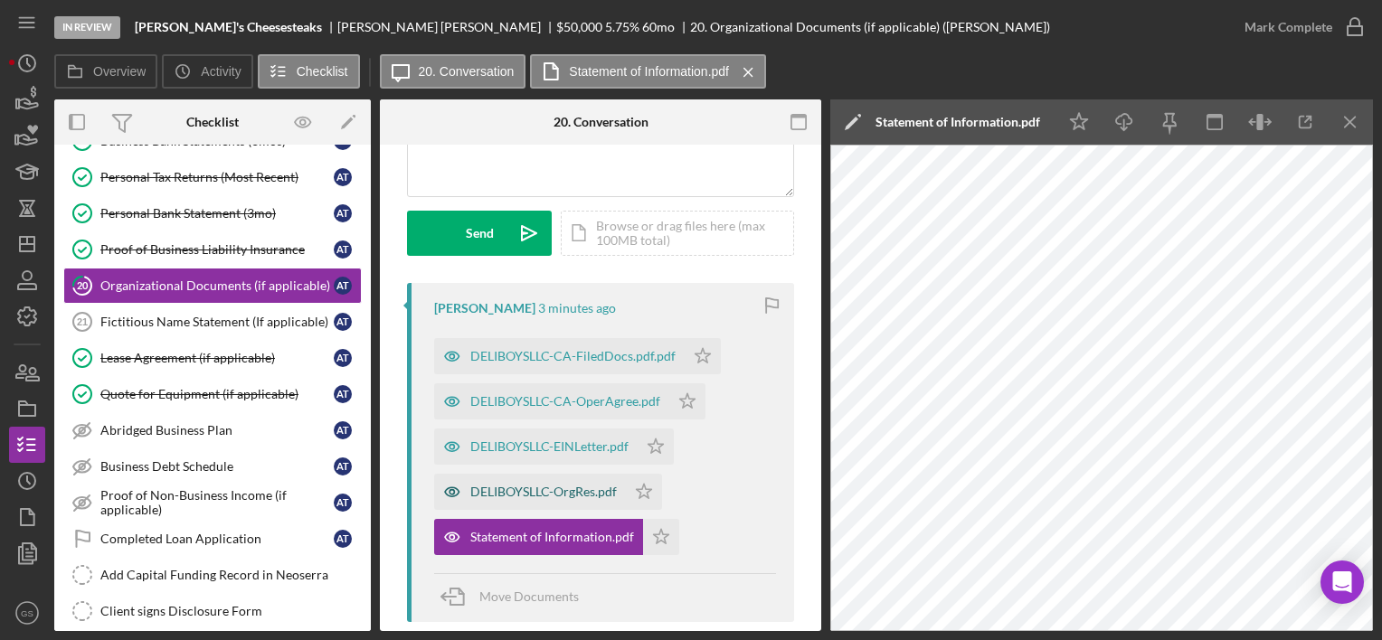
click at [597, 491] on div "DELIBOYSLLC-OrgRes.pdf" at bounding box center [543, 492] width 147 height 14
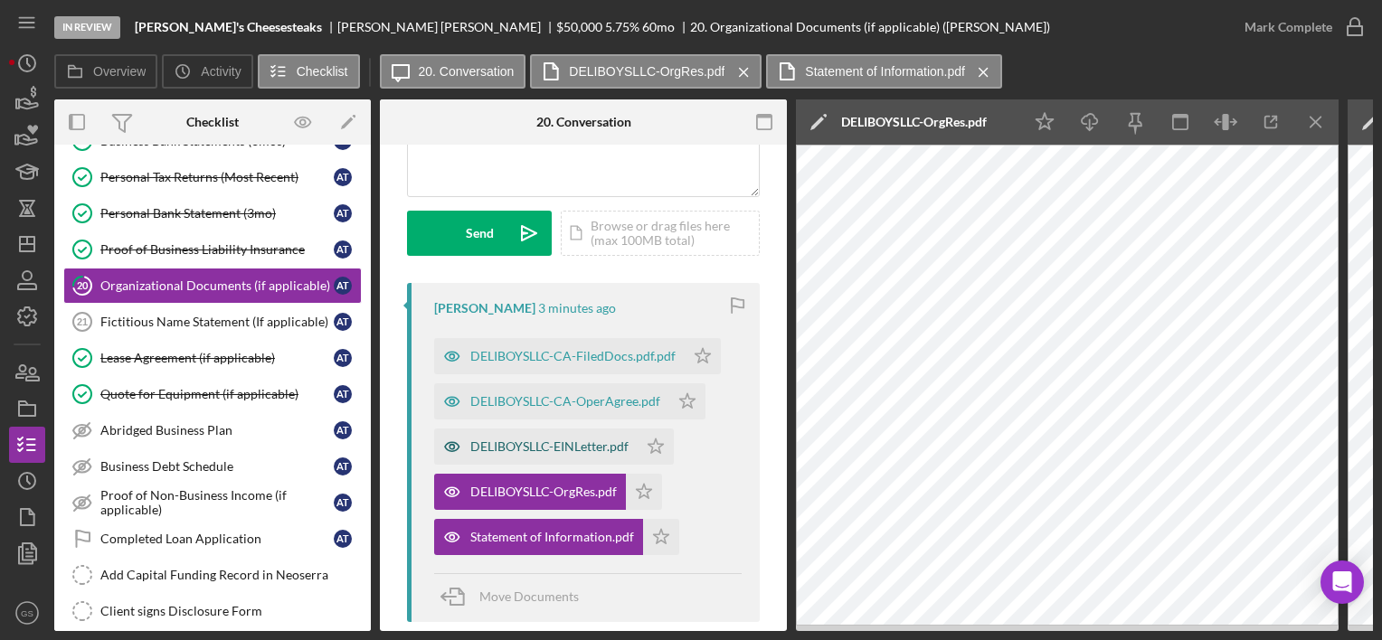
click at [563, 445] on div "DELIBOYSLLC-EINLetter.pdf" at bounding box center [549, 447] width 158 height 14
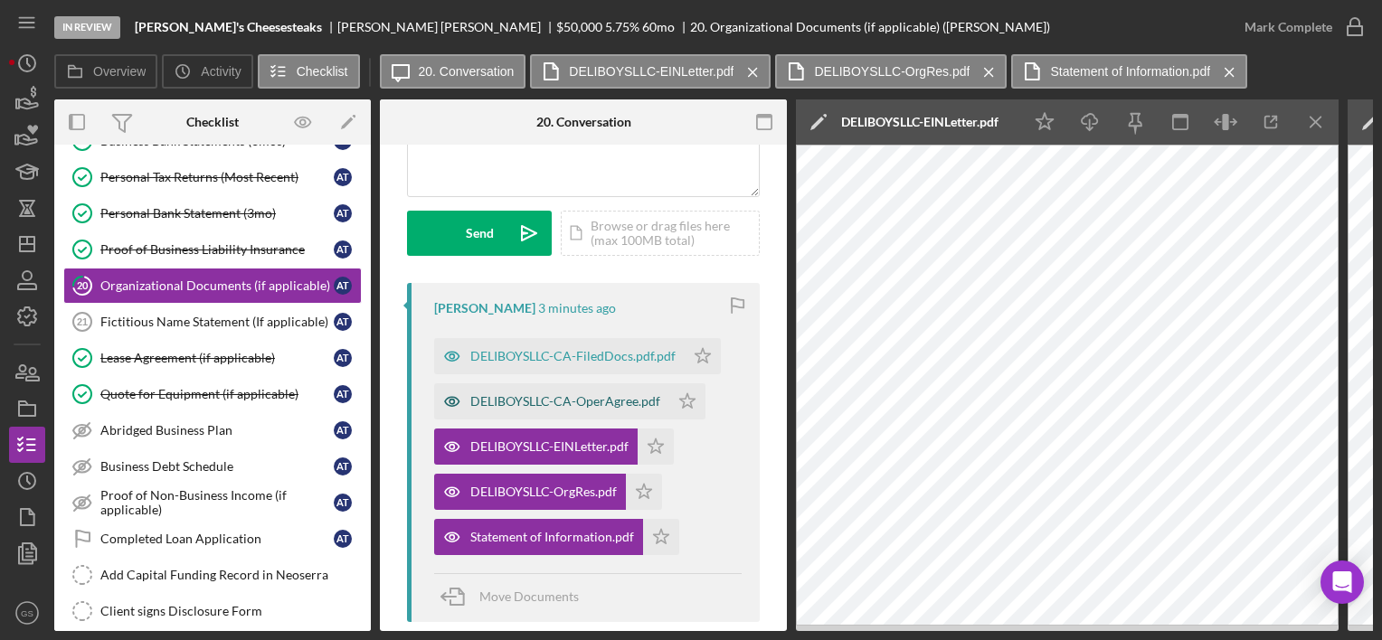
click at [584, 398] on div "DELIBOYSLLC-CA-OperAgree.pdf" at bounding box center [565, 401] width 190 height 14
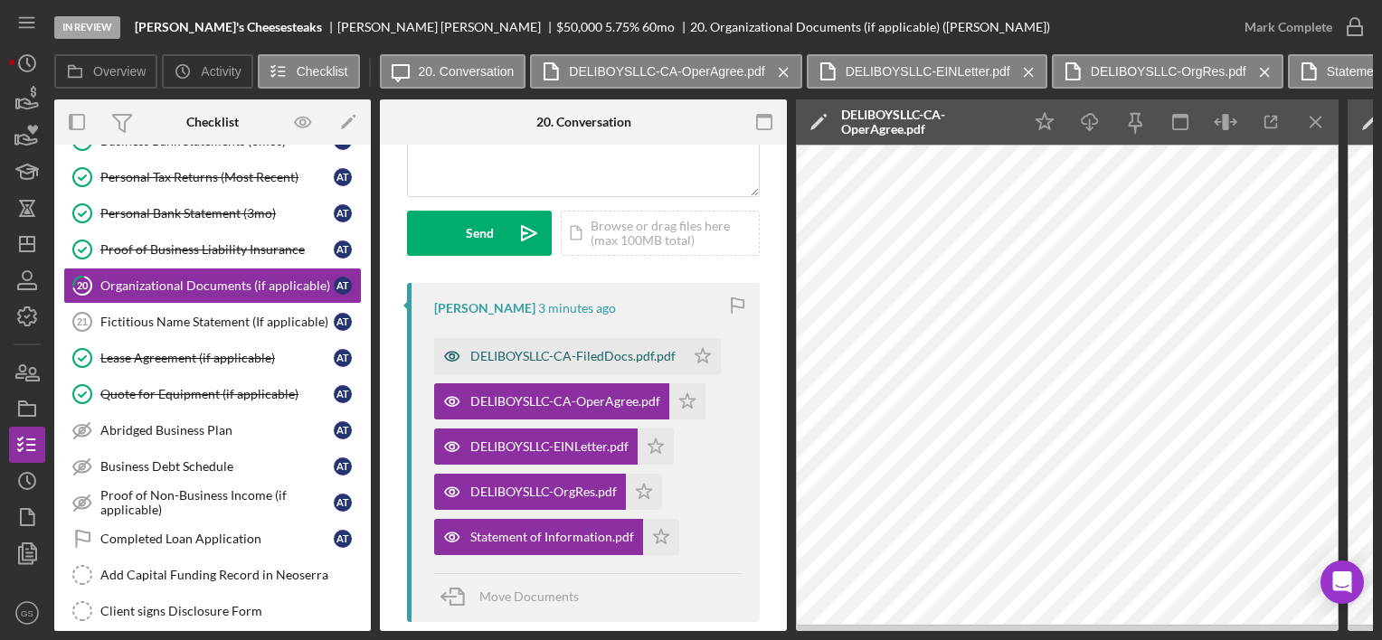
click at [593, 355] on div "DELIBOYSLLC-CA-FiledDocs.pdf.pdf" at bounding box center [572, 356] width 205 height 14
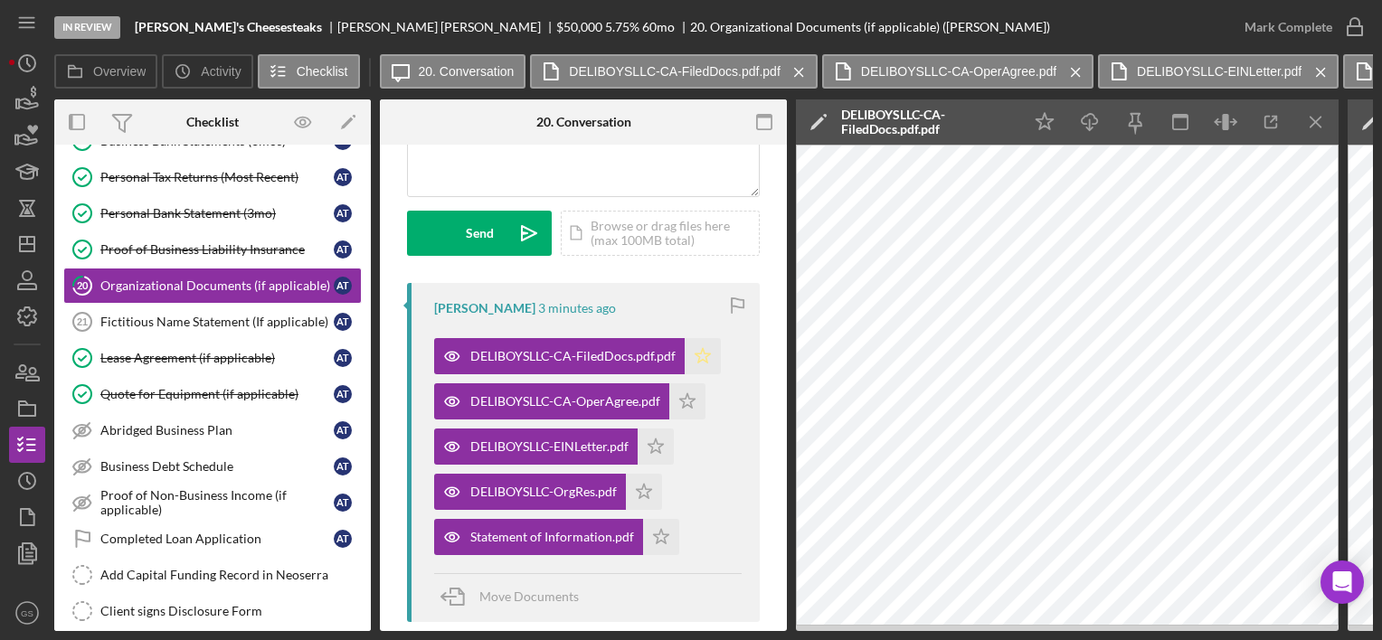
click at [688, 358] on icon "Icon/Star" at bounding box center [703, 356] width 36 height 36
click at [685, 399] on icon "Icon/Star" at bounding box center [687, 402] width 36 height 36
click at [665, 454] on icon "Icon/Star" at bounding box center [656, 447] width 36 height 36
click at [641, 489] on icon "Icon/Star" at bounding box center [644, 492] width 36 height 36
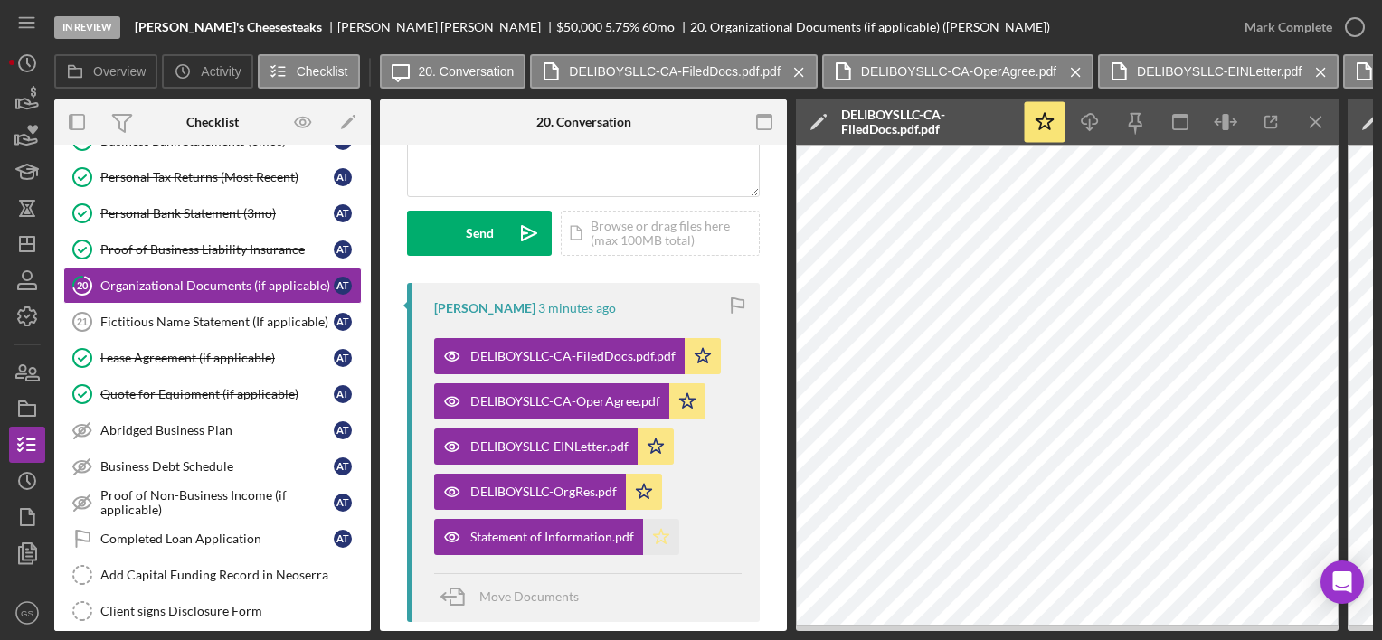
click at [657, 534] on polygon "button" at bounding box center [661, 536] width 15 height 14
click at [1351, 29] on icon "button" at bounding box center [1354, 27] width 45 height 45
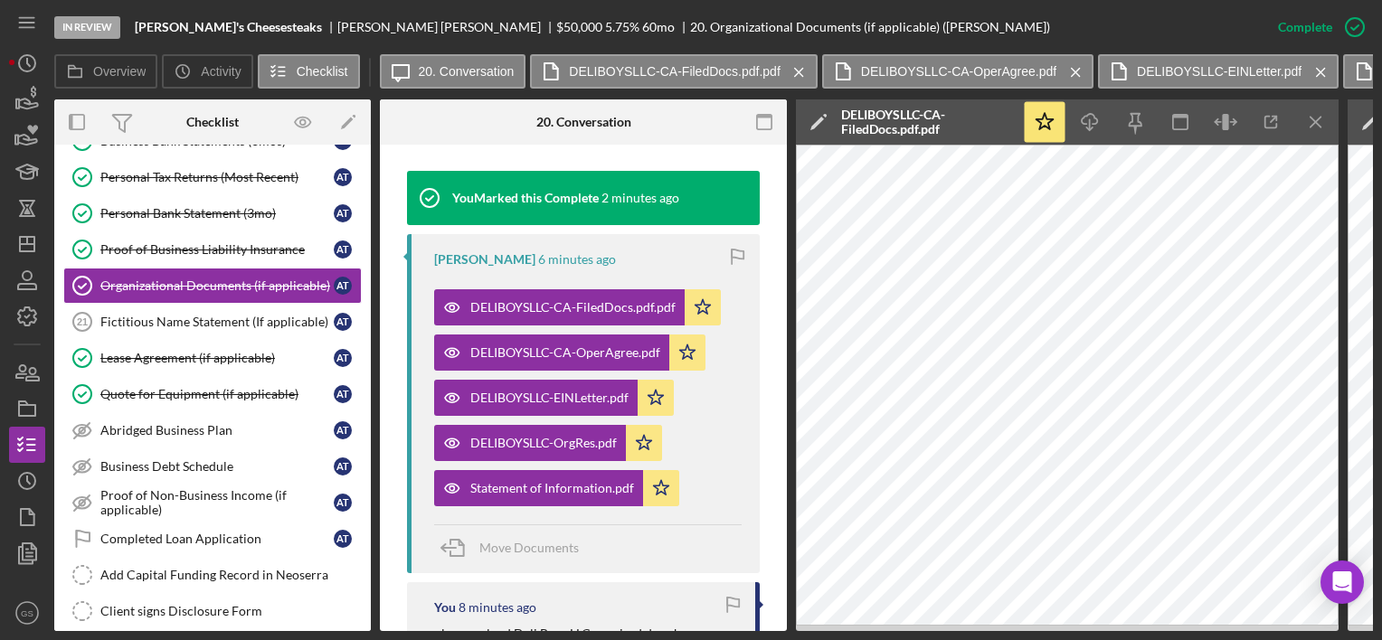
scroll to position [597, 0]
click at [592, 355] on div "DELIBOYSLLC-CA-OperAgree.pdf" at bounding box center [565, 353] width 190 height 14
click at [578, 393] on div "DELIBOYSLLC-EINLetter.pdf" at bounding box center [549, 398] width 158 height 14
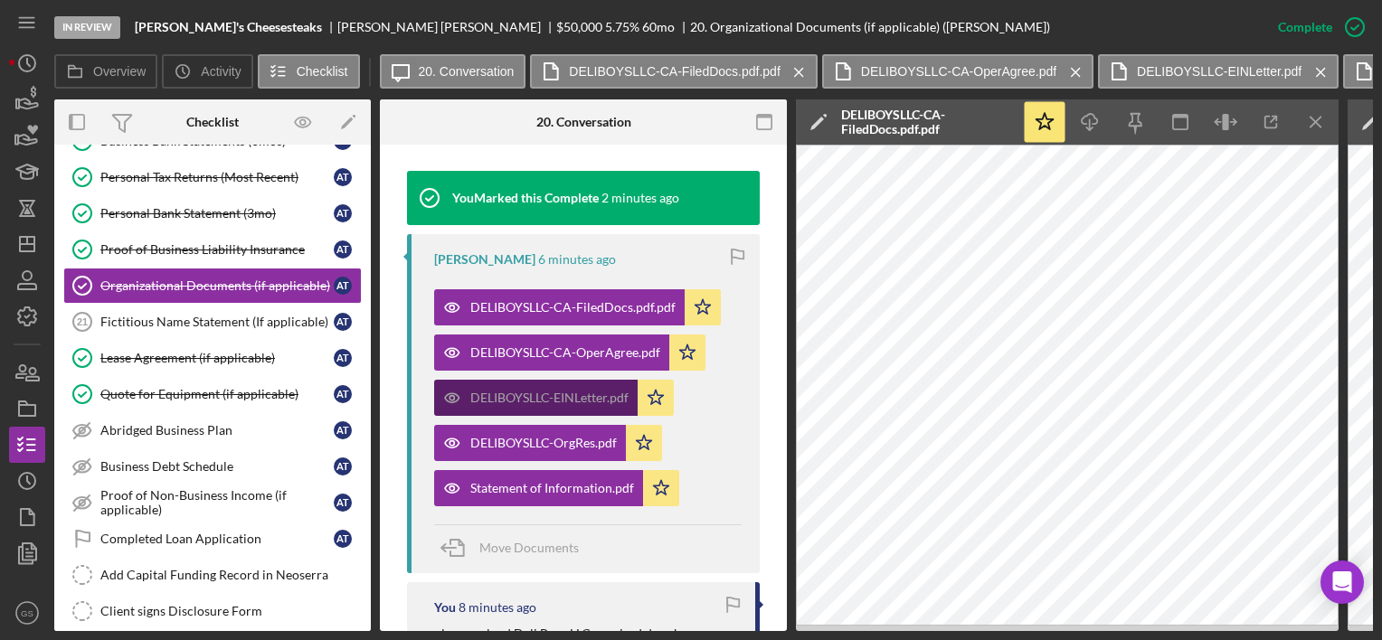
click at [578, 393] on div "DELIBOYSLLC-EINLetter.pdf" at bounding box center [549, 398] width 158 height 14
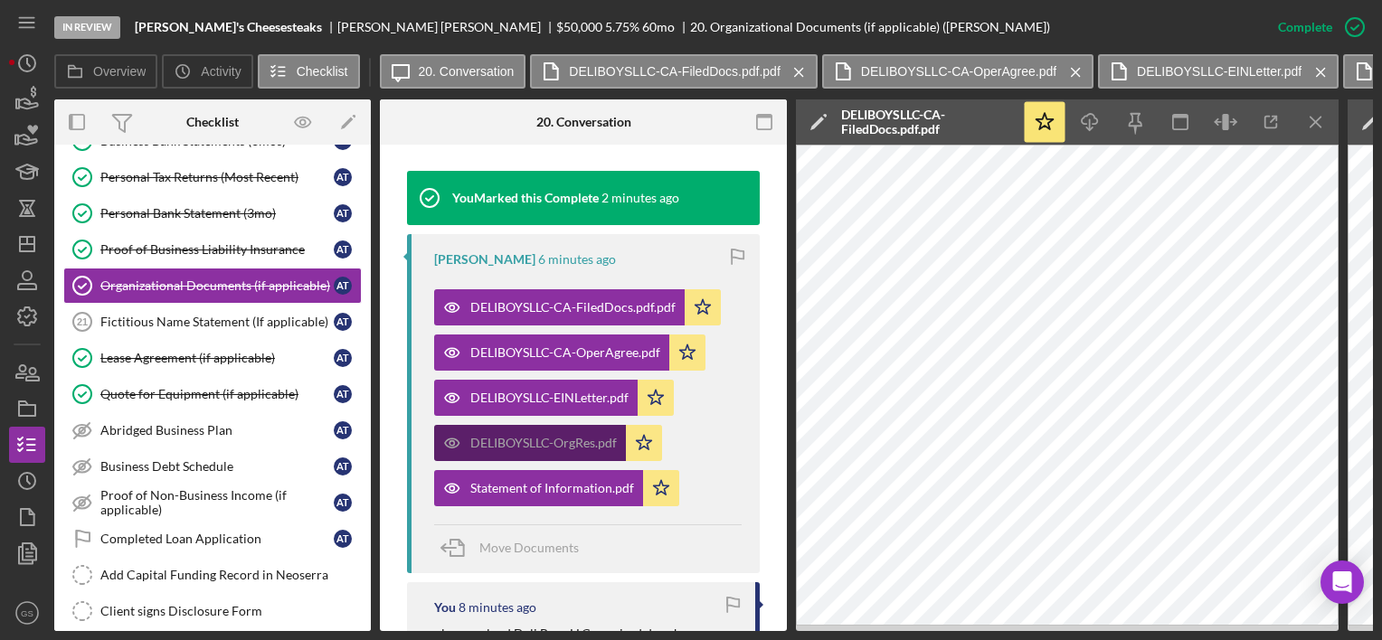
click at [594, 436] on div "DELIBOYSLLC-OrgRes.pdf" at bounding box center [543, 443] width 147 height 14
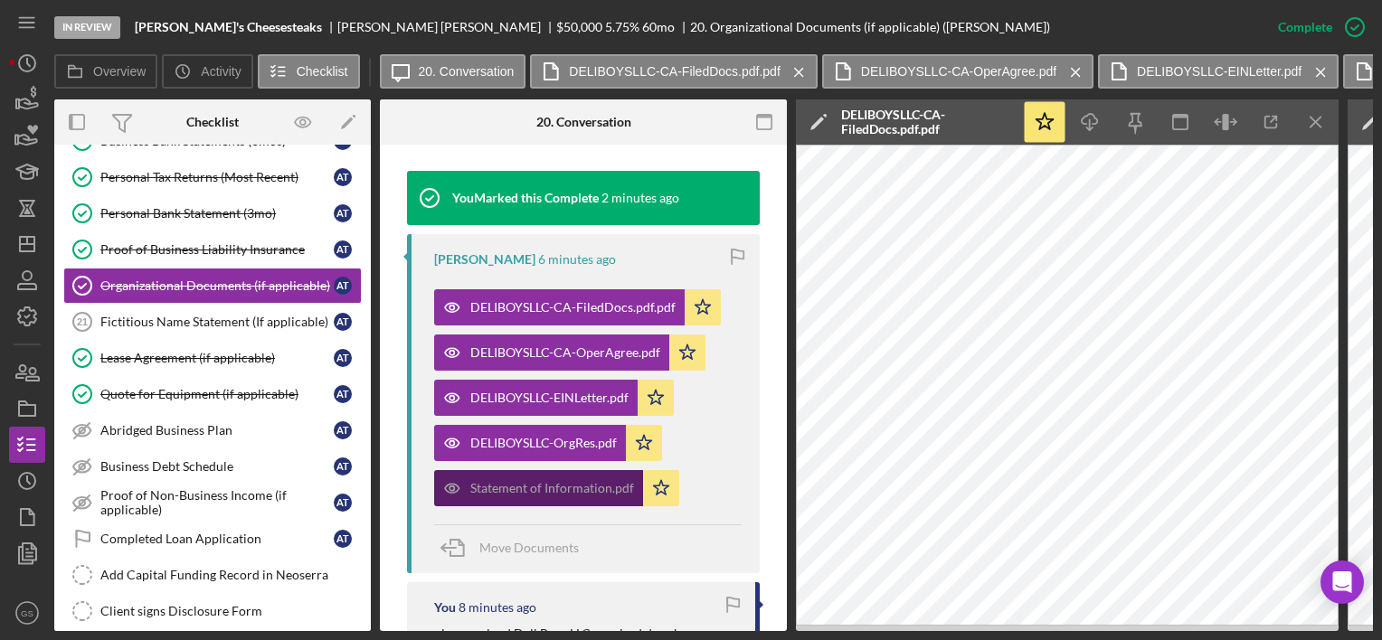
click at [569, 492] on div "Statement of Information.pdf" at bounding box center [552, 488] width 164 height 14
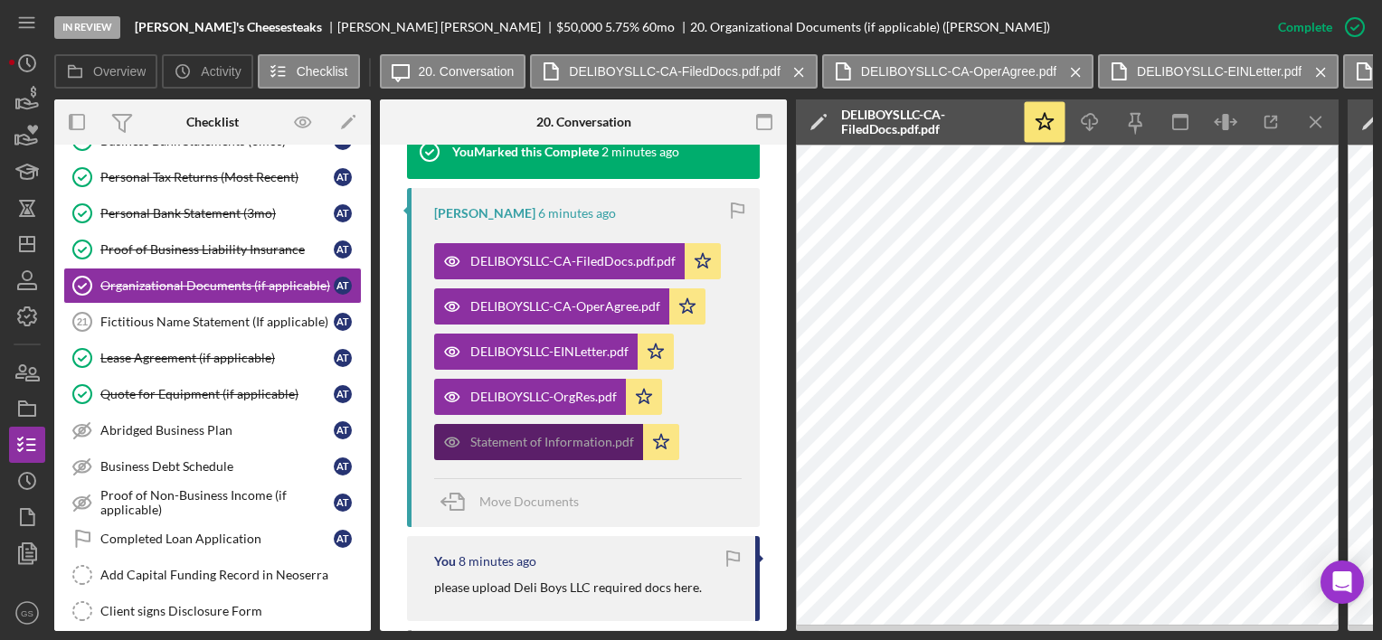
scroll to position [644, 0]
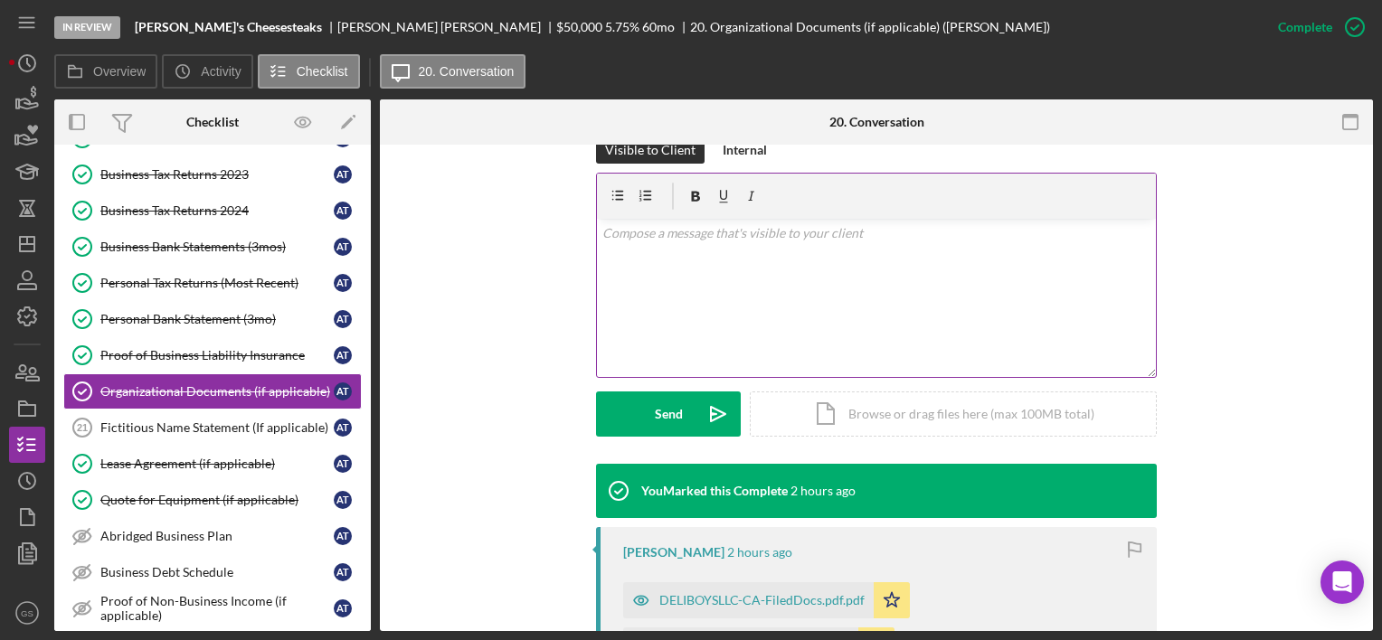
scroll to position [190, 0]
